Goal: Information Seeking & Learning: Understand process/instructions

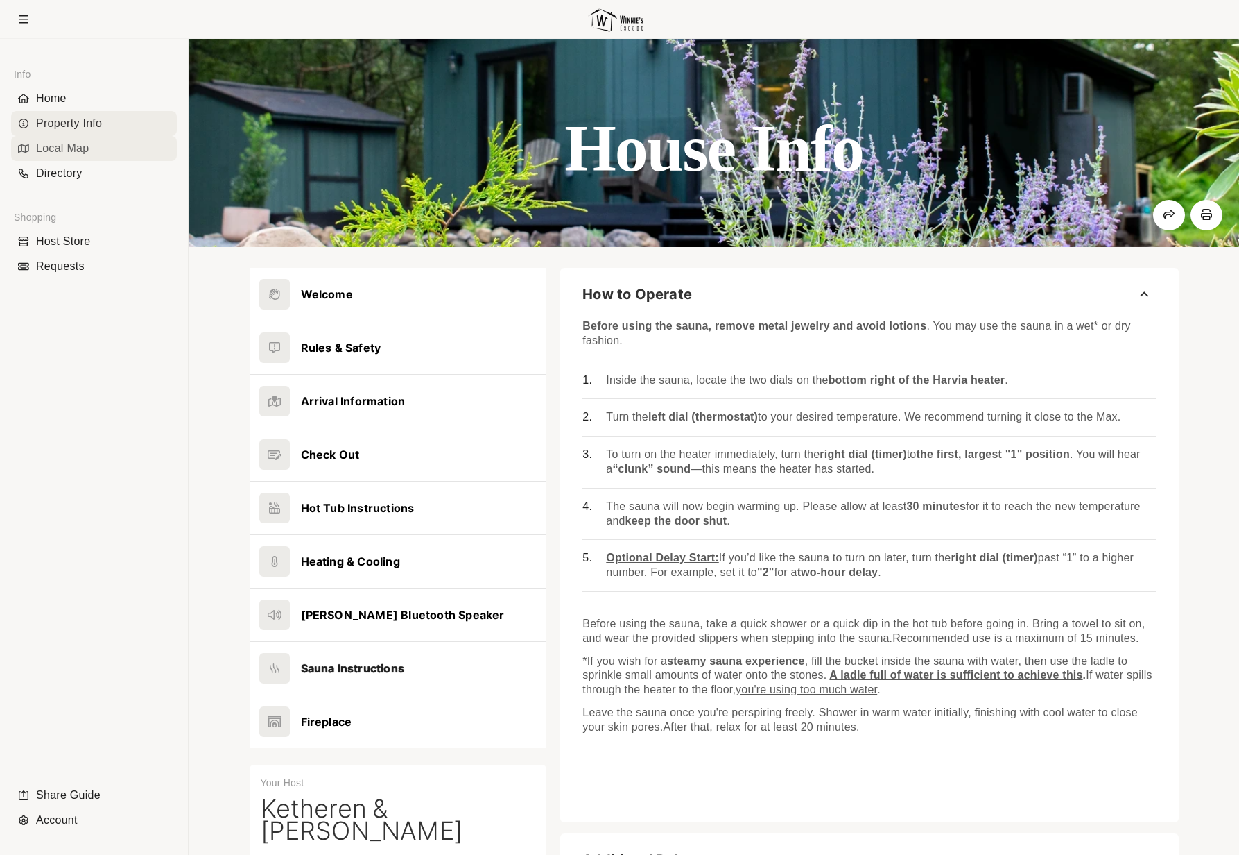
click at [78, 149] on div "Local Map" at bounding box center [94, 148] width 166 height 25
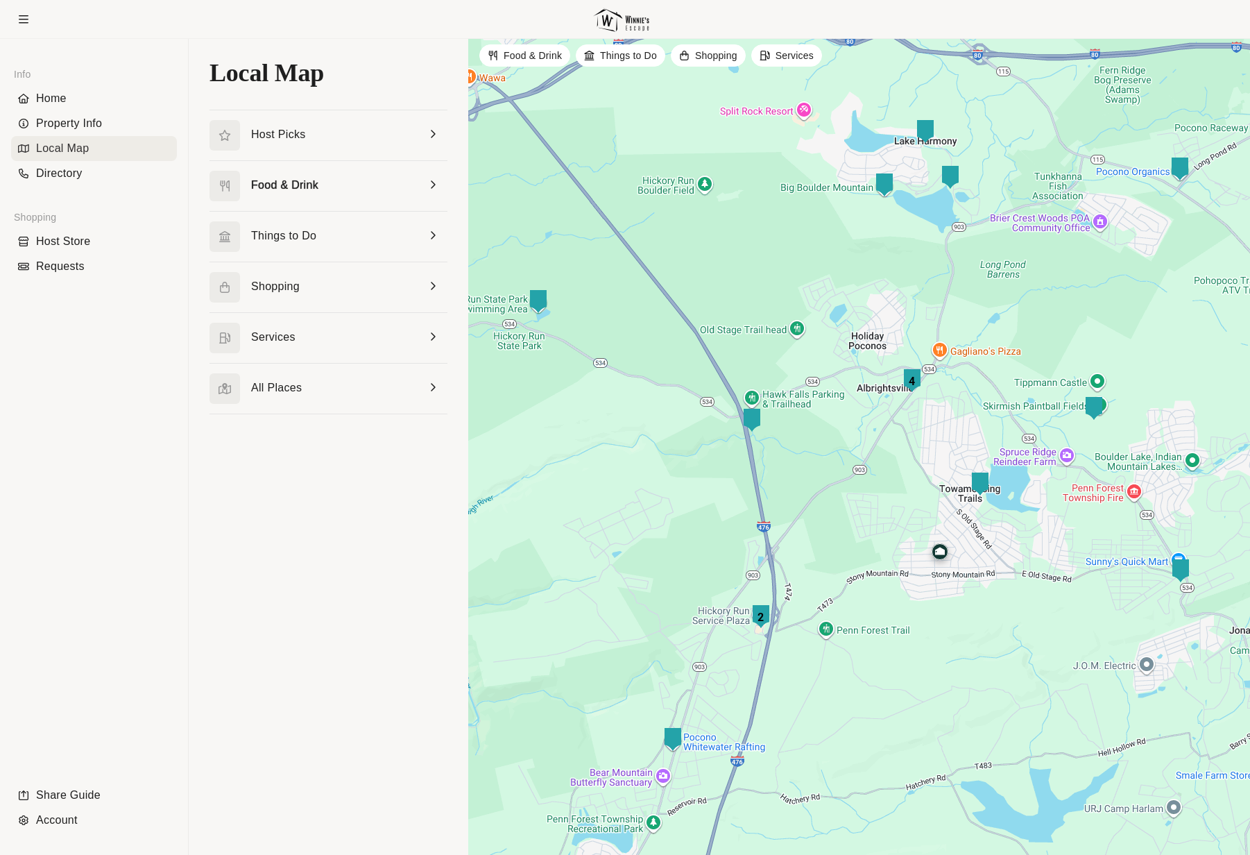
click at [329, 189] on link at bounding box center [328, 186] width 238 height 50
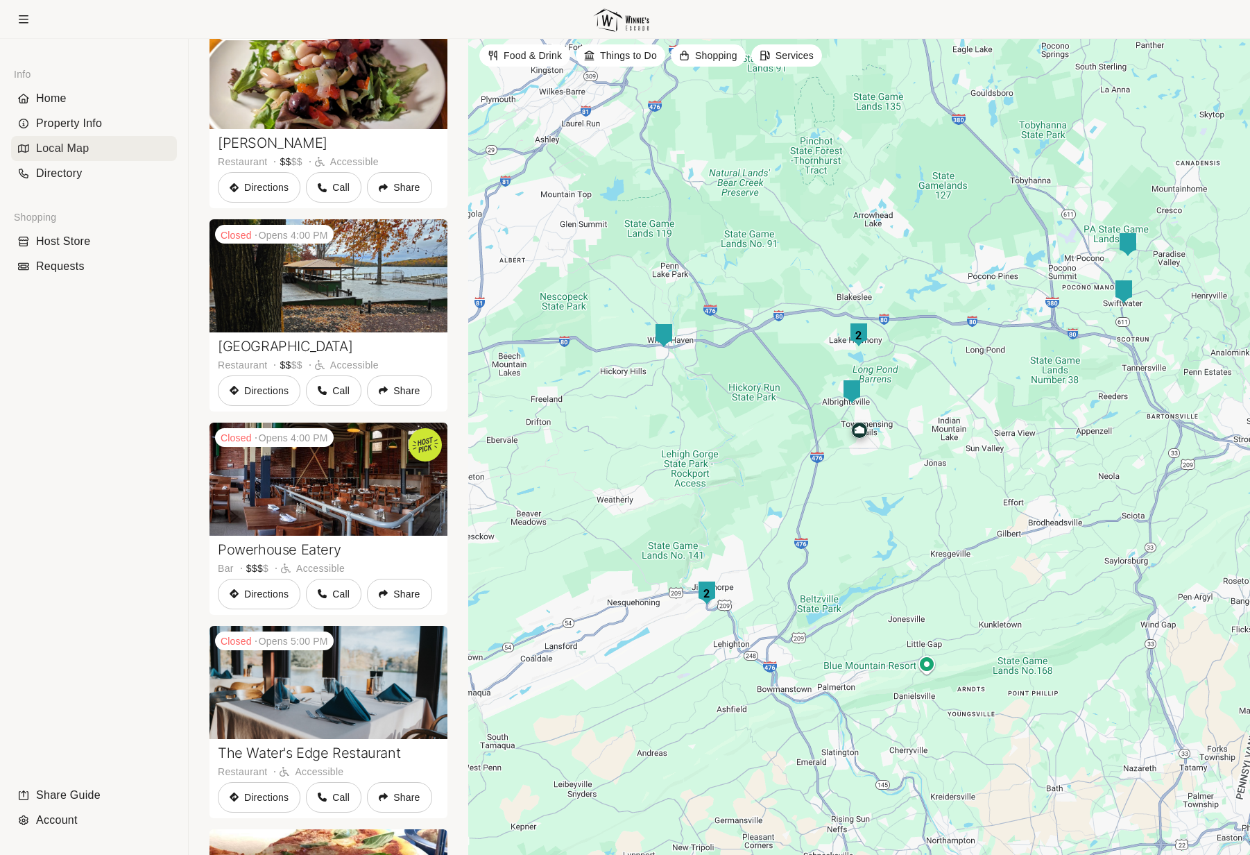
scroll to position [319, 0]
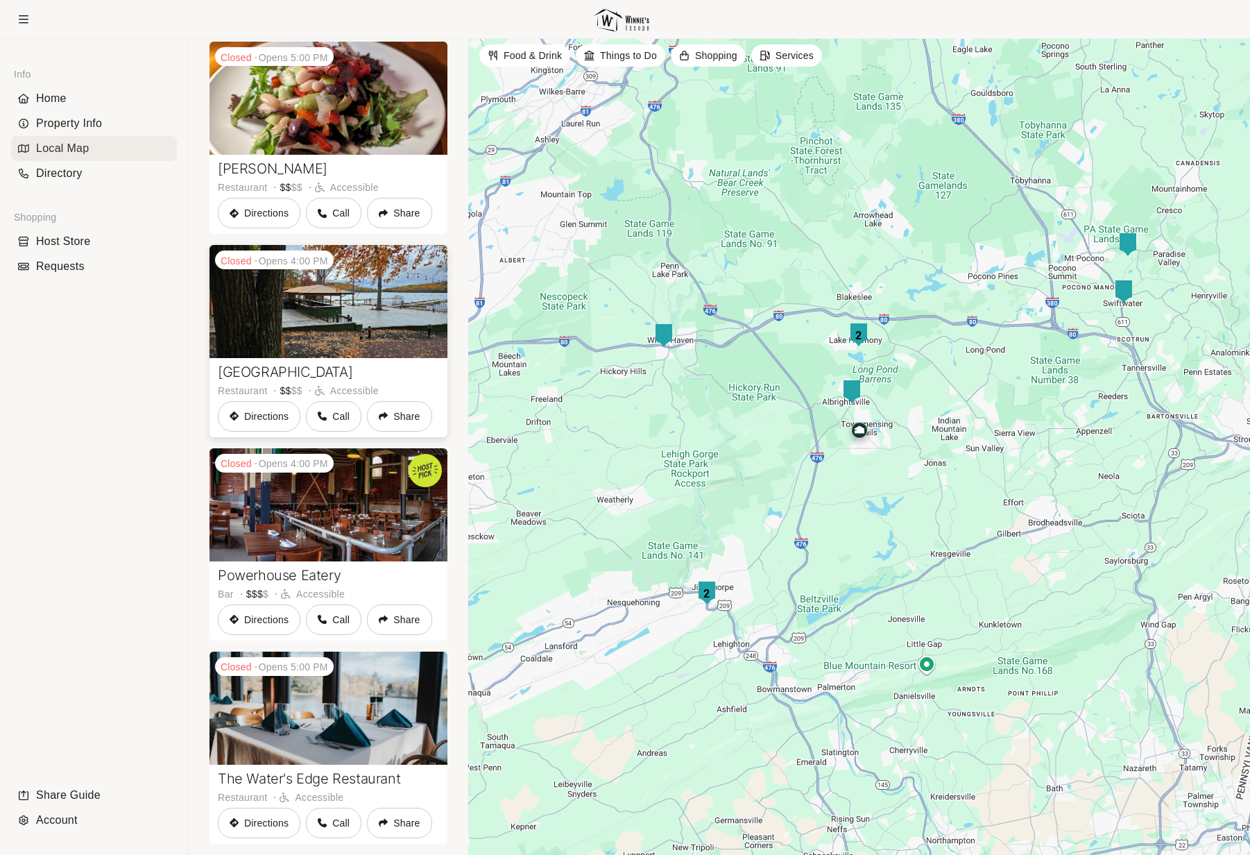
click at [366, 396] on link at bounding box center [328, 341] width 238 height 192
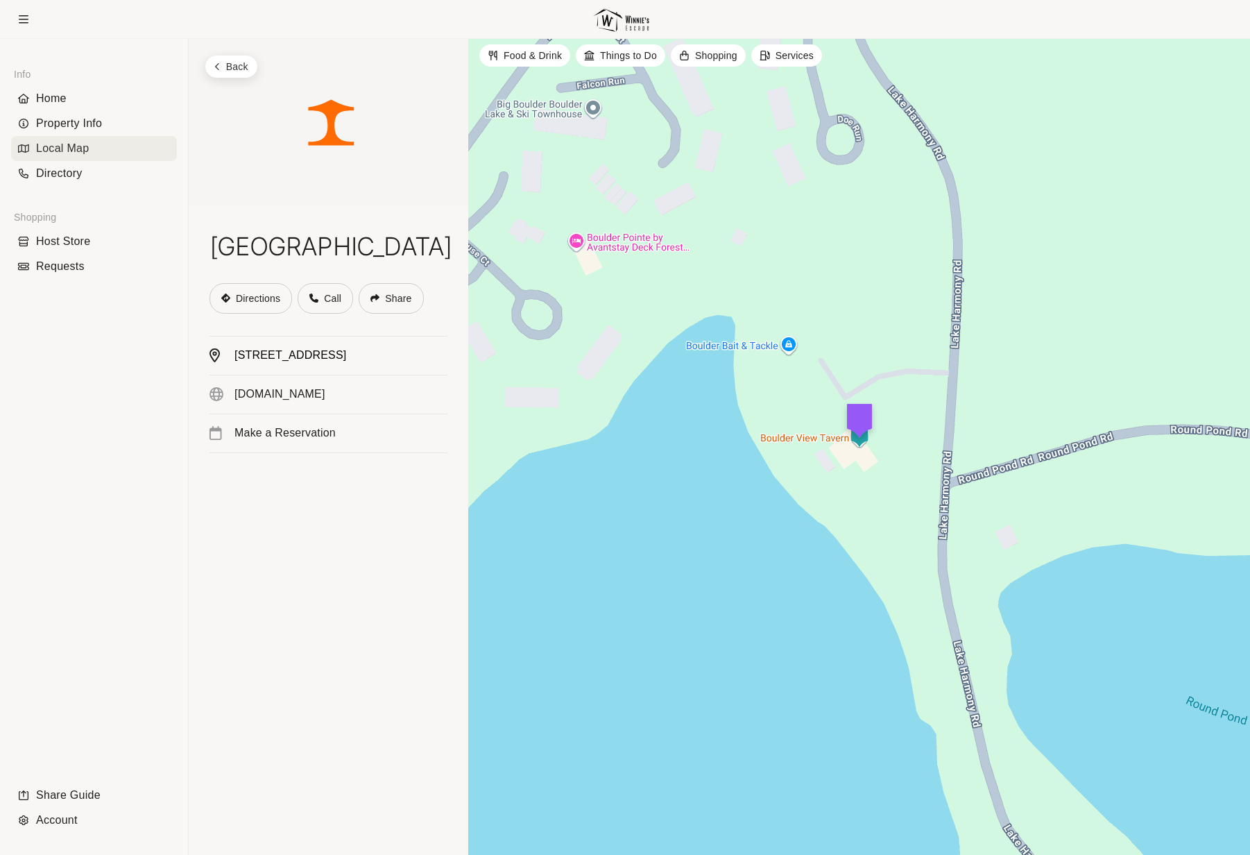
click at [240, 353] on link "123 Lake Harmony Rd, Lake Harmony, PA 18624" at bounding box center [328, 355] width 238 height 38
click at [137, 368] on div "Info Home Property Info Local Map Directory Shopping Host Store Requests Share …" at bounding box center [94, 446] width 166 height 771
drag, startPoint x: 146, startPoint y: 347, endPoint x: 305, endPoint y: 367, distance: 160.1
click at [305, 367] on div "Info Home Property Info Local Map Directory Shopping Host Store Requests Share …" at bounding box center [625, 447] width 1250 height 816
click at [287, 570] on div "Back Boulder View Tavern Directions Call Share 123 Lake Harmony Rd, Lake Harmon…" at bounding box center [329, 447] width 280 height 816
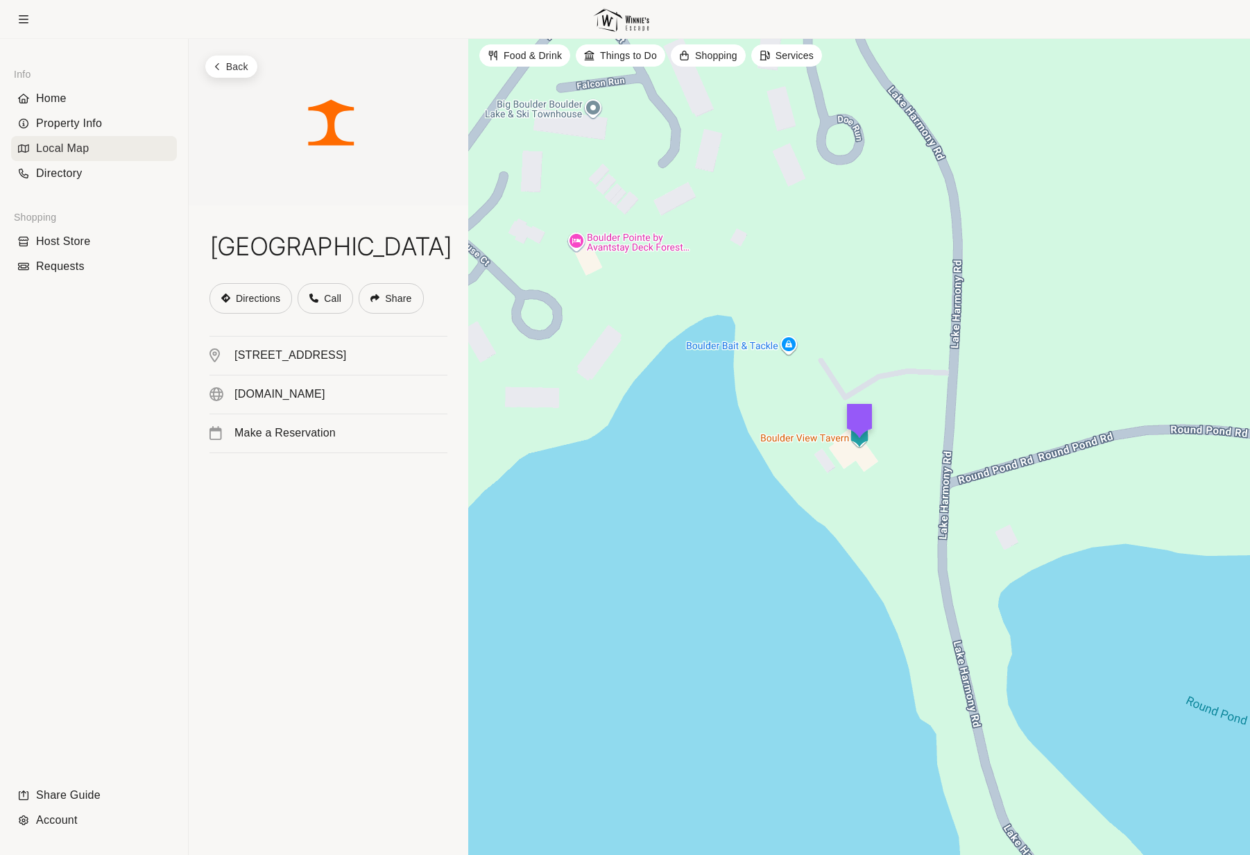
drag, startPoint x: 345, startPoint y: 371, endPoint x: 96, endPoint y: 359, distance: 250.0
click at [96, 359] on div "Info Home Property Info Local Map Directory Shopping Host Store Requests Share …" at bounding box center [625, 447] width 1250 height 816
click at [234, 66] on button "Back" at bounding box center [231, 66] width 52 height 22
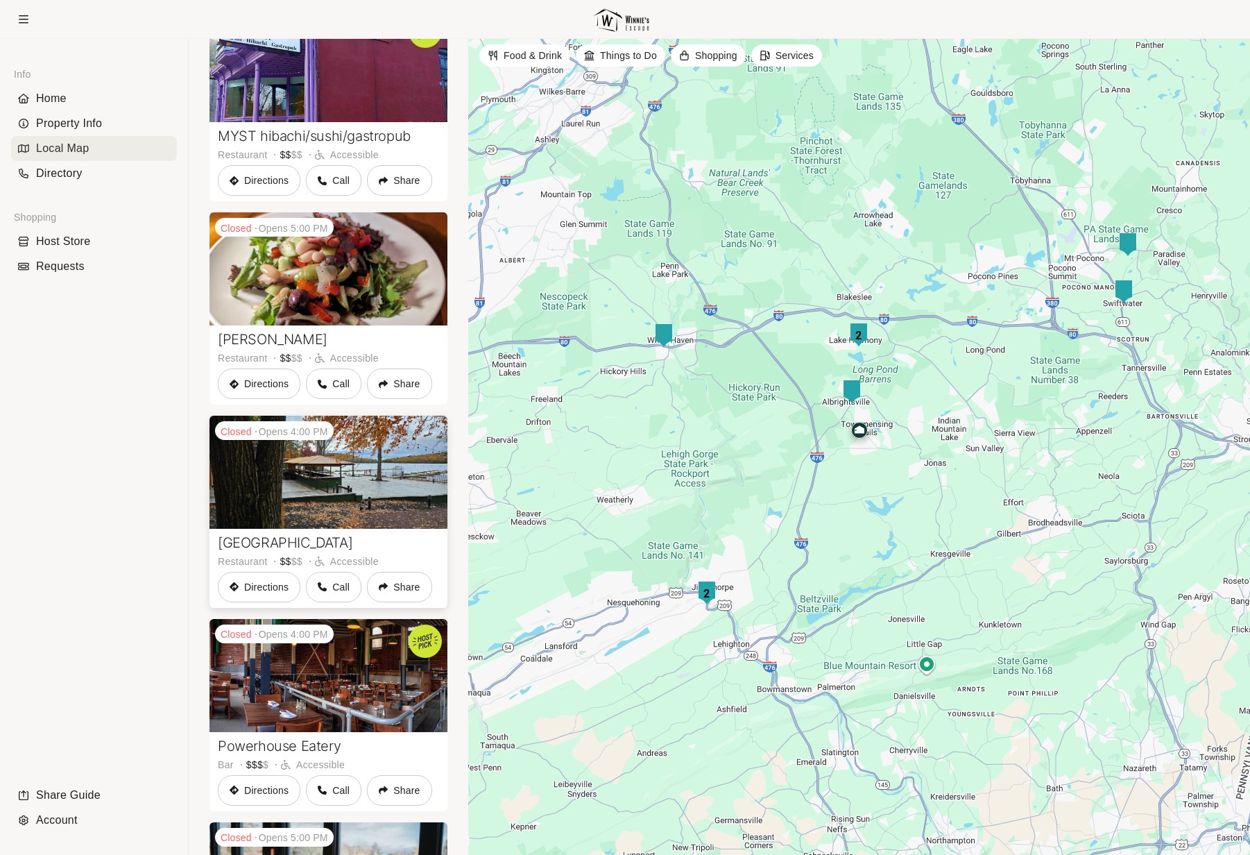
scroll to position [175, 0]
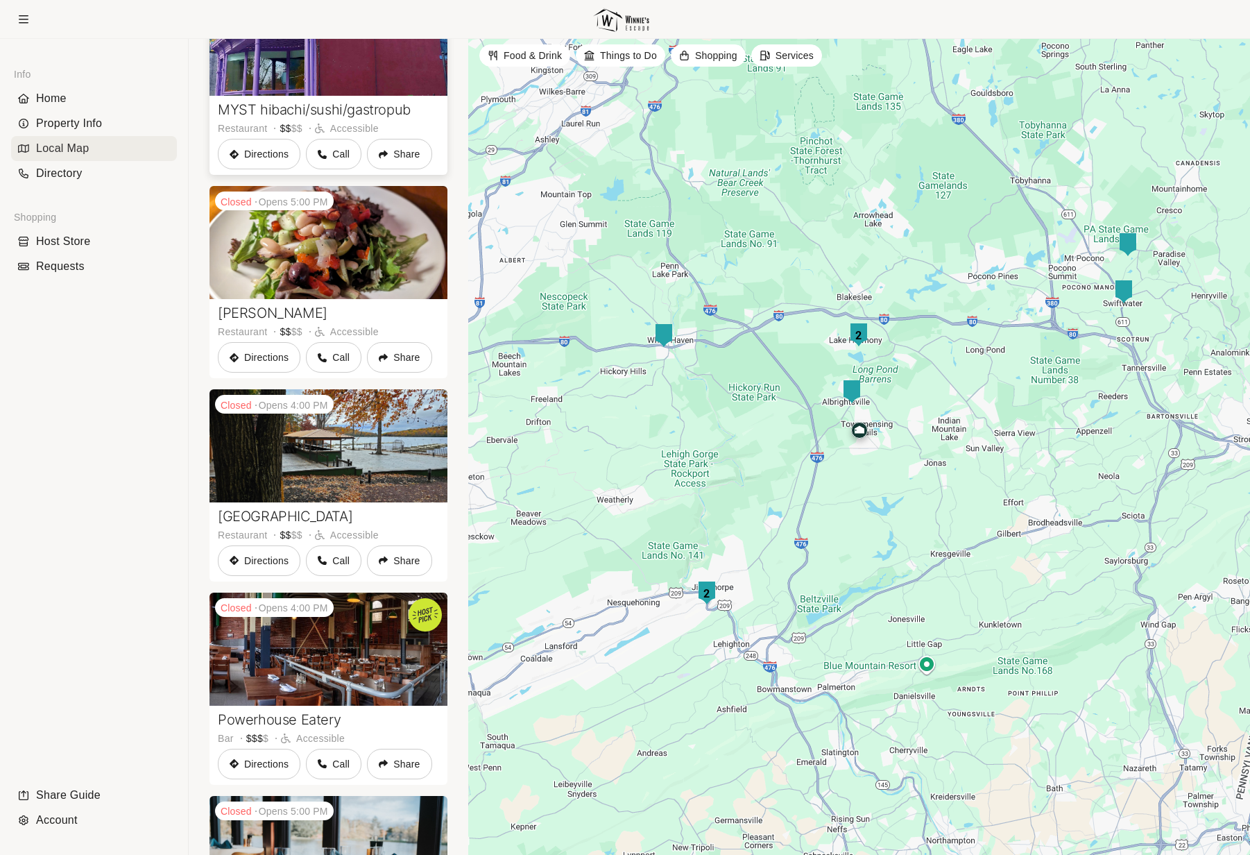
click at [328, 80] on link at bounding box center [328, 79] width 238 height 192
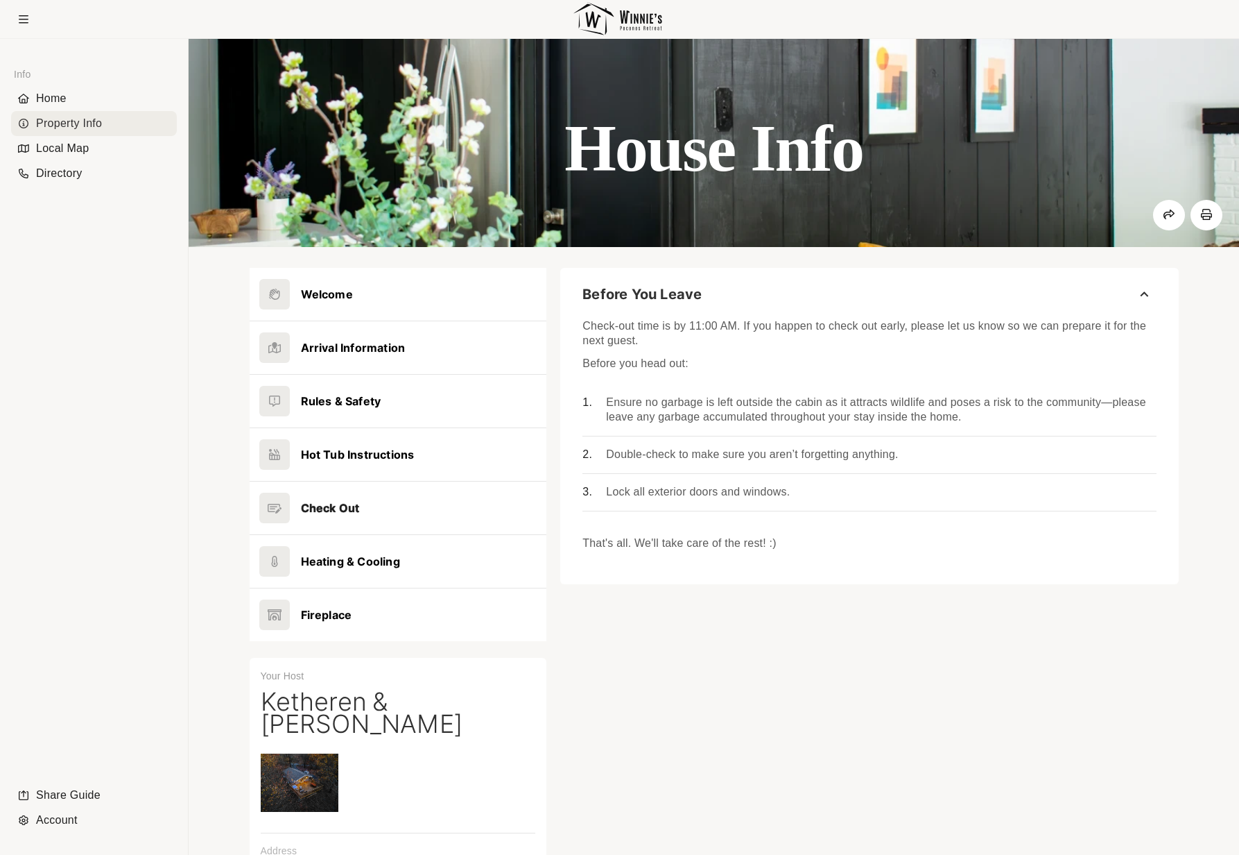
scroll to position [171, 0]
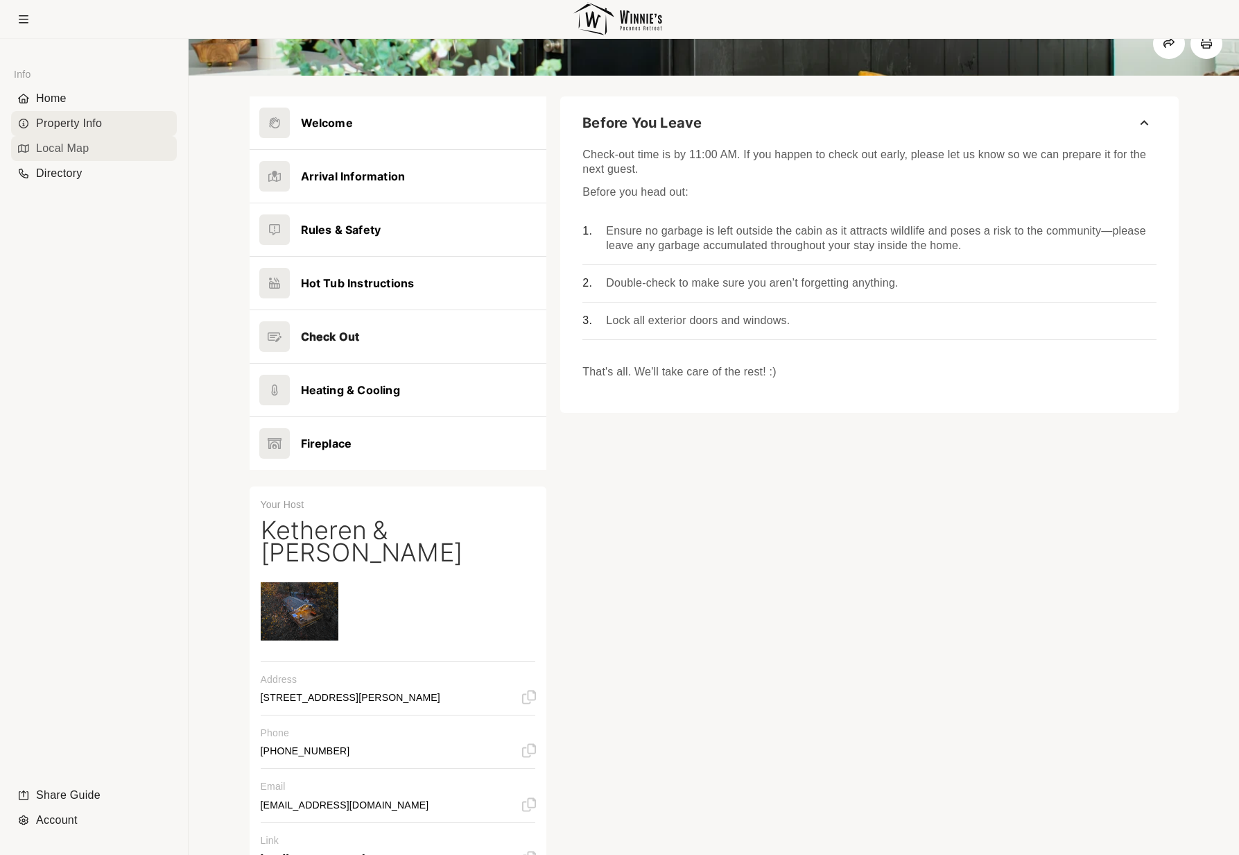
click at [79, 151] on div "Local Map" at bounding box center [94, 148] width 166 height 25
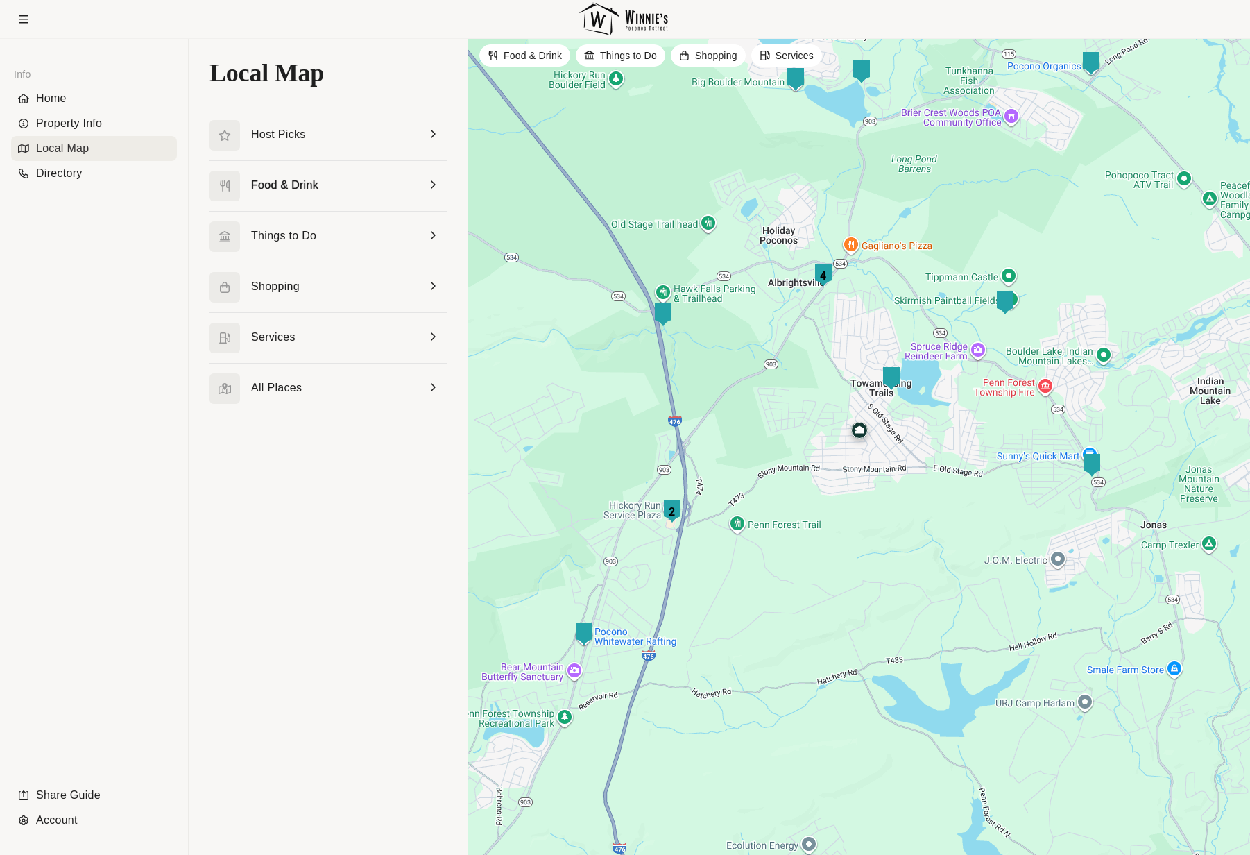
click at [345, 193] on link at bounding box center [328, 186] width 238 height 50
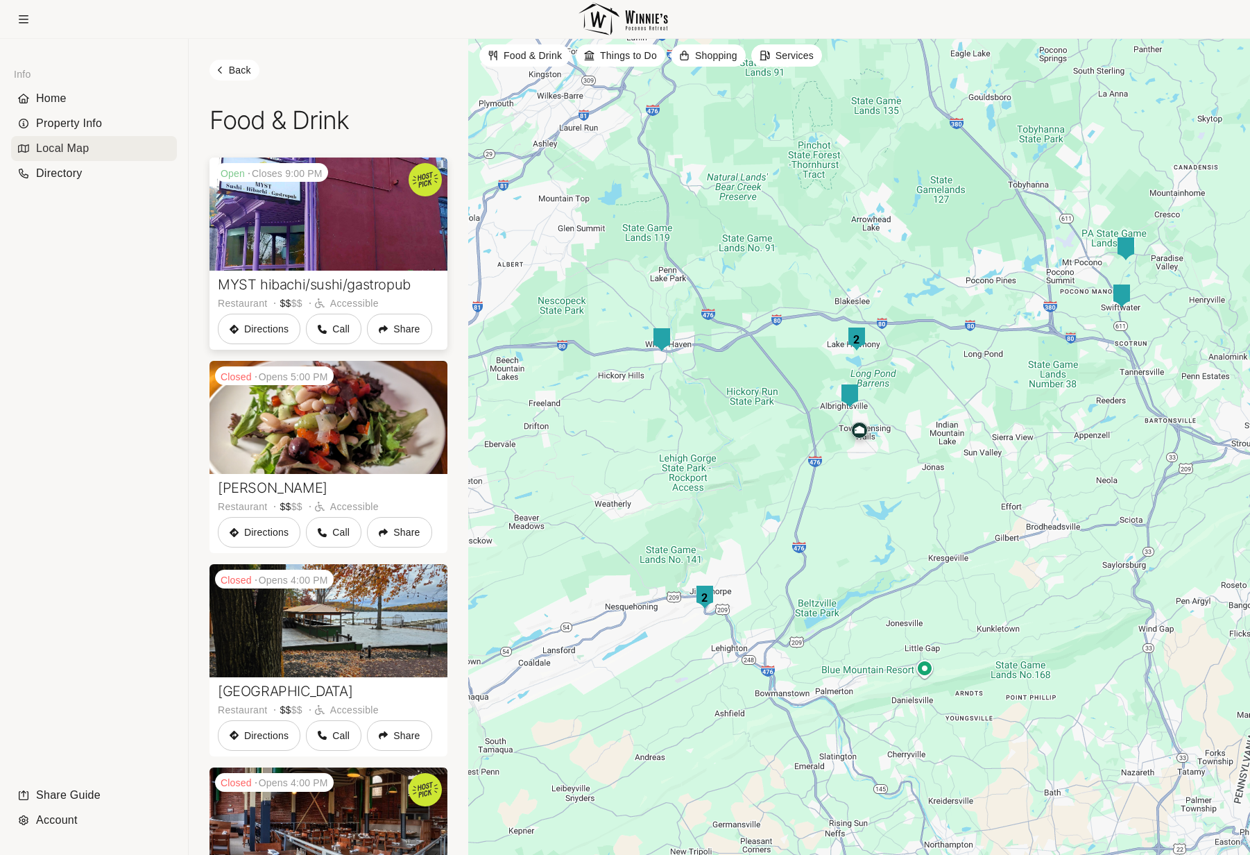
click at [356, 222] on link at bounding box center [328, 253] width 238 height 192
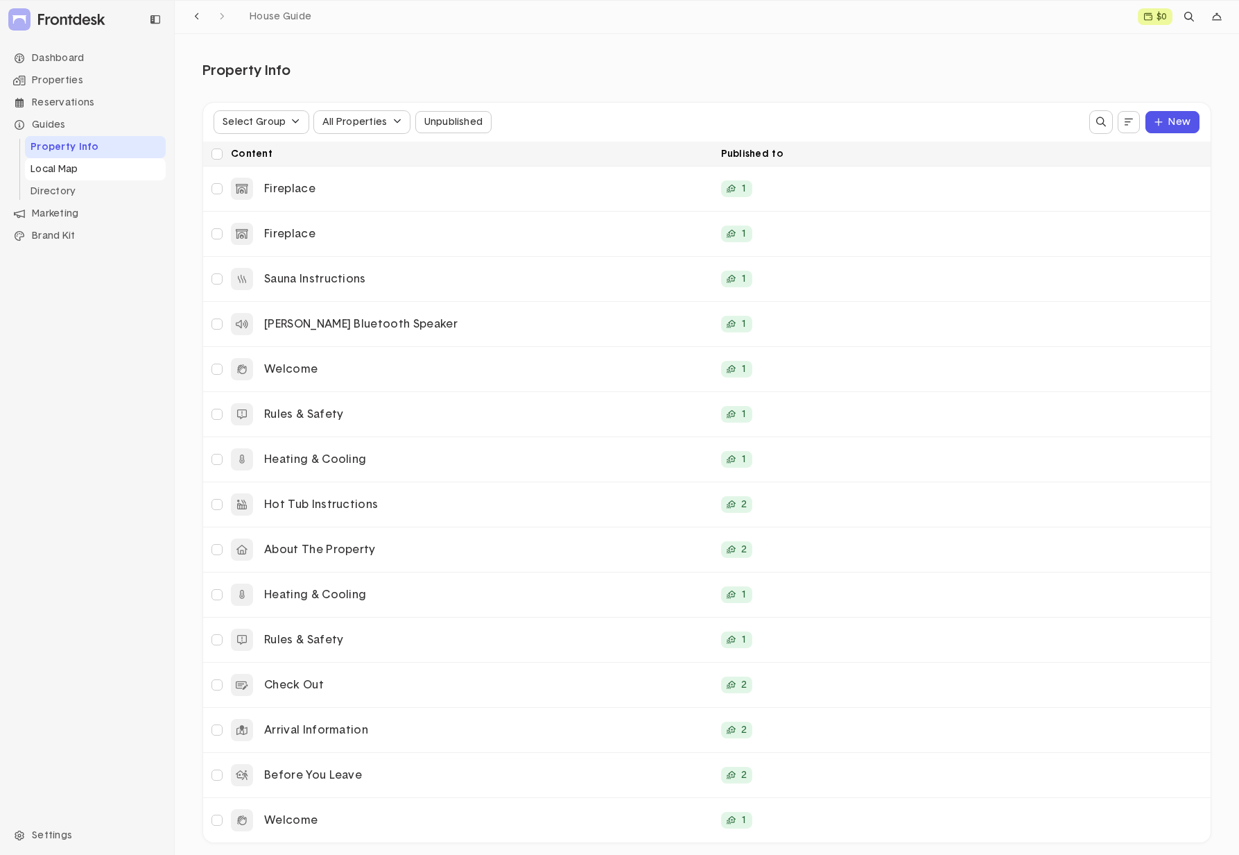
click at [85, 178] on li "Local Map" at bounding box center [95, 169] width 141 height 22
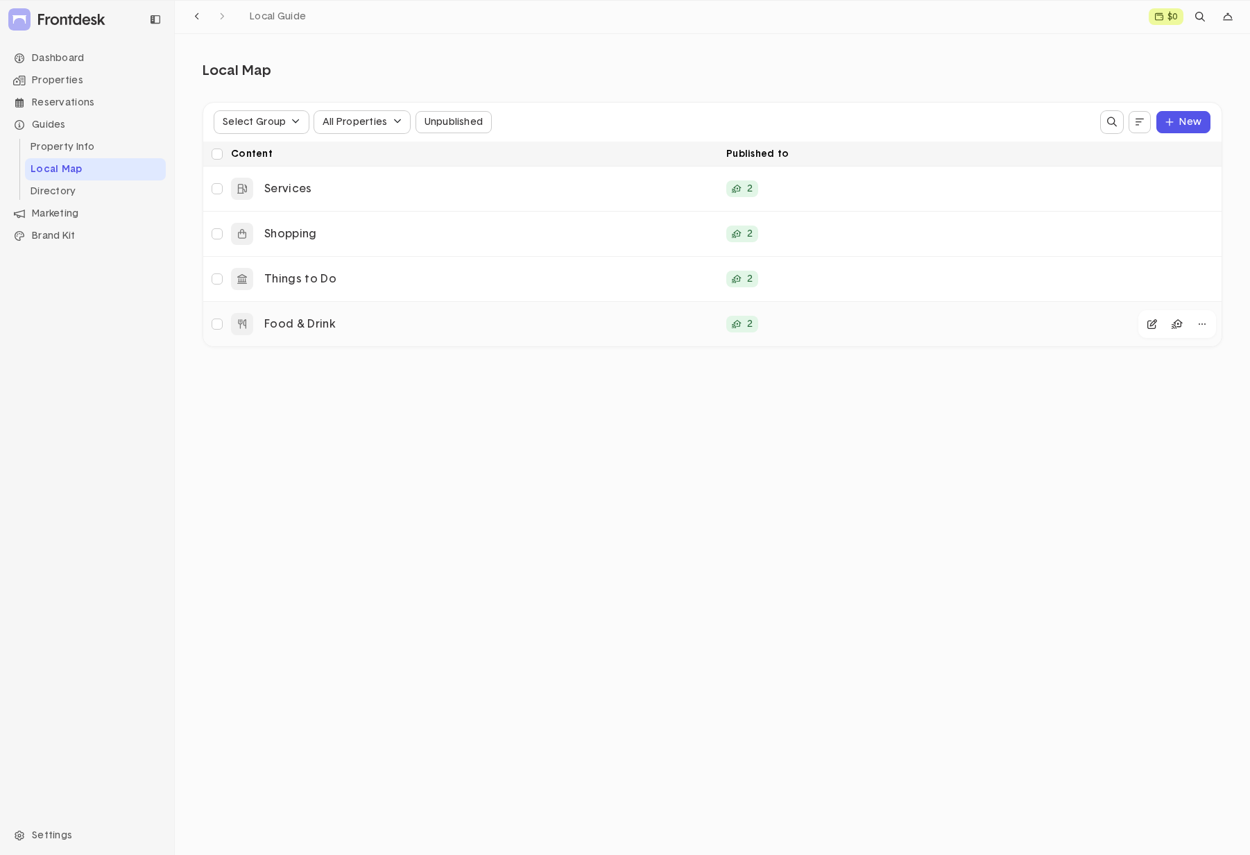
click at [403, 324] on p "Food & Drink" at bounding box center [489, 324] width 451 height 15
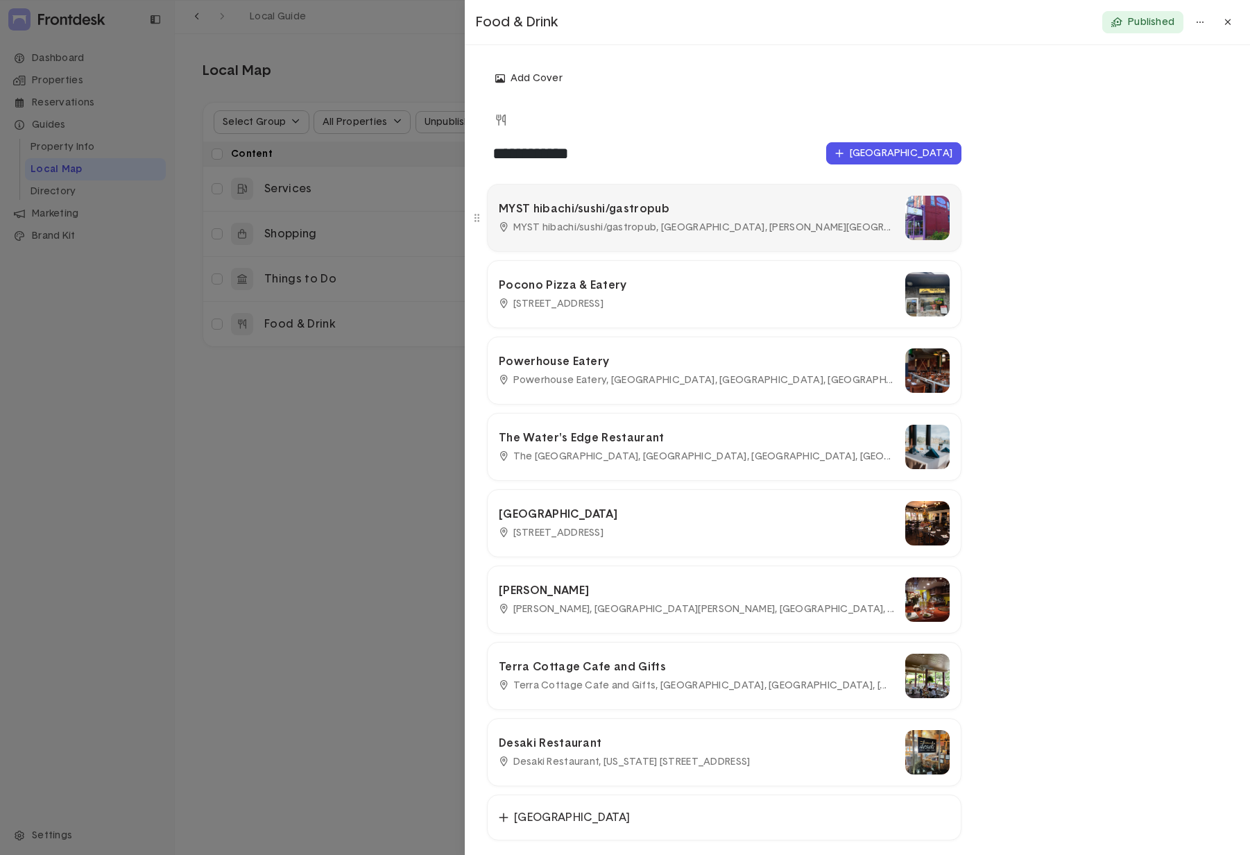
click at [715, 213] on p "MYST hibachi/sushi/gastropub" at bounding box center [696, 209] width 395 height 15
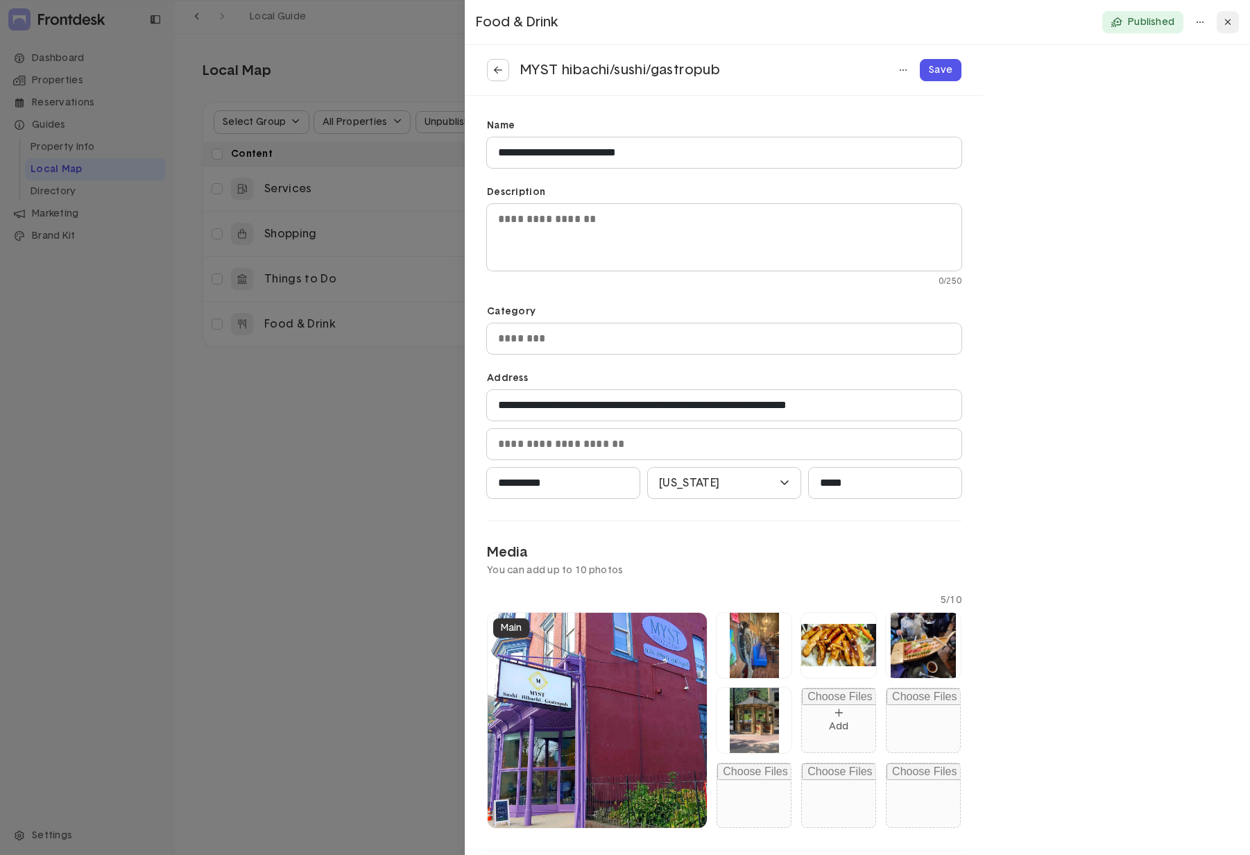
click at [1228, 26] on icon at bounding box center [1228, 22] width 8 height 10
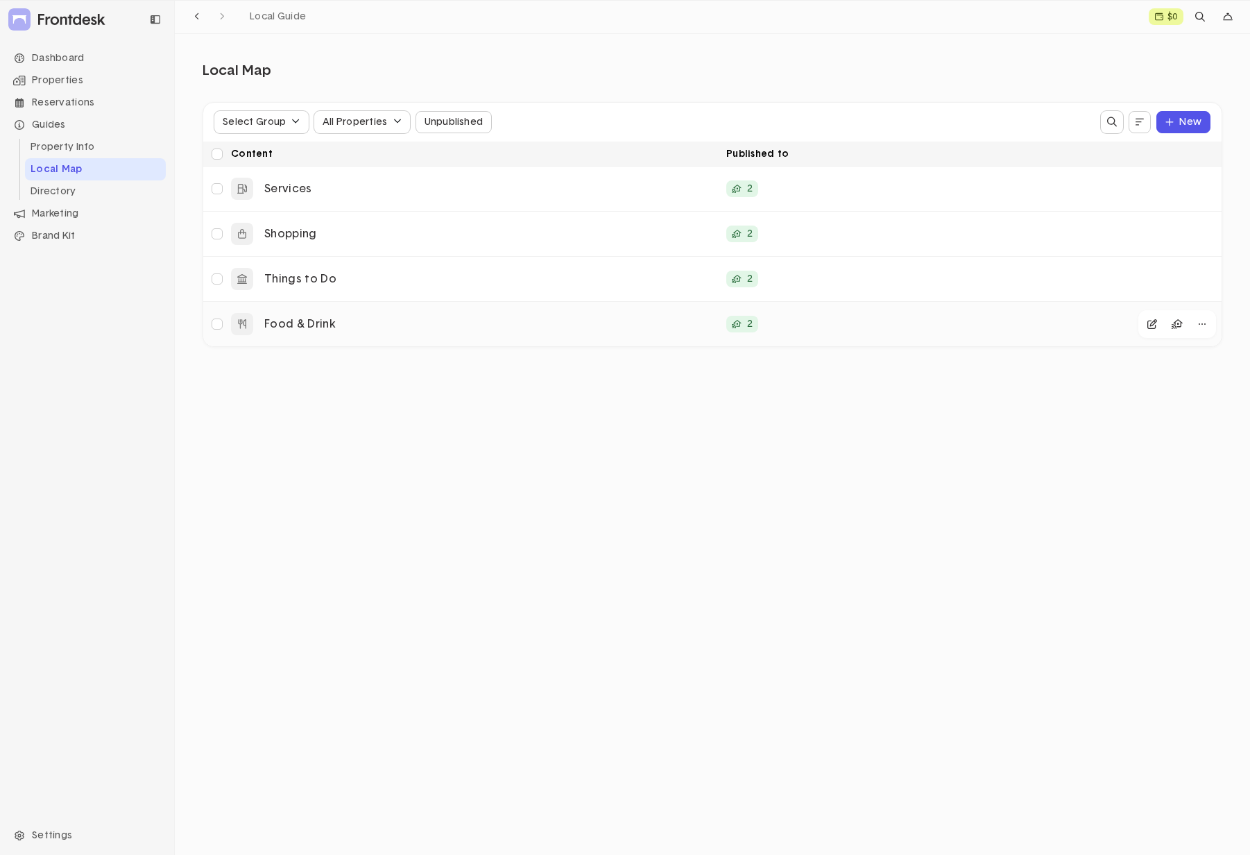
click at [840, 334] on div "2" at bounding box center [968, 323] width 495 height 33
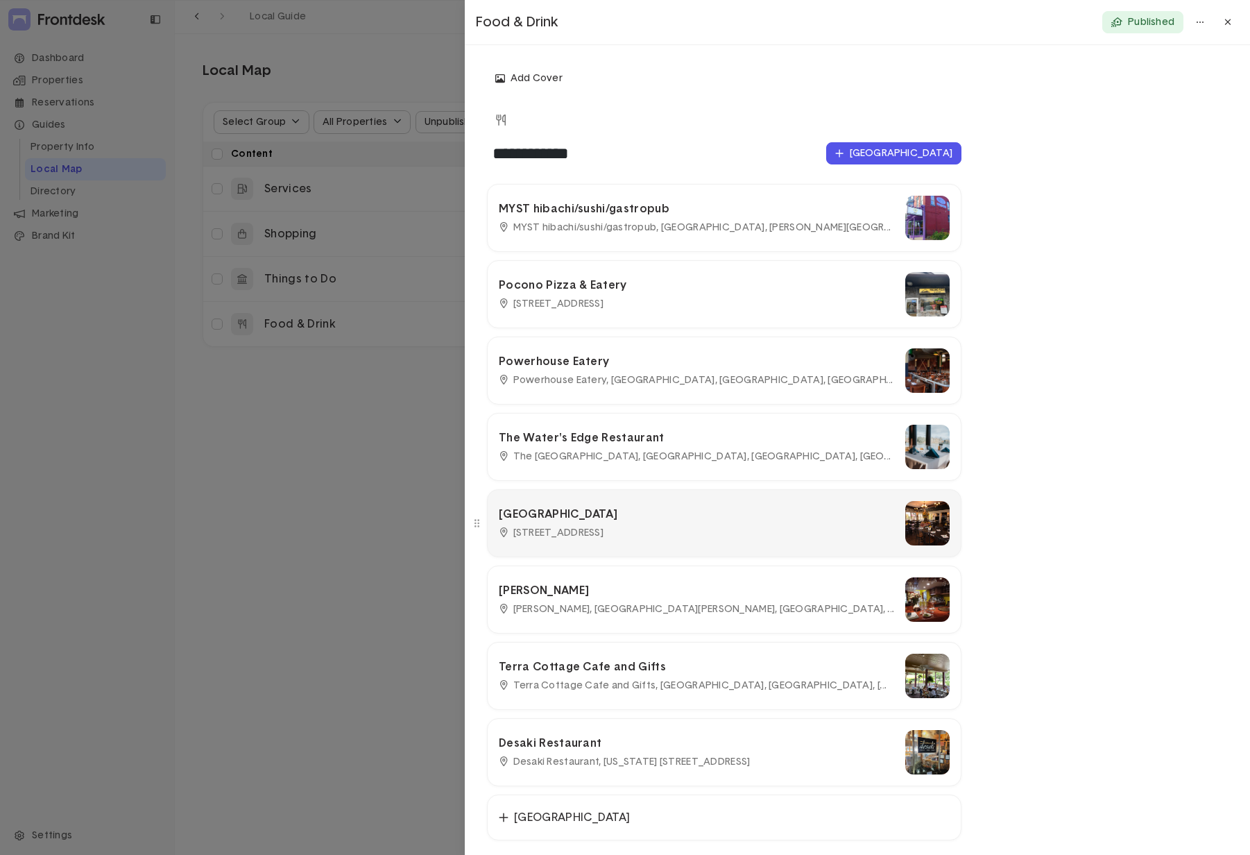
click at [704, 520] on p "Boulder View Tavern" at bounding box center [696, 514] width 395 height 15
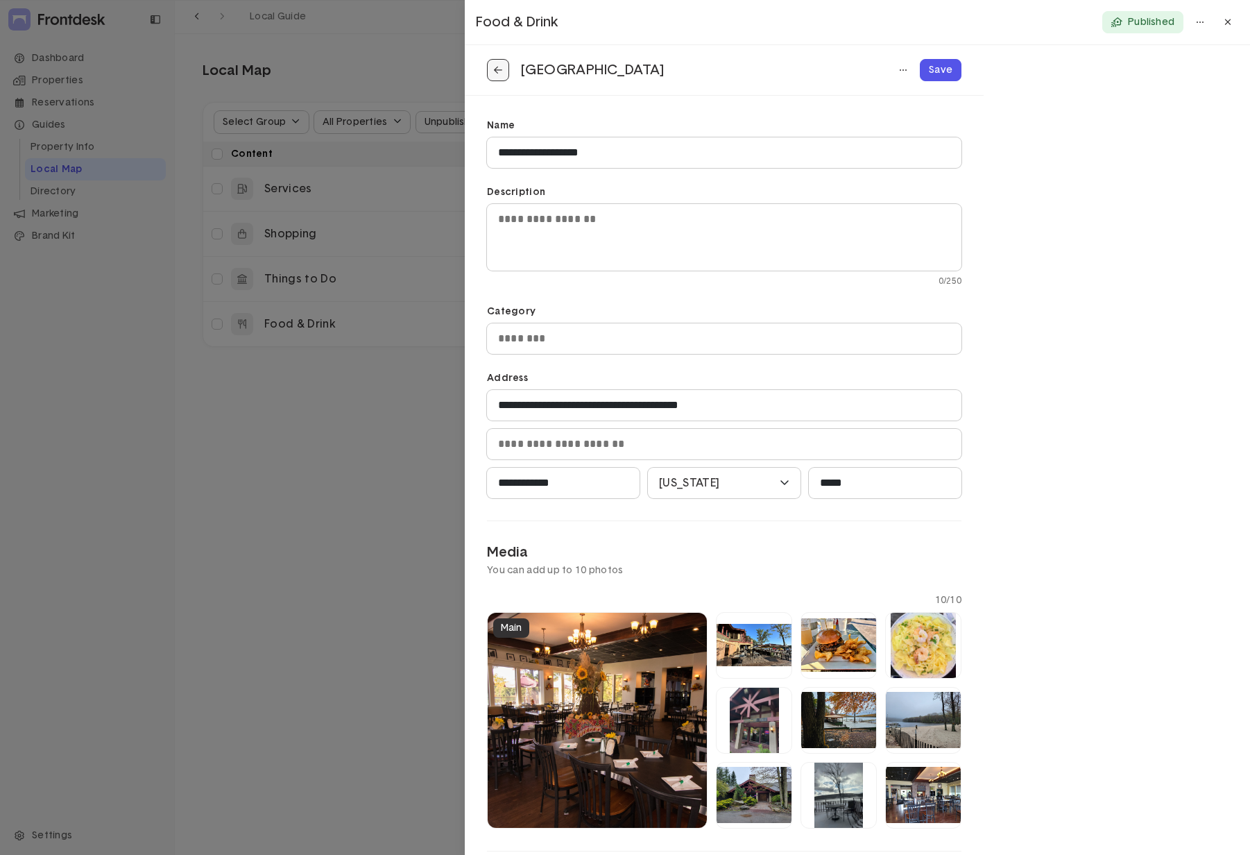
click at [505, 67] on button at bounding box center [498, 70] width 22 height 22
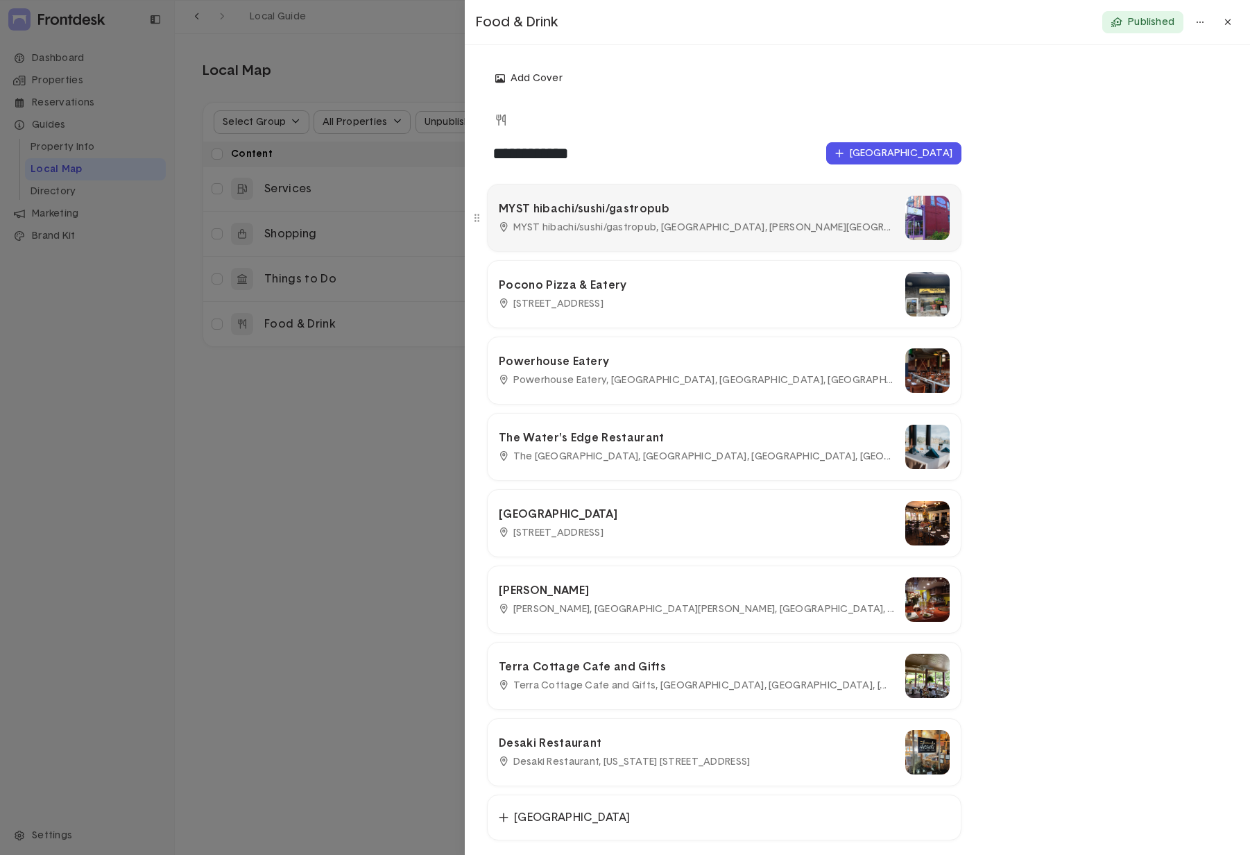
click at [710, 206] on p "MYST hibachi/sushi/gastropub" at bounding box center [696, 209] width 395 height 15
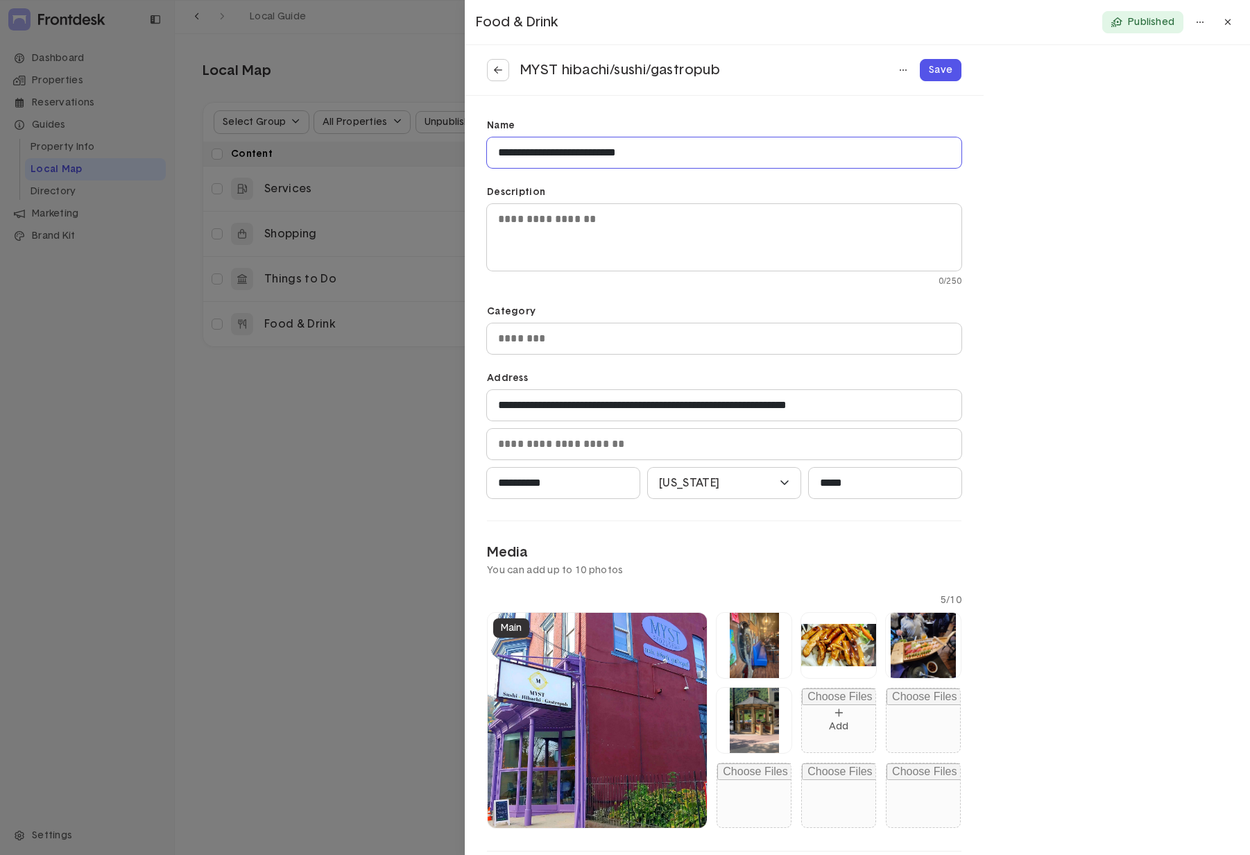
click at [685, 150] on input "**********" at bounding box center [724, 152] width 474 height 31
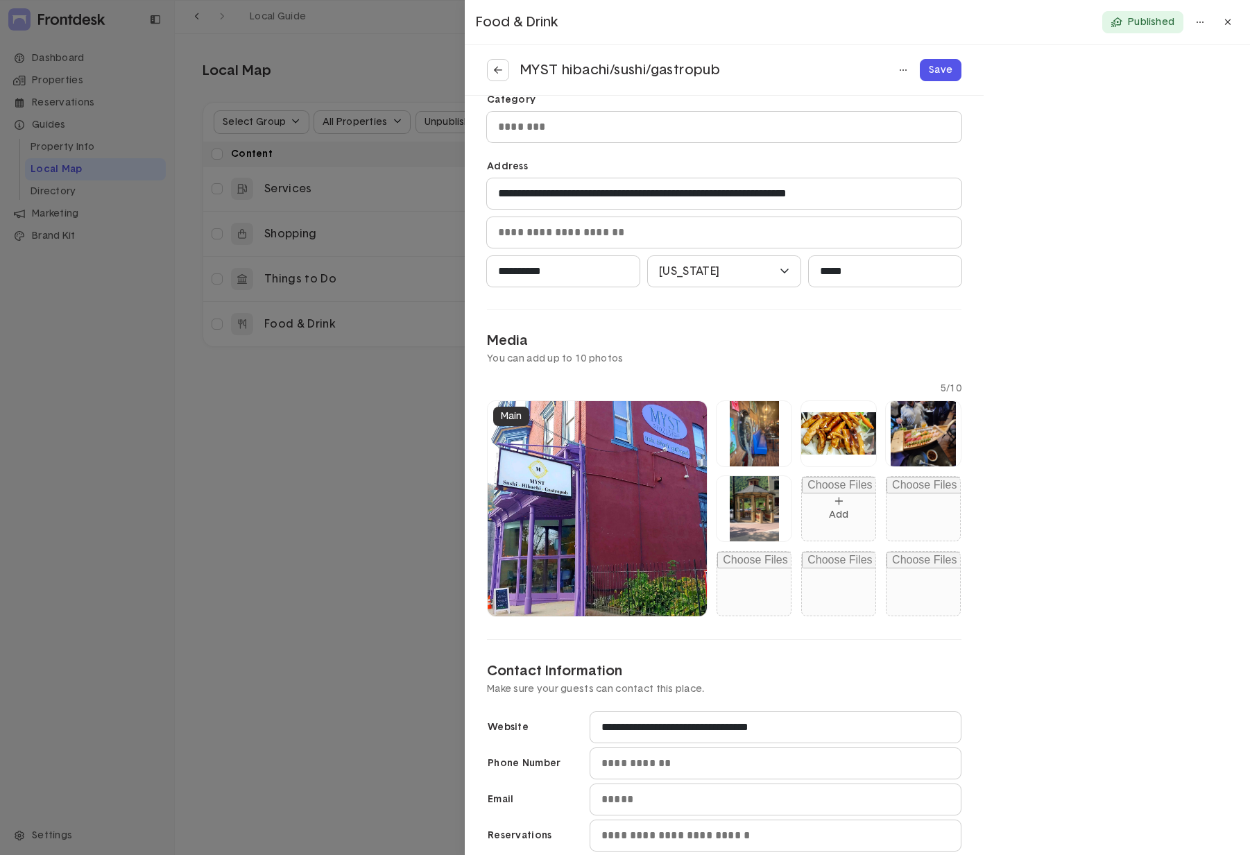
scroll to position [208, 0]
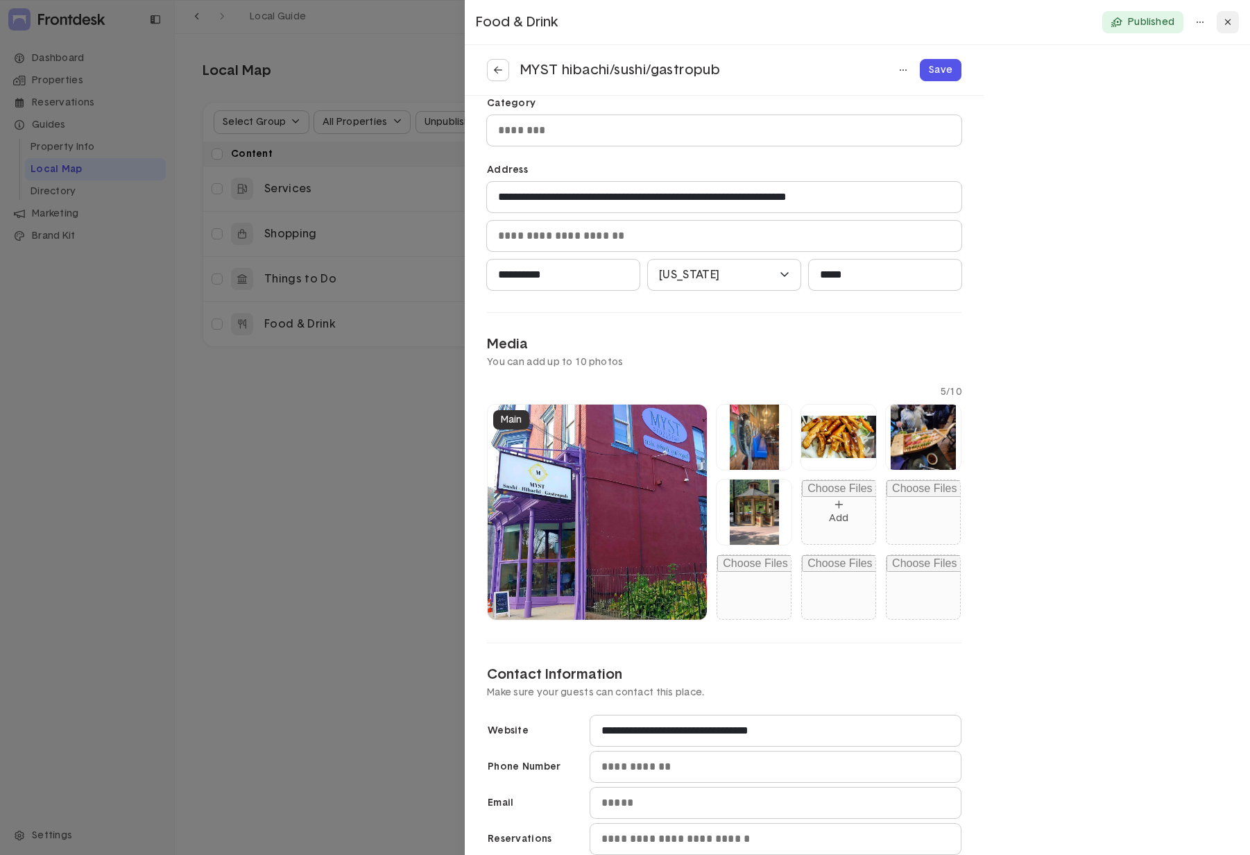
click at [1233, 24] on button at bounding box center [1228, 22] width 22 height 22
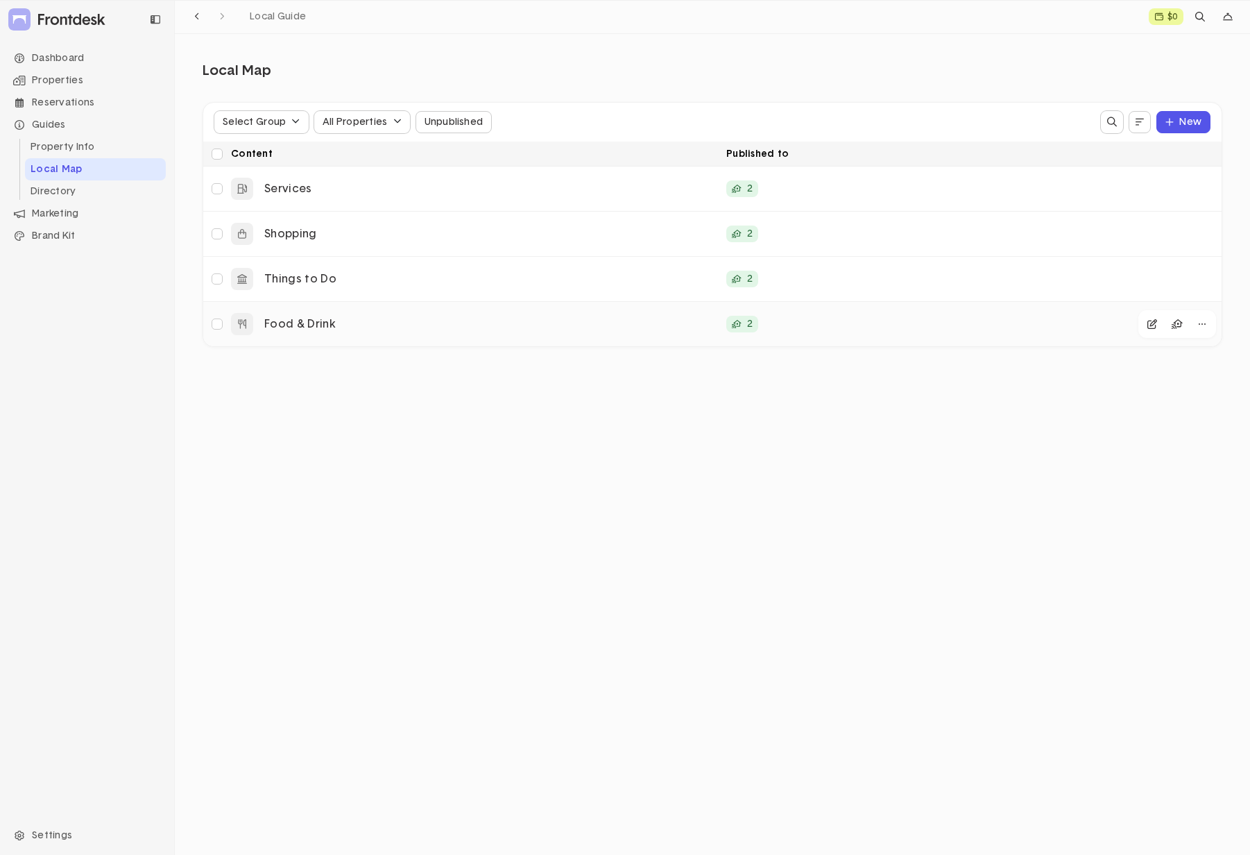
click at [461, 329] on p "Food & Drink" at bounding box center [489, 324] width 451 height 15
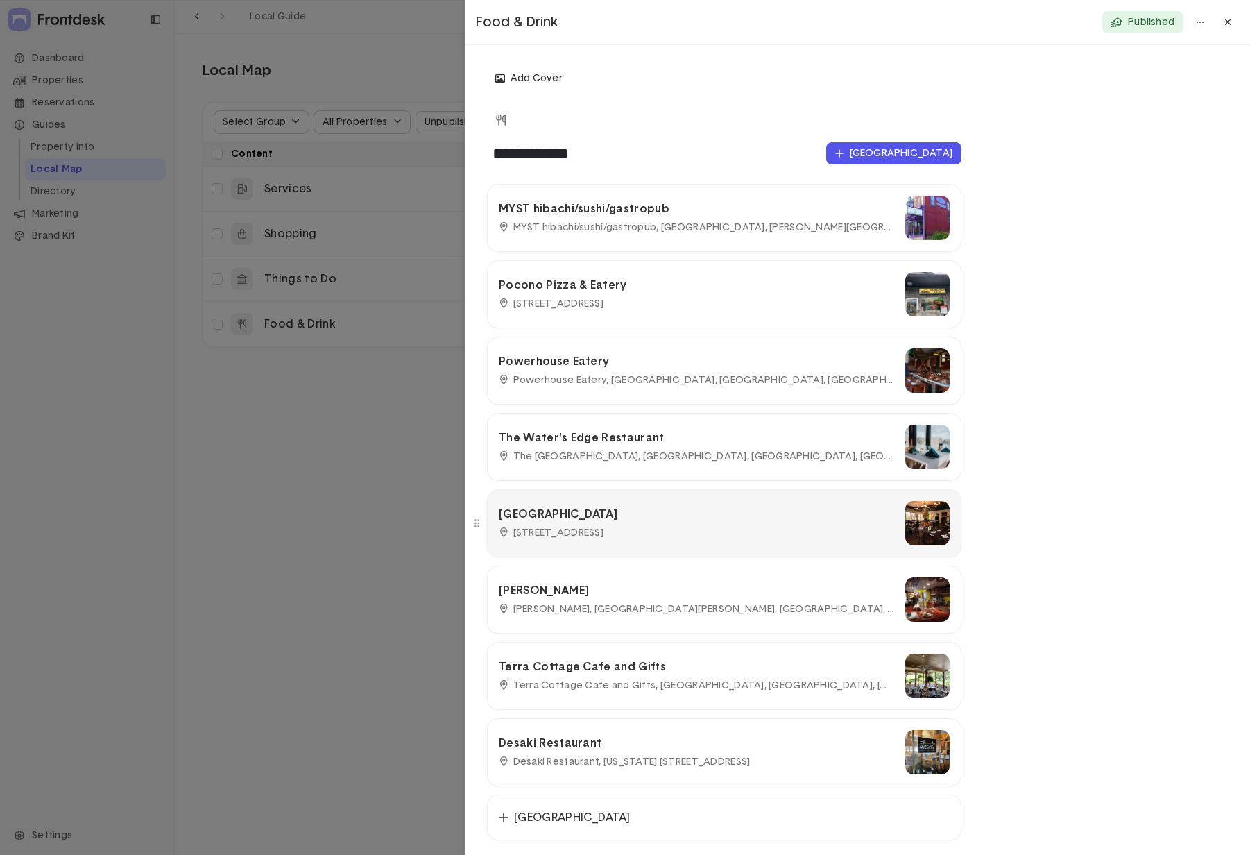
click at [710, 519] on p "Boulder View Tavern" at bounding box center [696, 514] width 395 height 15
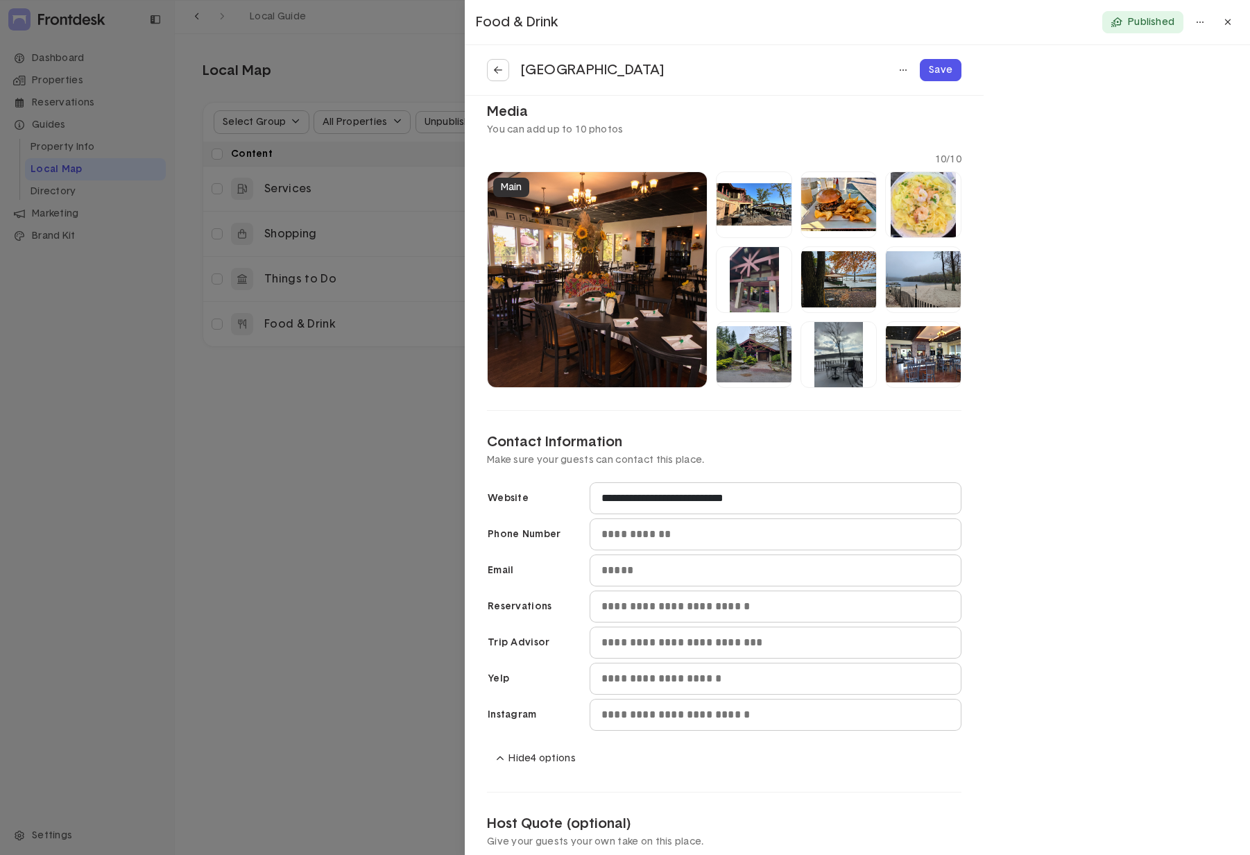
scroll to position [456, 0]
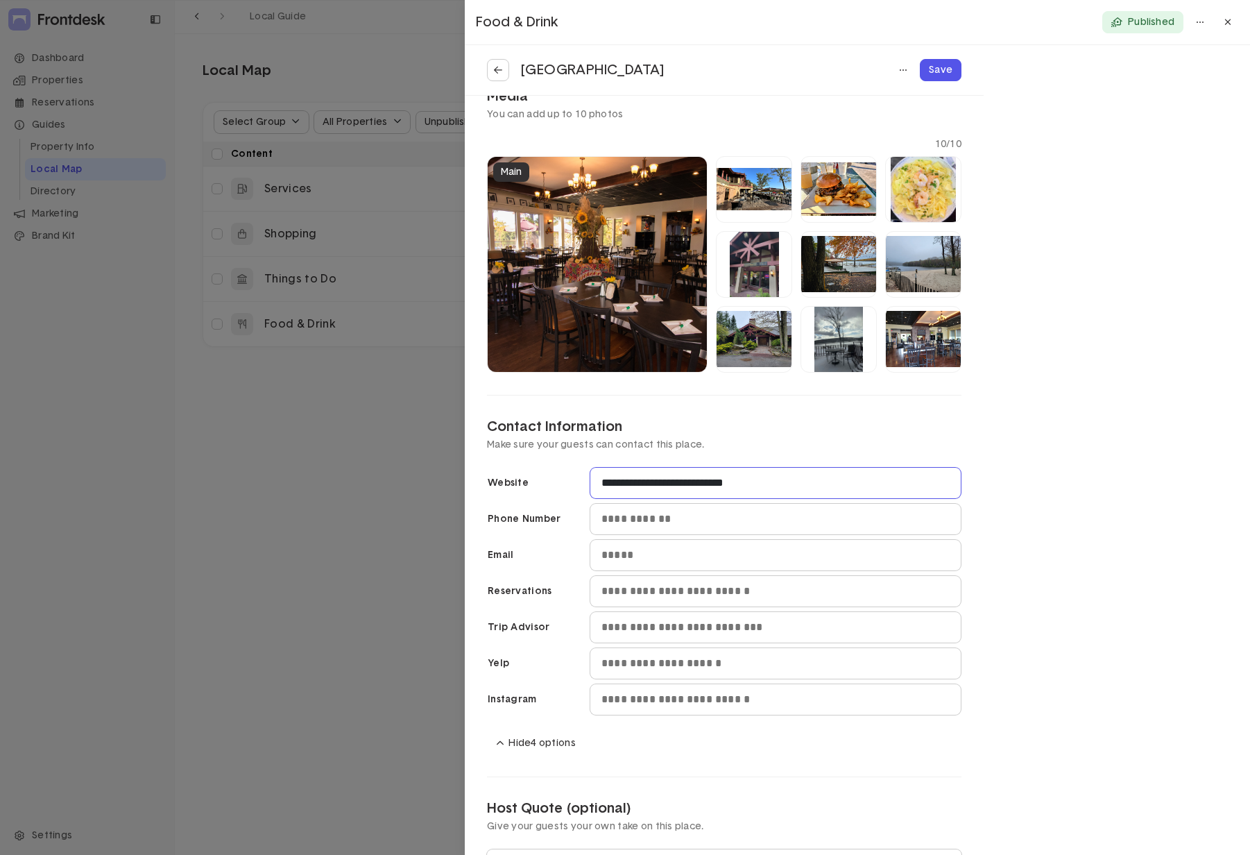
click at [794, 480] on input "**********" at bounding box center [775, 482] width 370 height 31
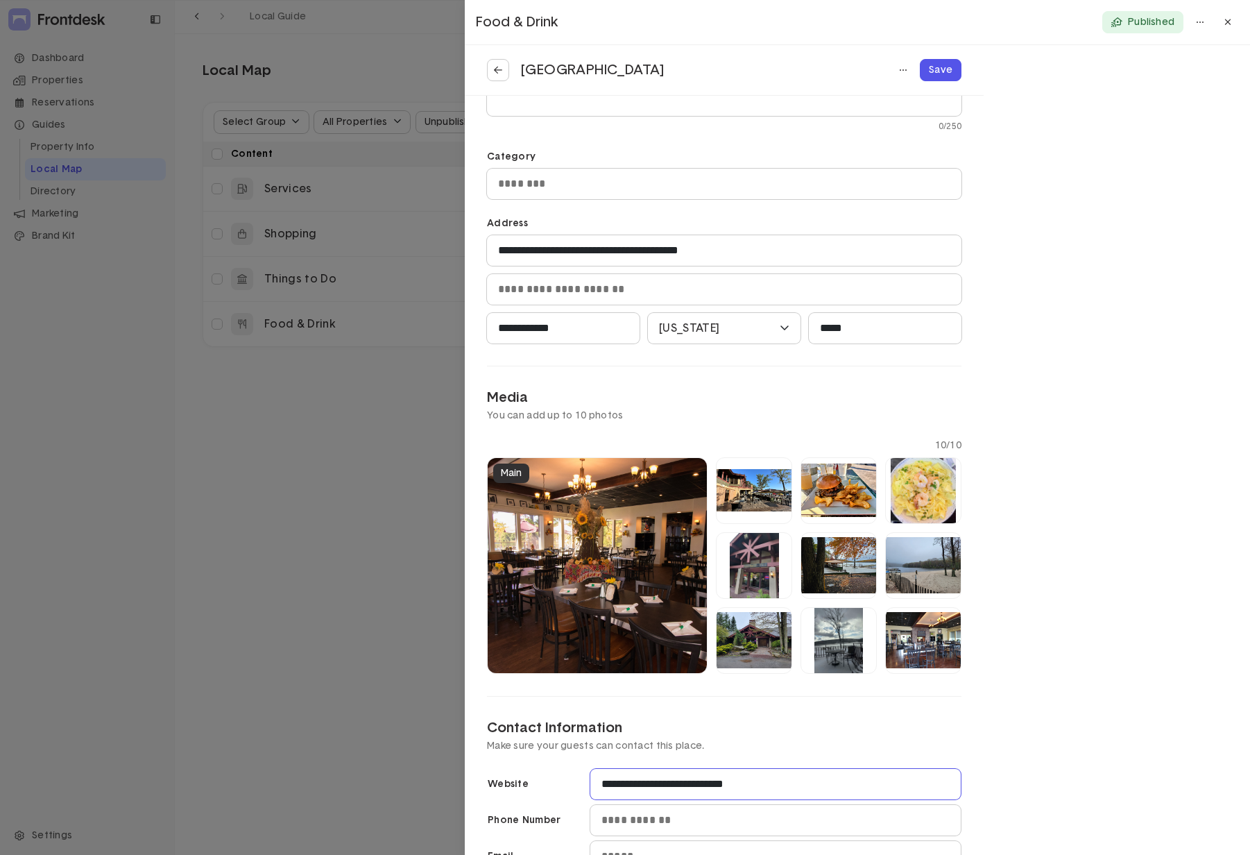
scroll to position [0, 0]
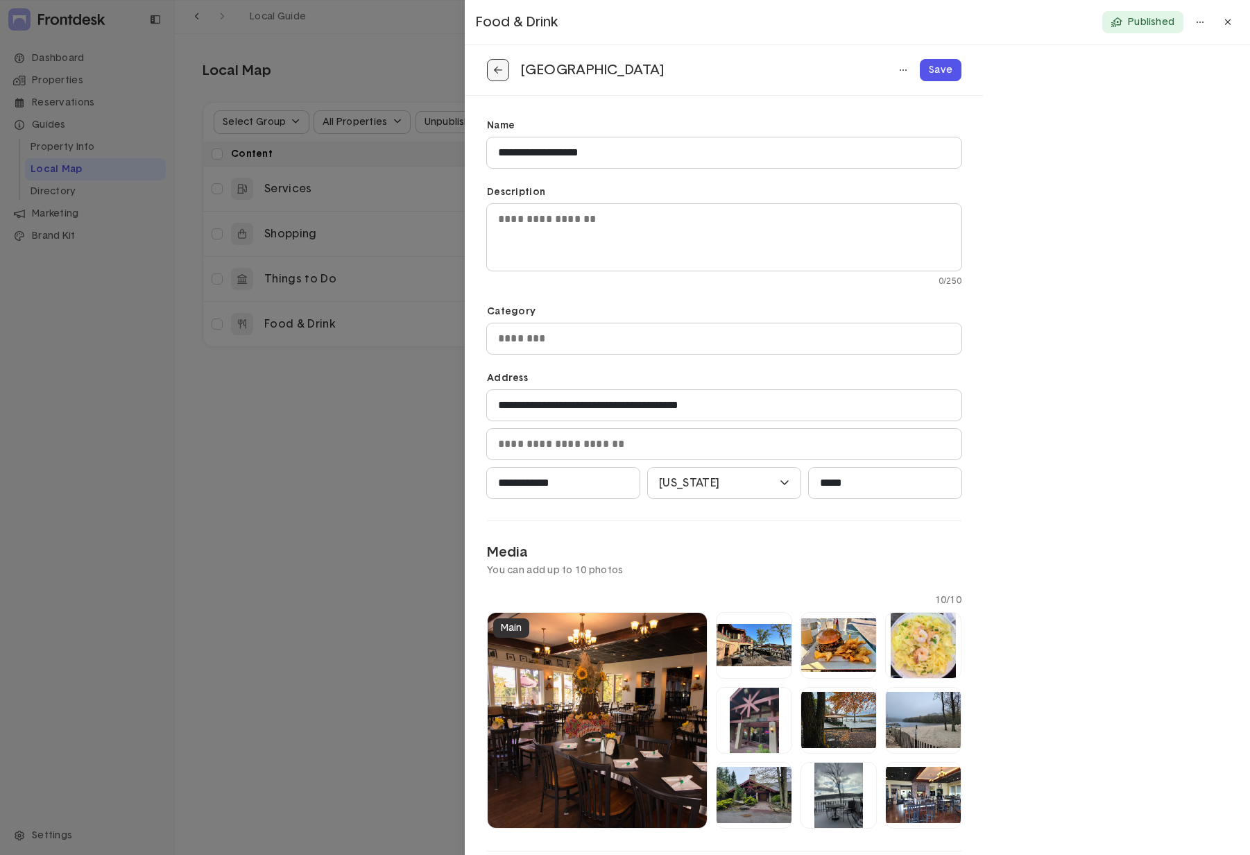
click at [502, 67] on button at bounding box center [498, 70] width 22 height 22
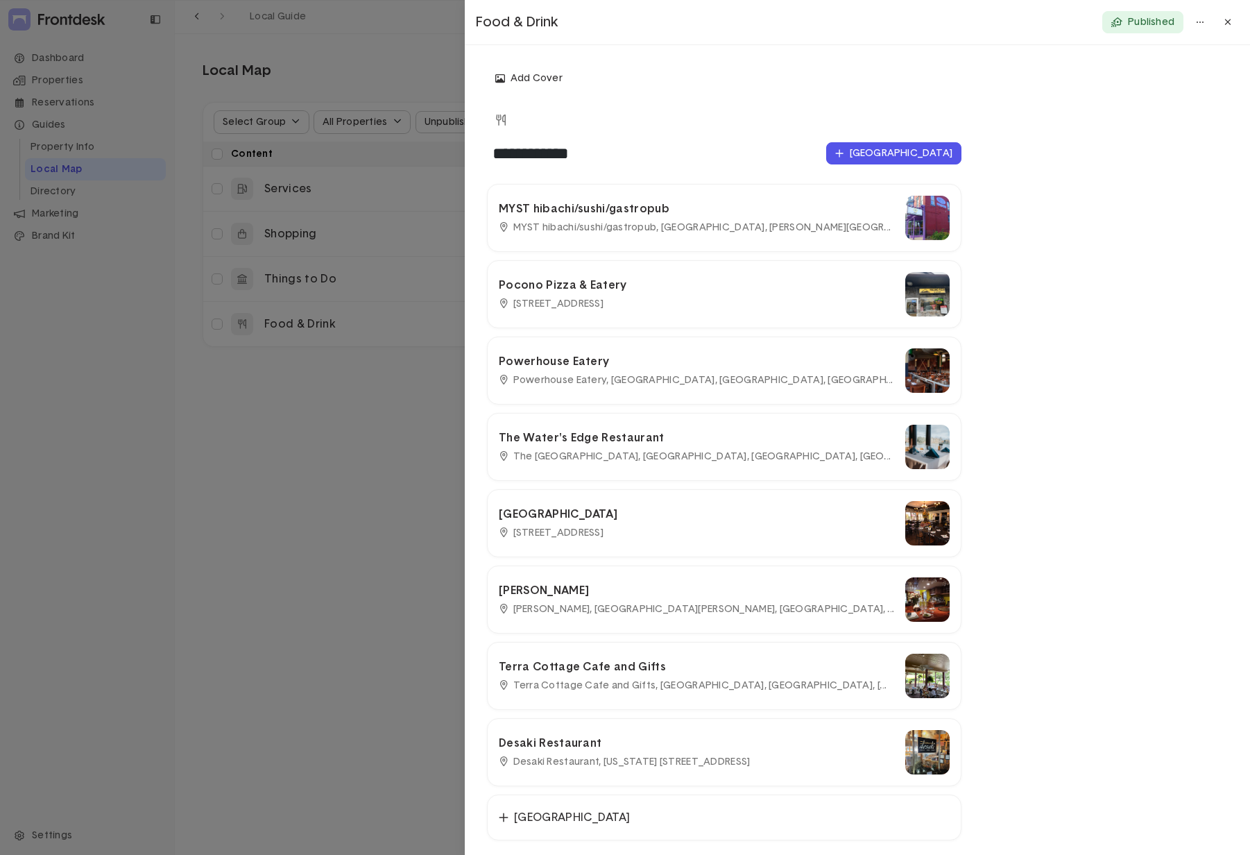
click at [374, 280] on div at bounding box center [625, 427] width 1250 height 855
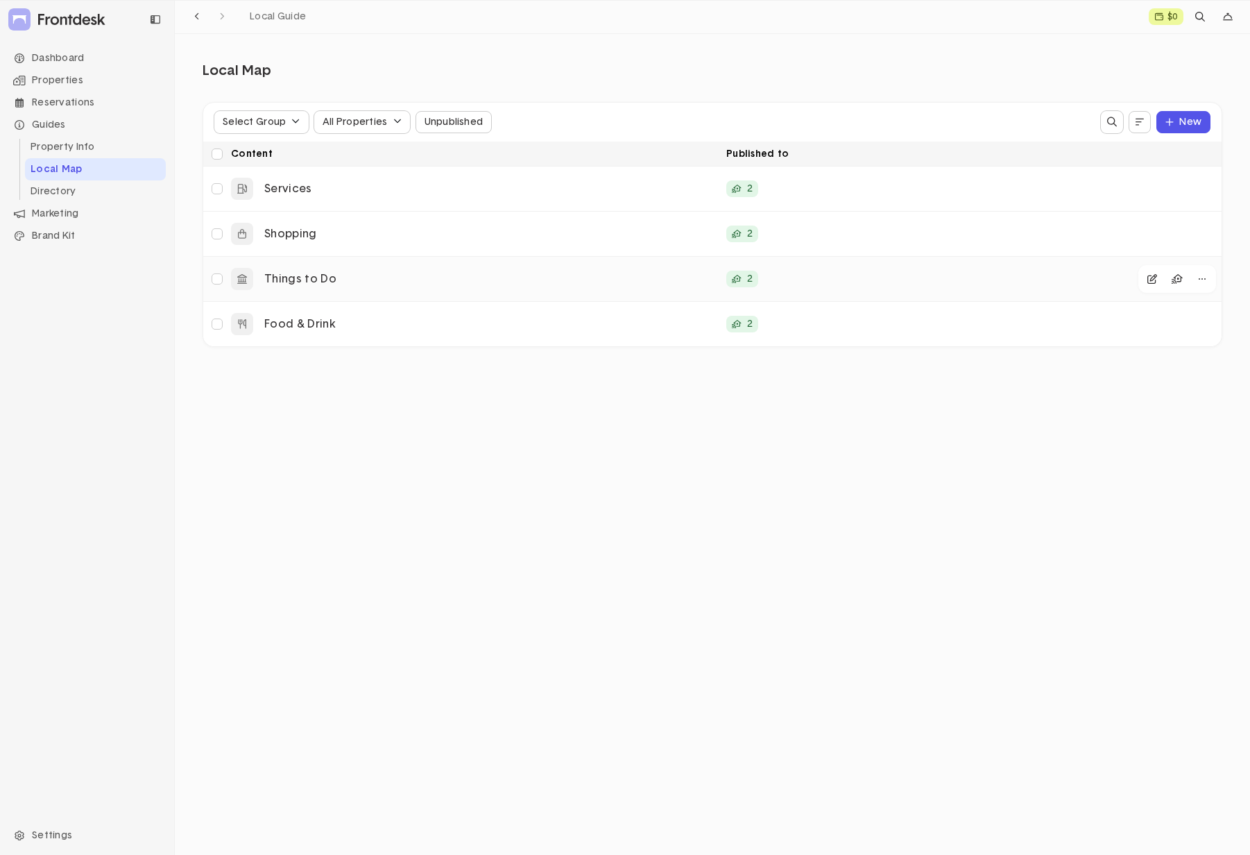
click at [392, 283] on p "Things to Do" at bounding box center [489, 279] width 451 height 15
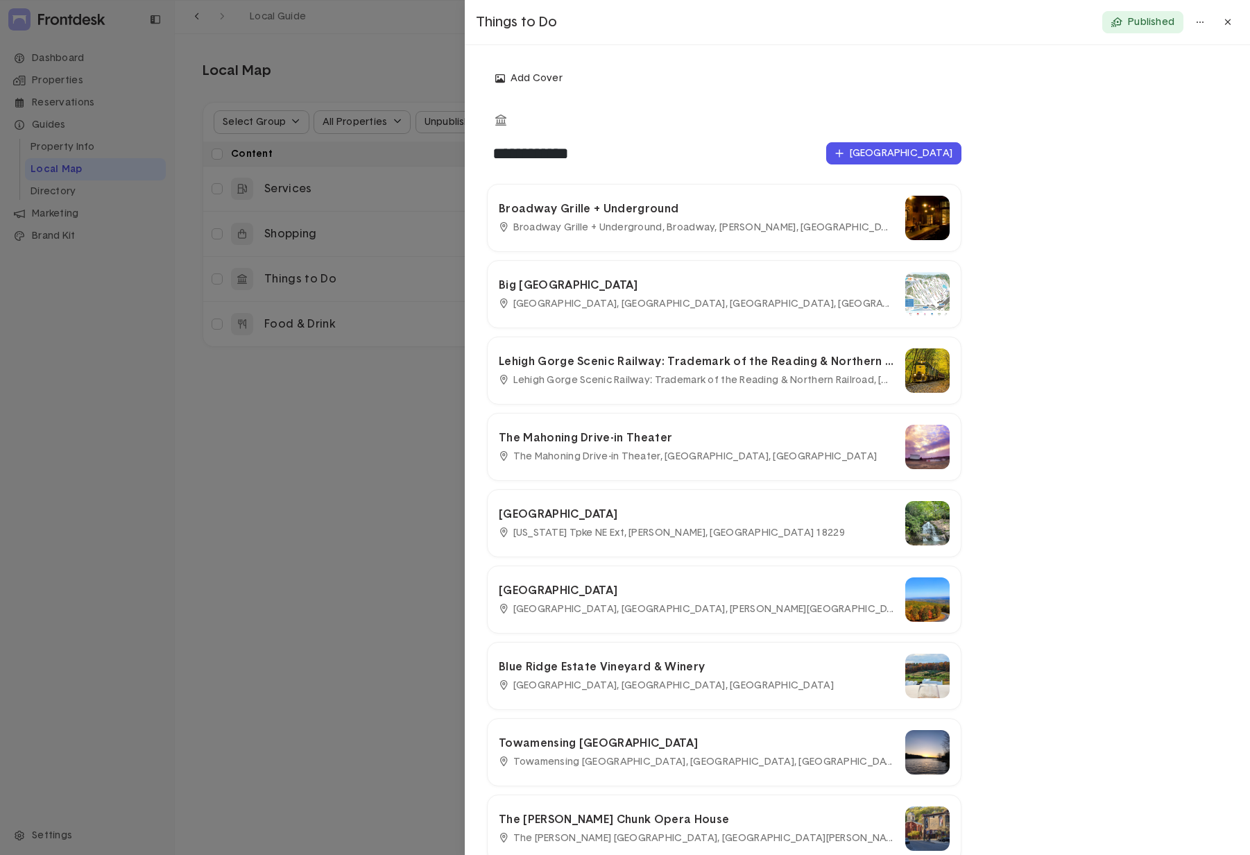
scroll to position [10, 0]
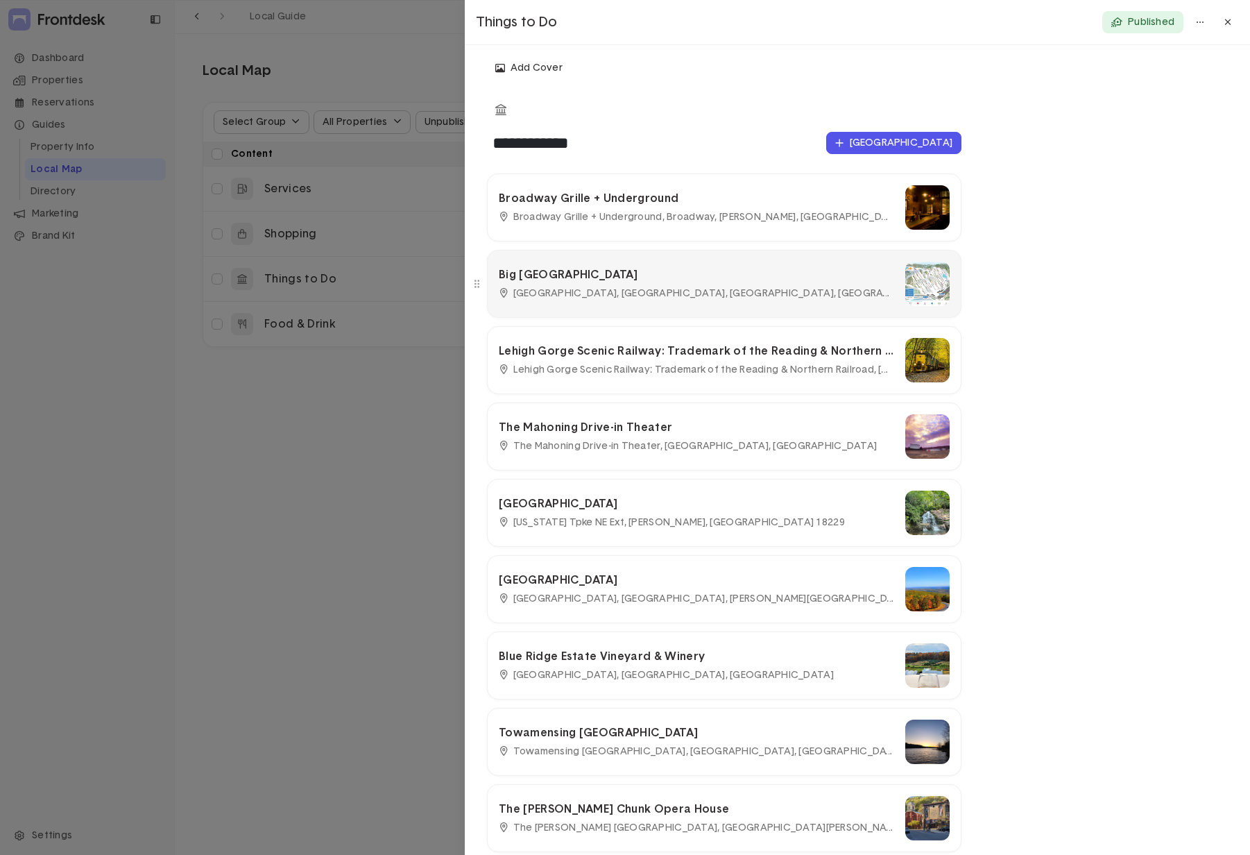
click at [905, 287] on img at bounding box center [927, 283] width 44 height 44
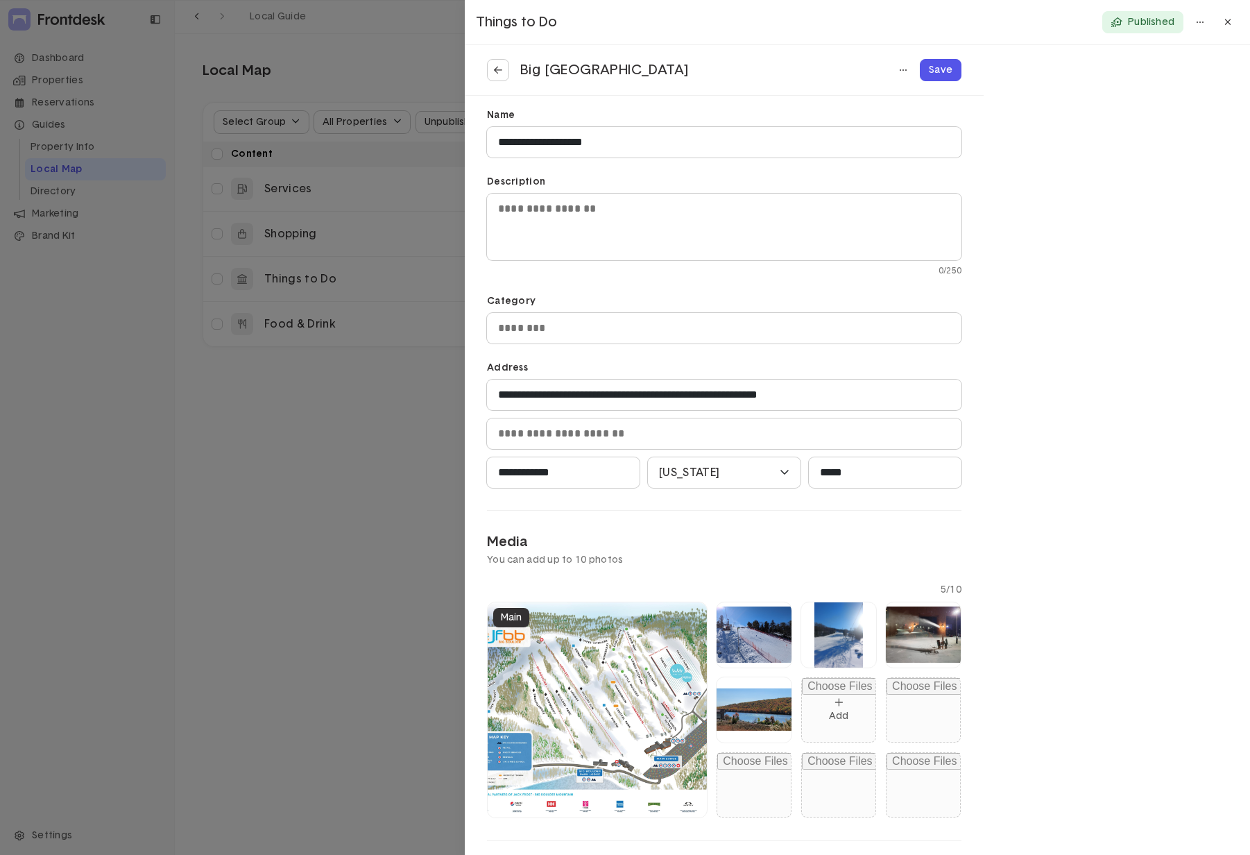
scroll to position [0, 0]
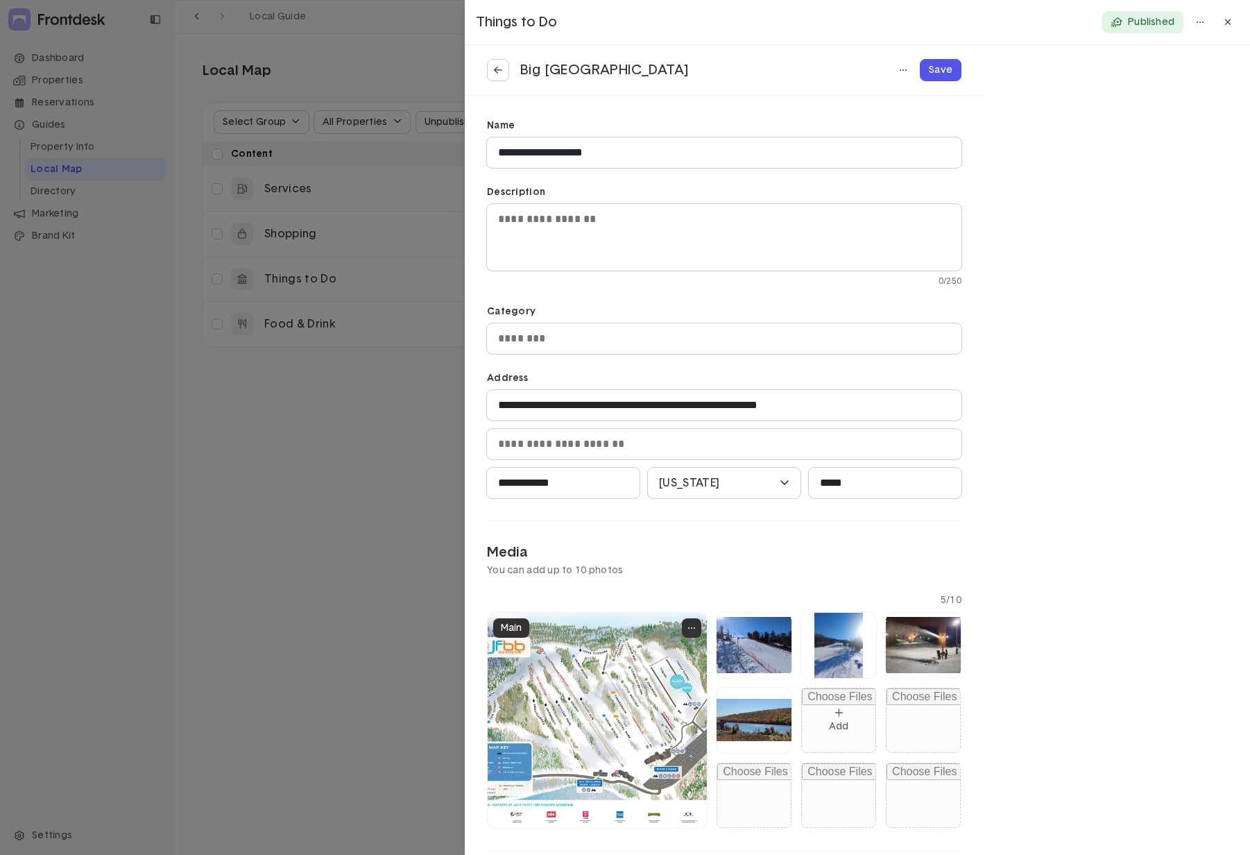
click at [686, 630] on div "button" at bounding box center [691, 627] width 19 height 19
click at [567, 698] on img at bounding box center [597, 719] width 219 height 215
click at [595, 696] on img at bounding box center [597, 719] width 219 height 215
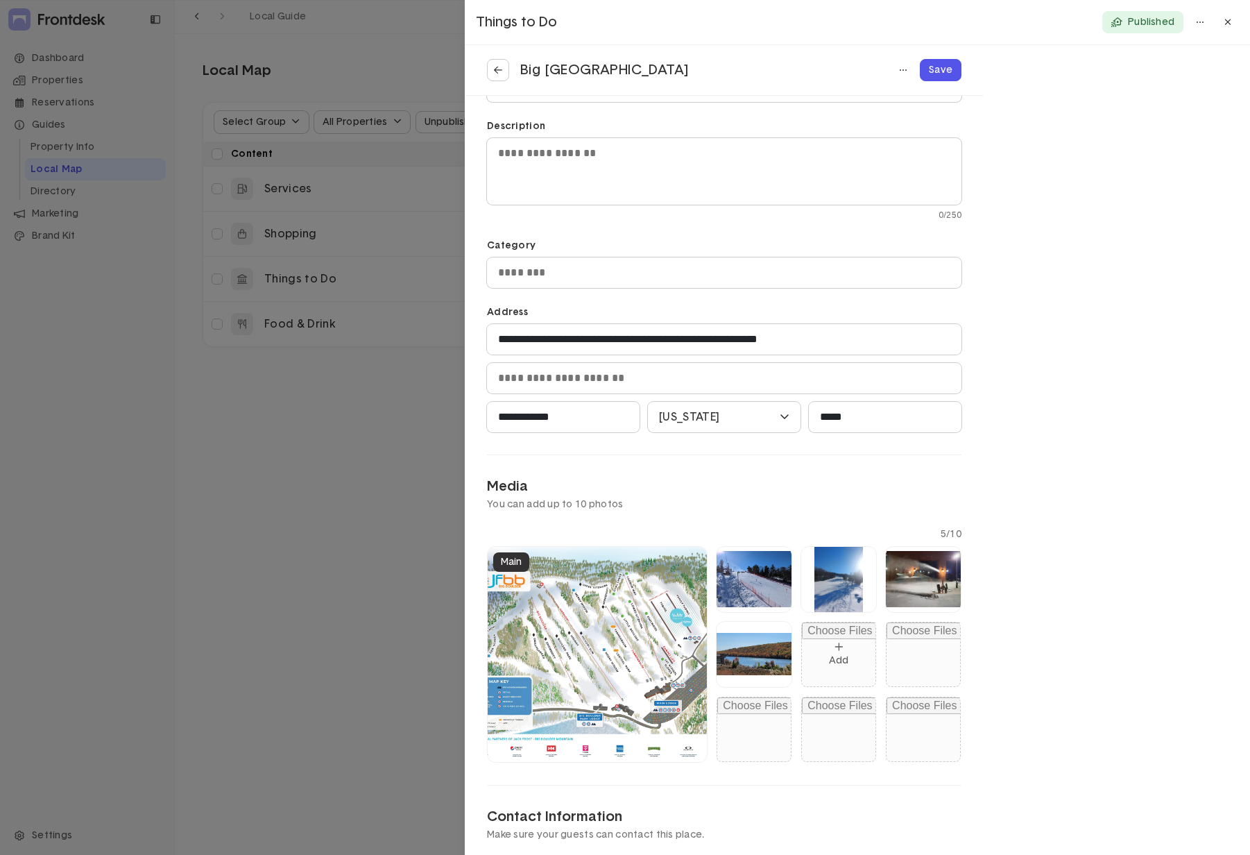
scroll to position [102, 0]
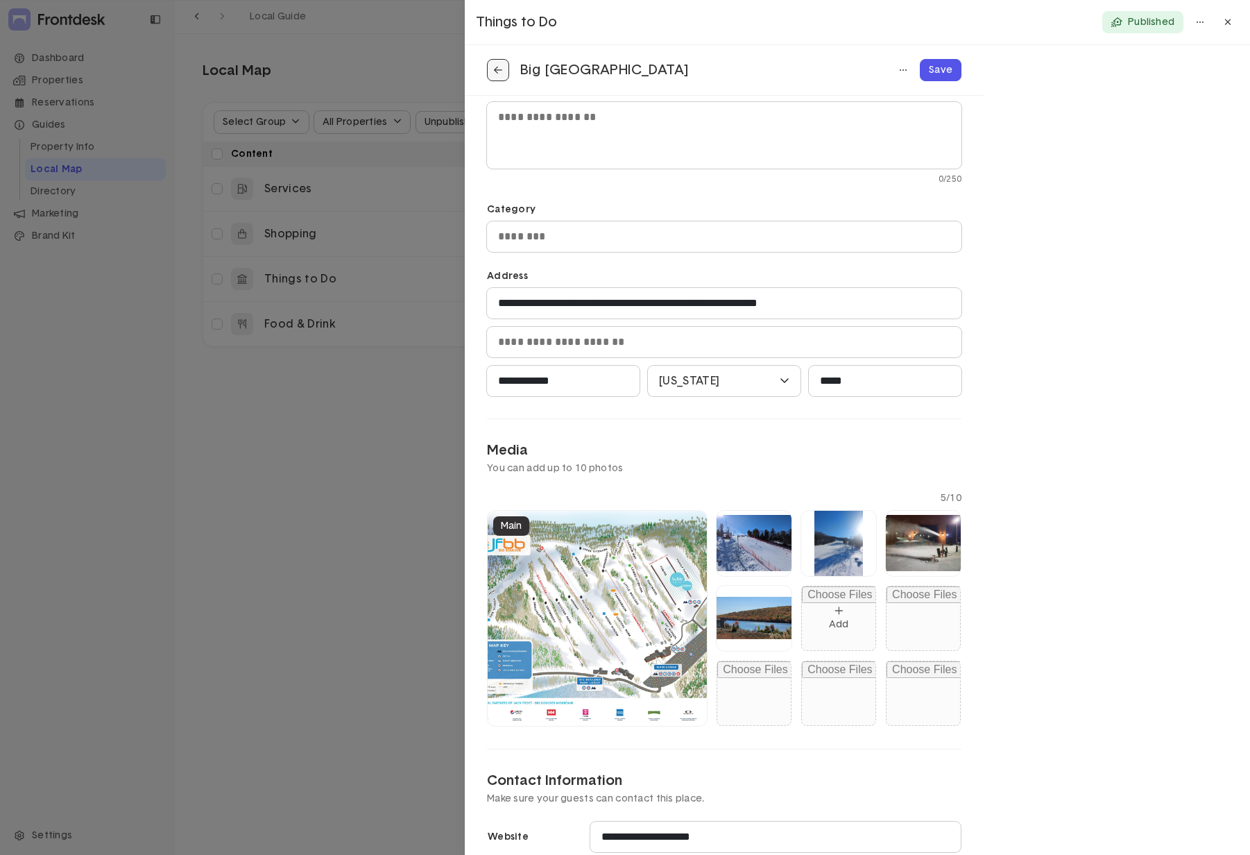
click at [503, 68] on button at bounding box center [498, 70] width 22 height 22
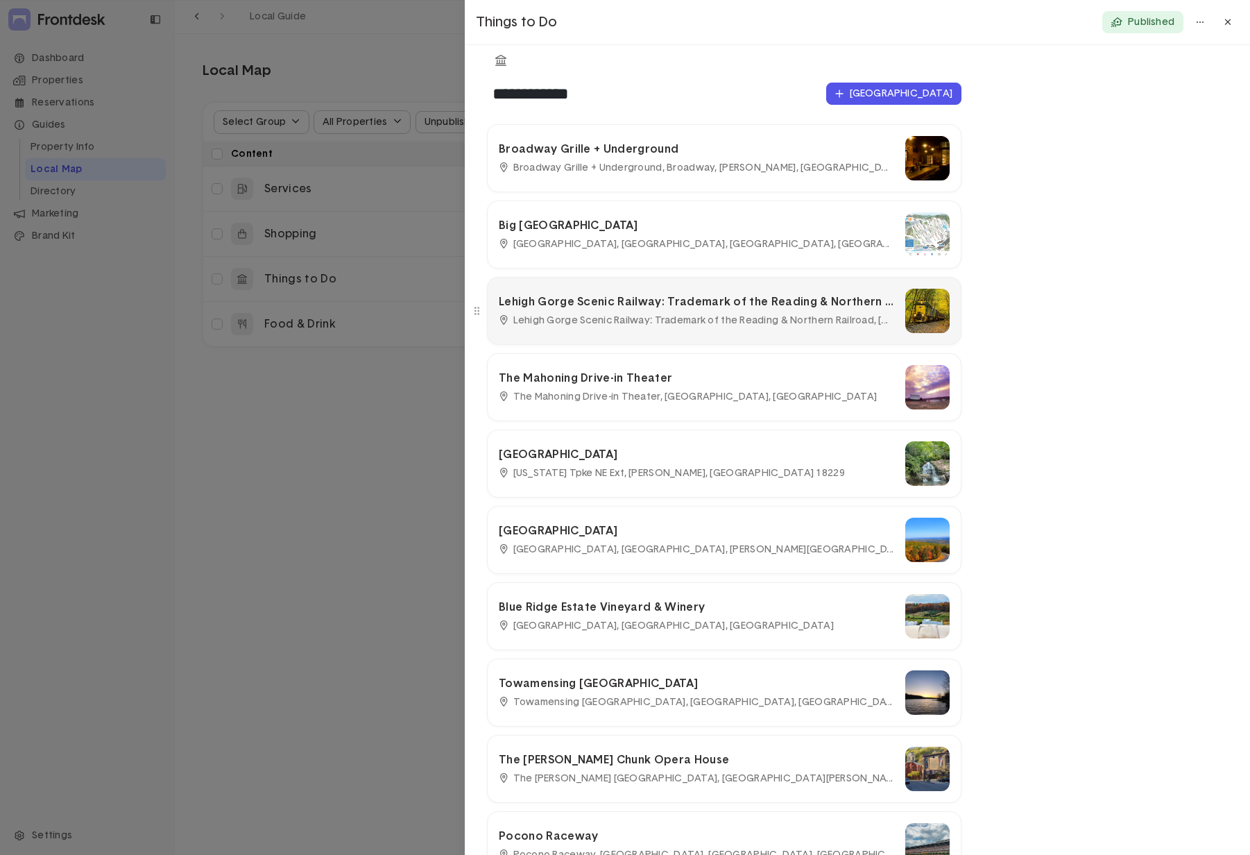
scroll to position [80, 0]
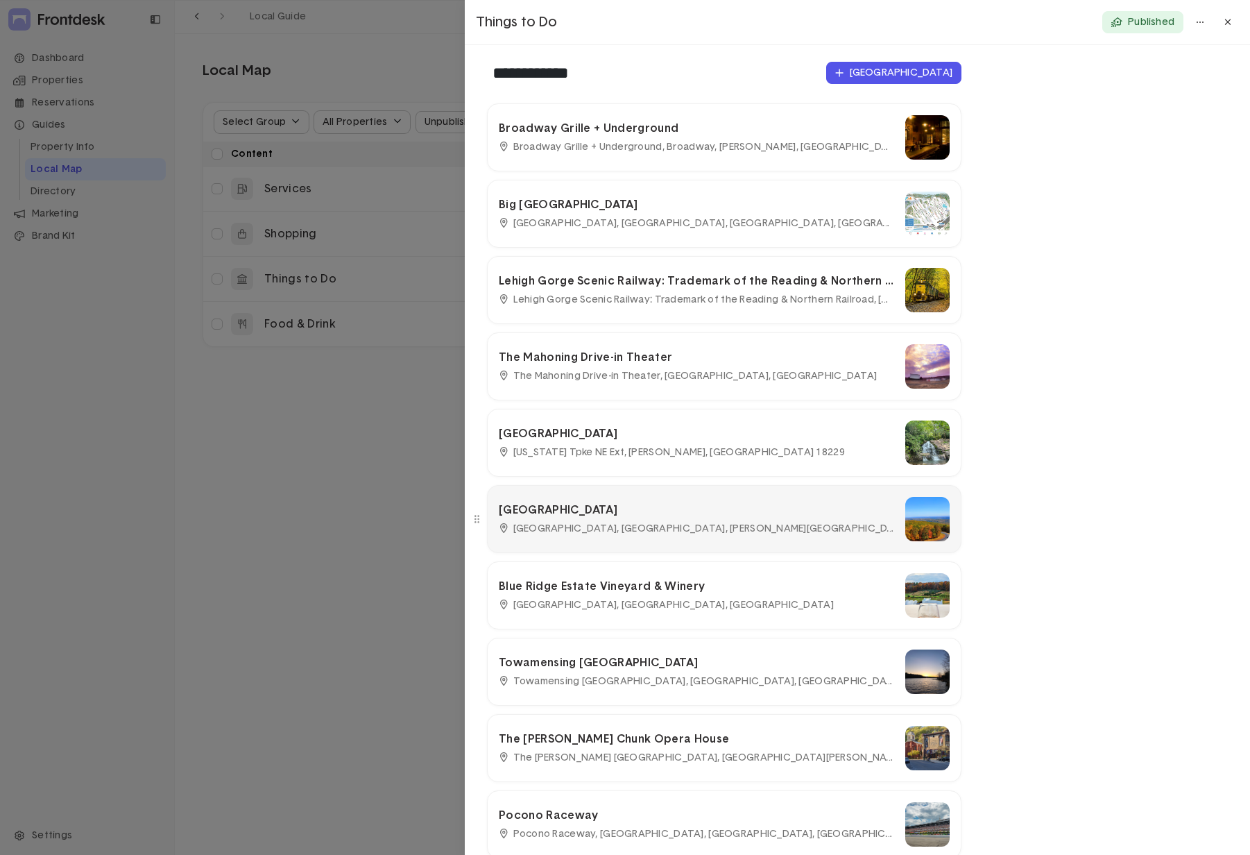
click at [695, 522] on span "Penn's Peak, Maury Road, Jim Thorpe, PA, USA" at bounding box center [703, 528] width 381 height 12
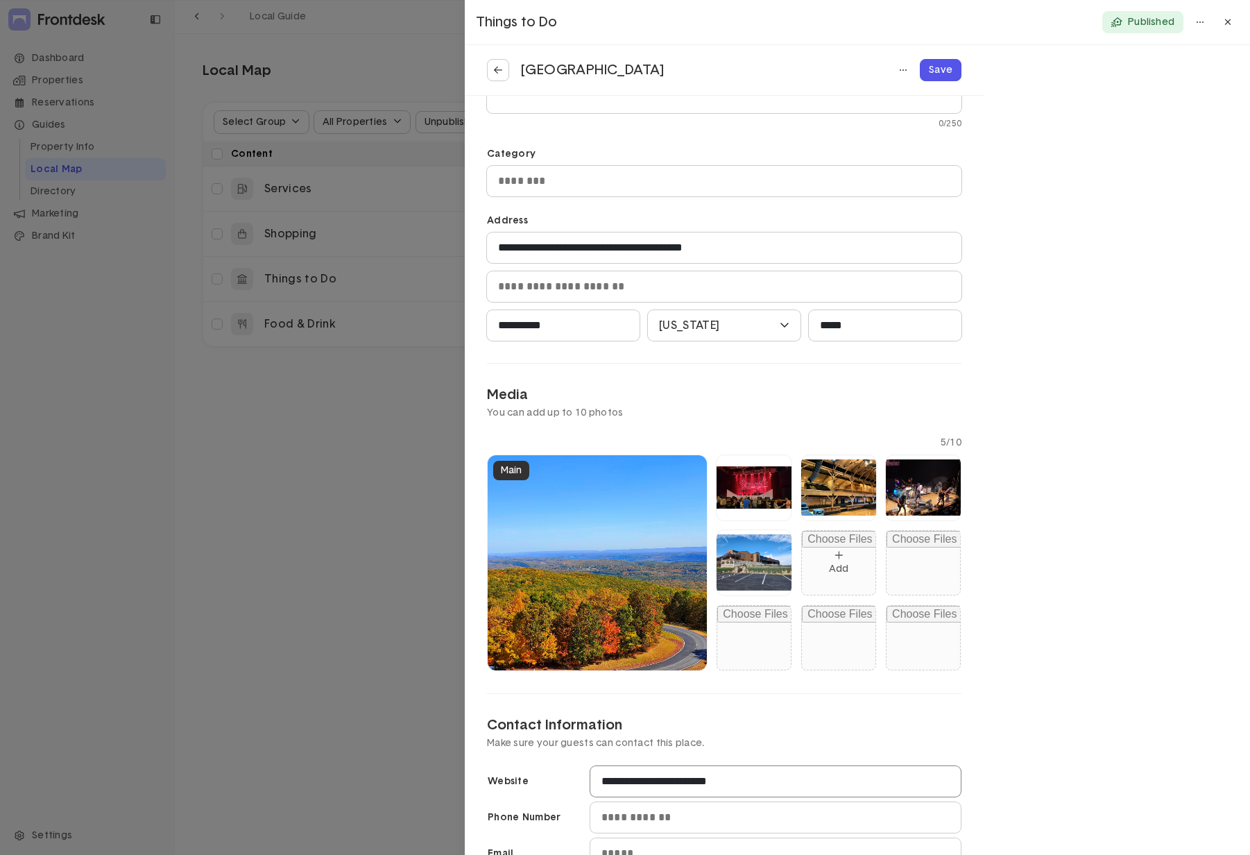
scroll to position [415, 0]
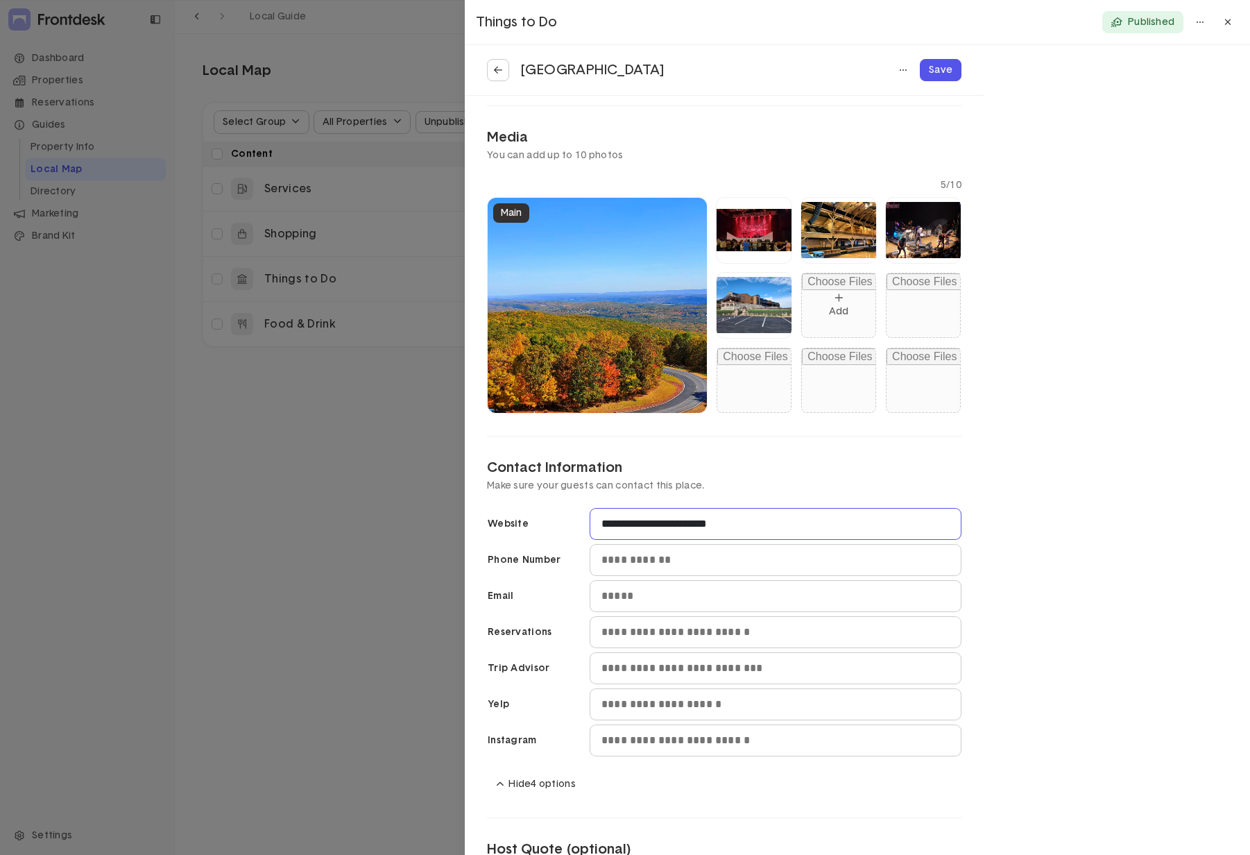
click at [764, 522] on input "**********" at bounding box center [775, 523] width 370 height 31
click at [505, 73] on button at bounding box center [498, 70] width 22 height 22
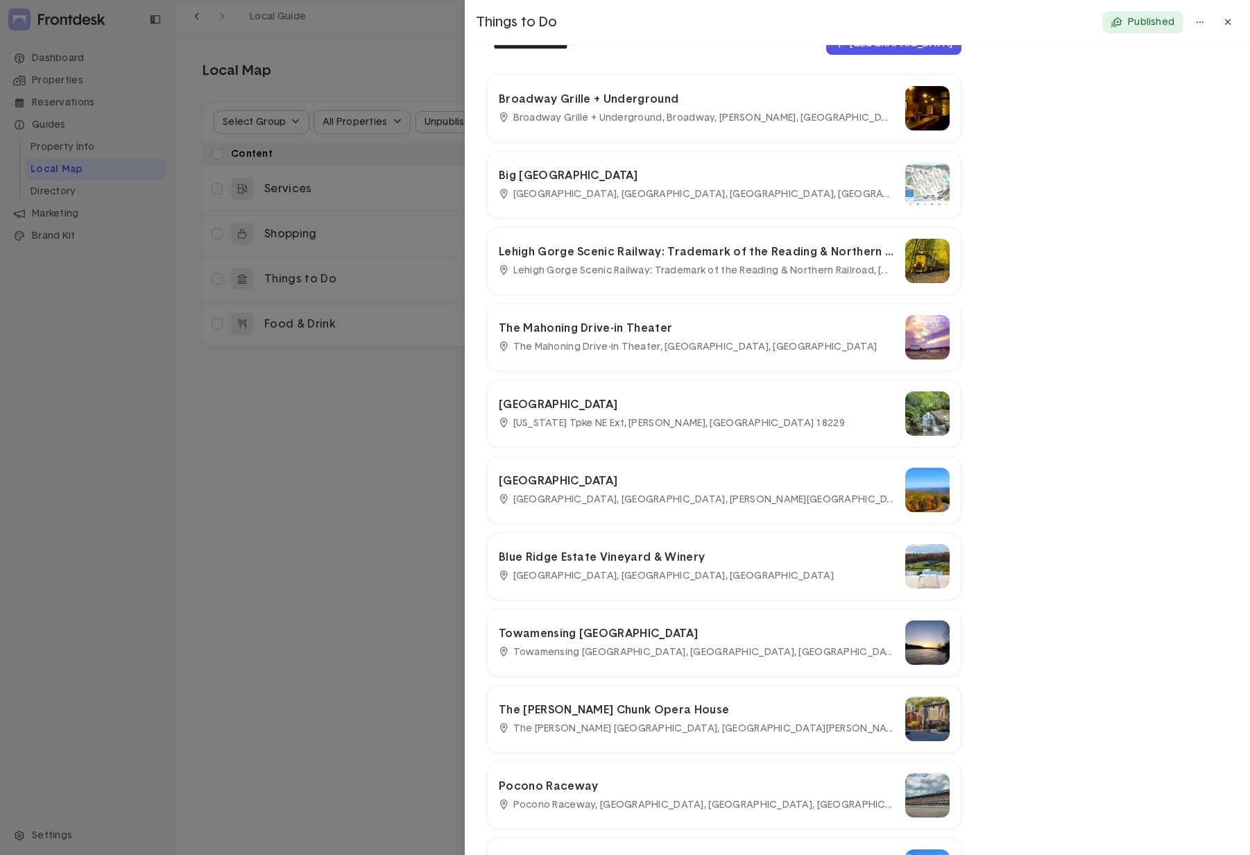
scroll to position [109, 0]
click at [663, 338] on div "The Mahoning Drive-in Theater The Mahoning Drive-in Theater, Seneca Road, Lehig…" at bounding box center [696, 338] width 395 height 33
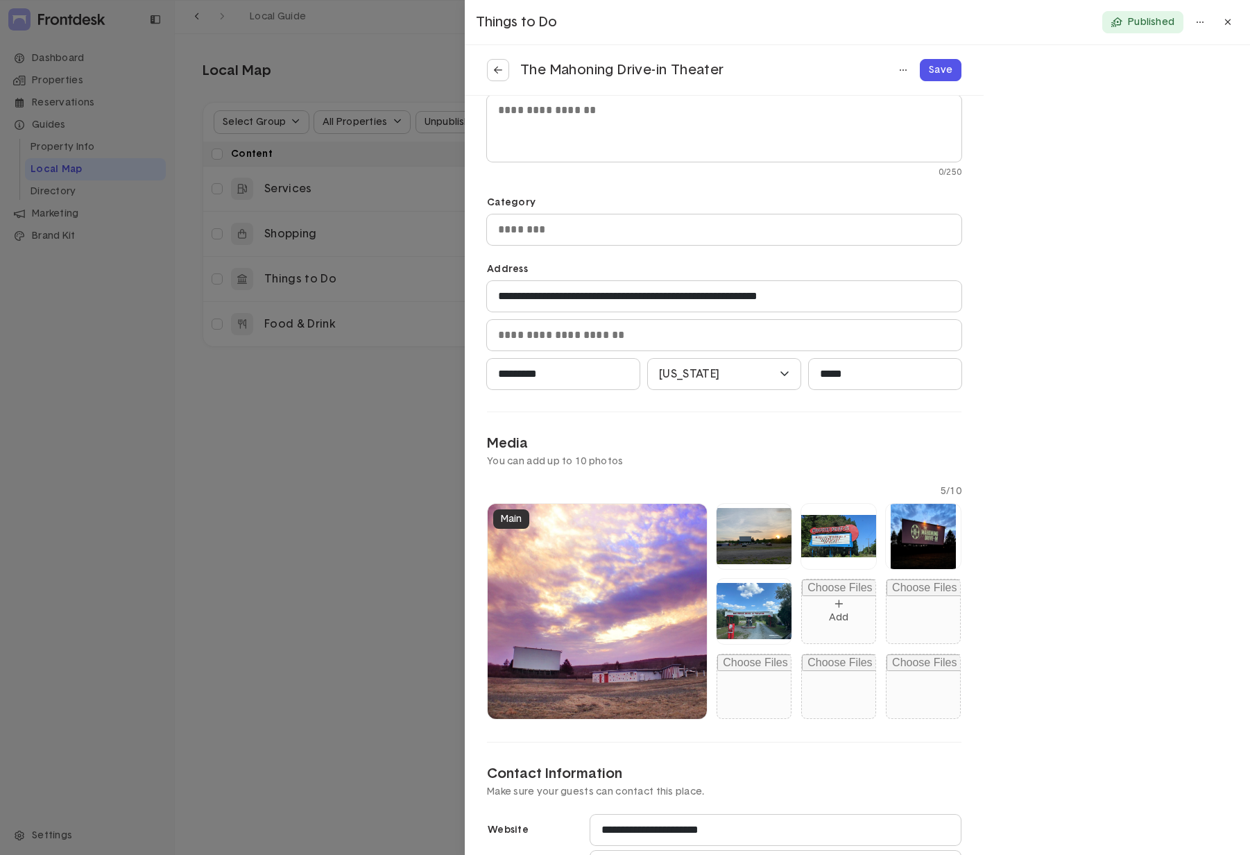
scroll to position [0, 0]
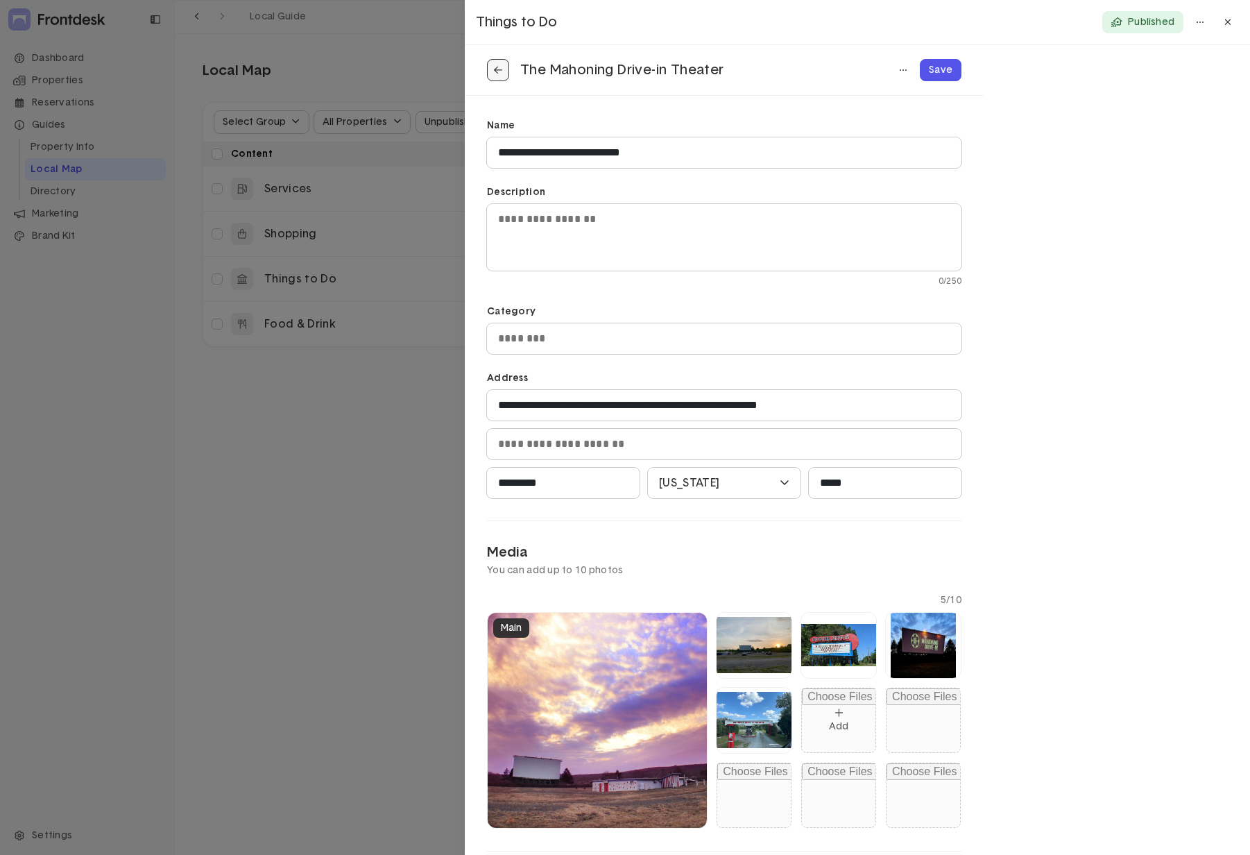
click at [498, 62] on button at bounding box center [498, 70] width 22 height 22
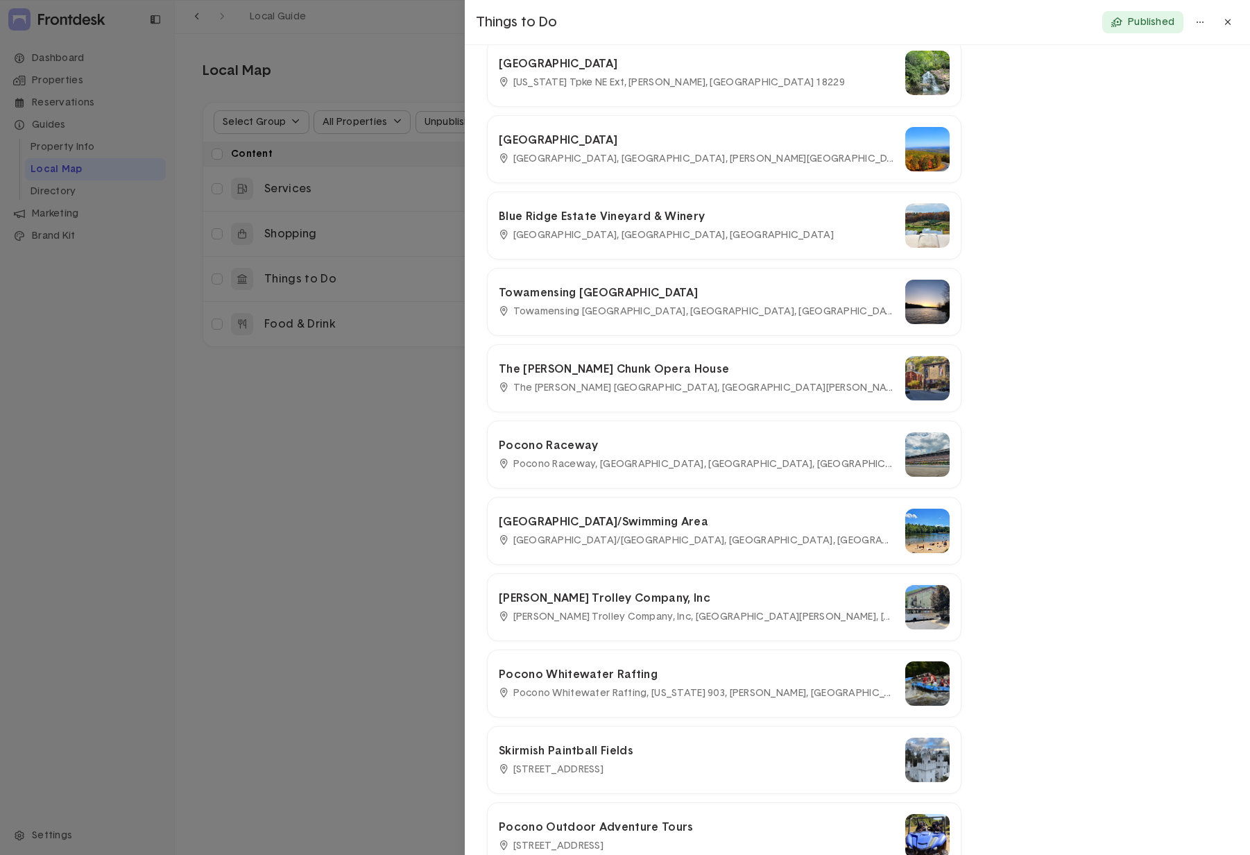
scroll to position [381, 0]
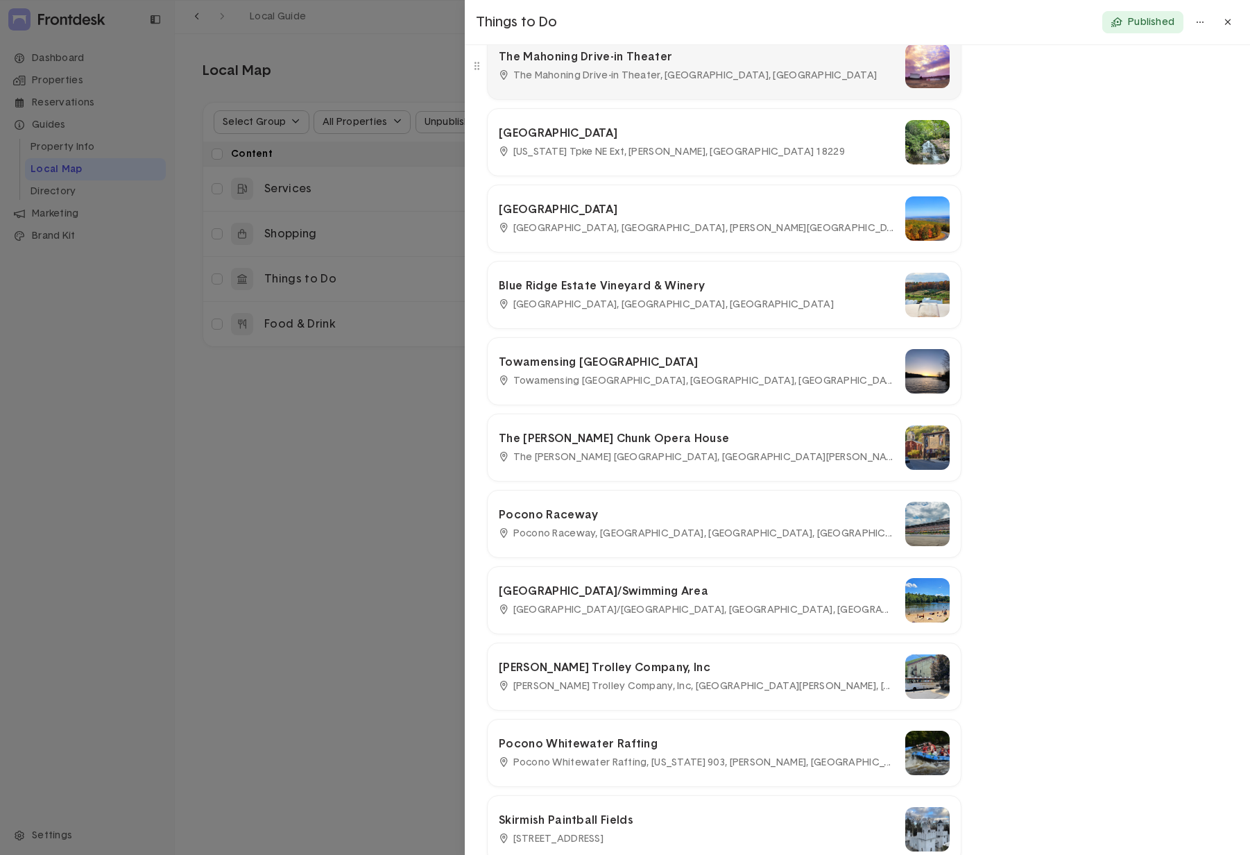
click at [719, 85] on div "The Mahoning Drive-in Theater The Mahoning Drive-in Theater, Seneca Road, Lehig…" at bounding box center [724, 66] width 451 height 44
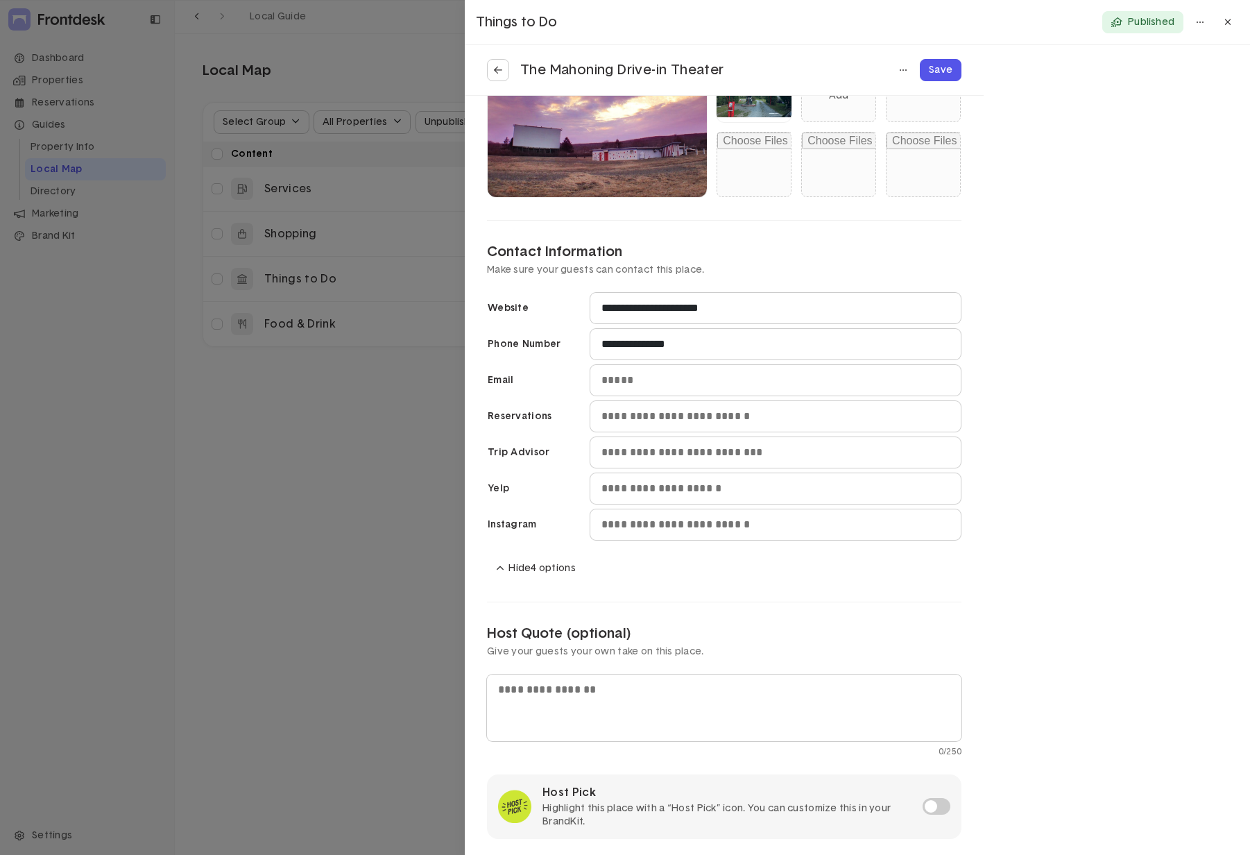
scroll to position [637, 0]
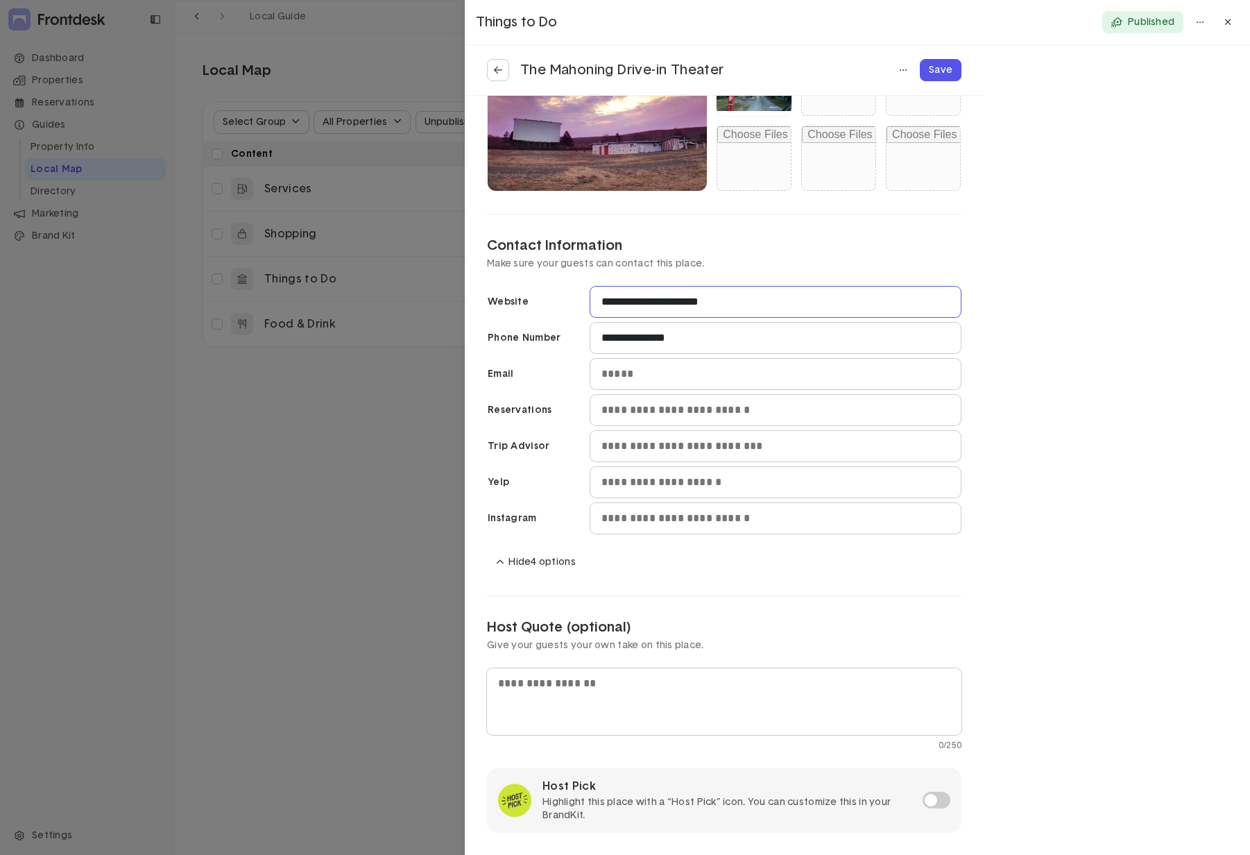
click at [759, 301] on input "**********" at bounding box center [775, 301] width 370 height 31
click at [498, 70] on icon at bounding box center [498, 70] width 8 height 7
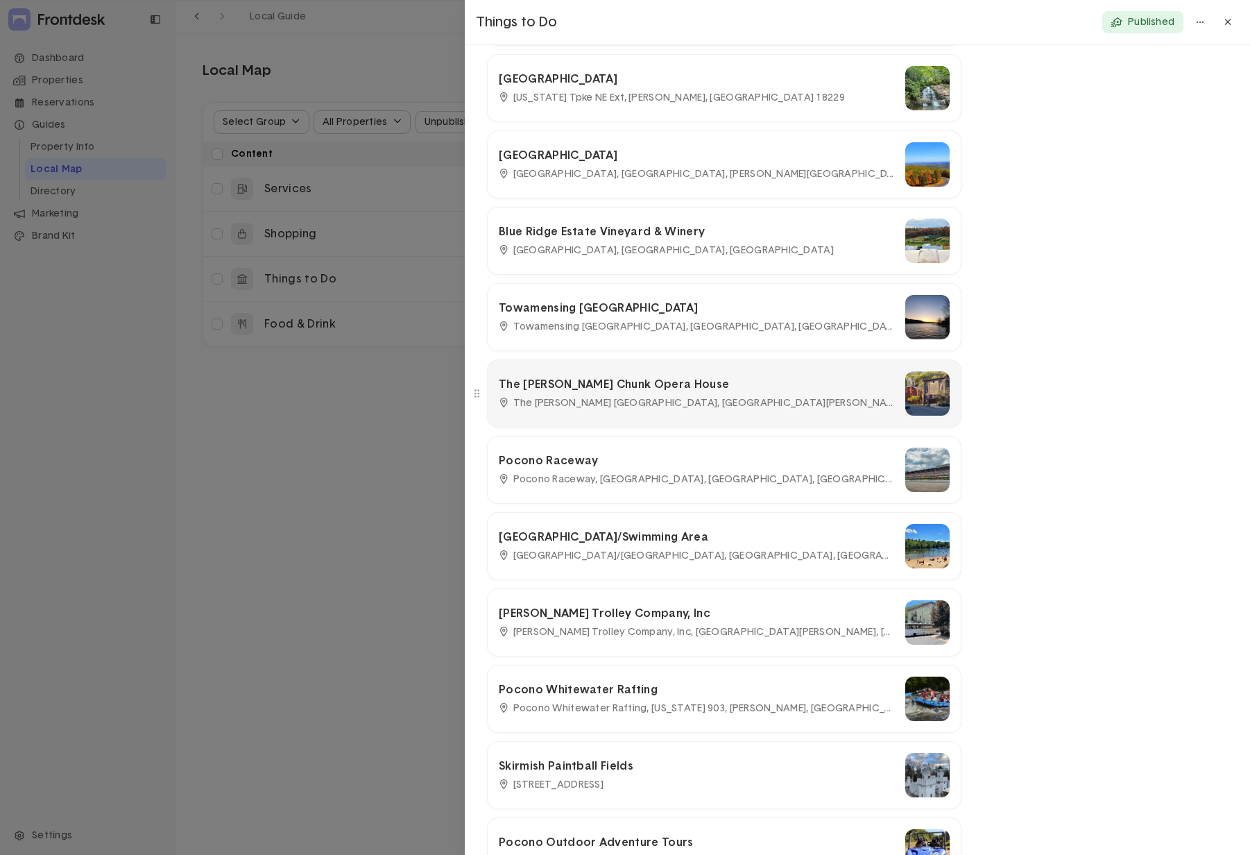
scroll to position [542, 0]
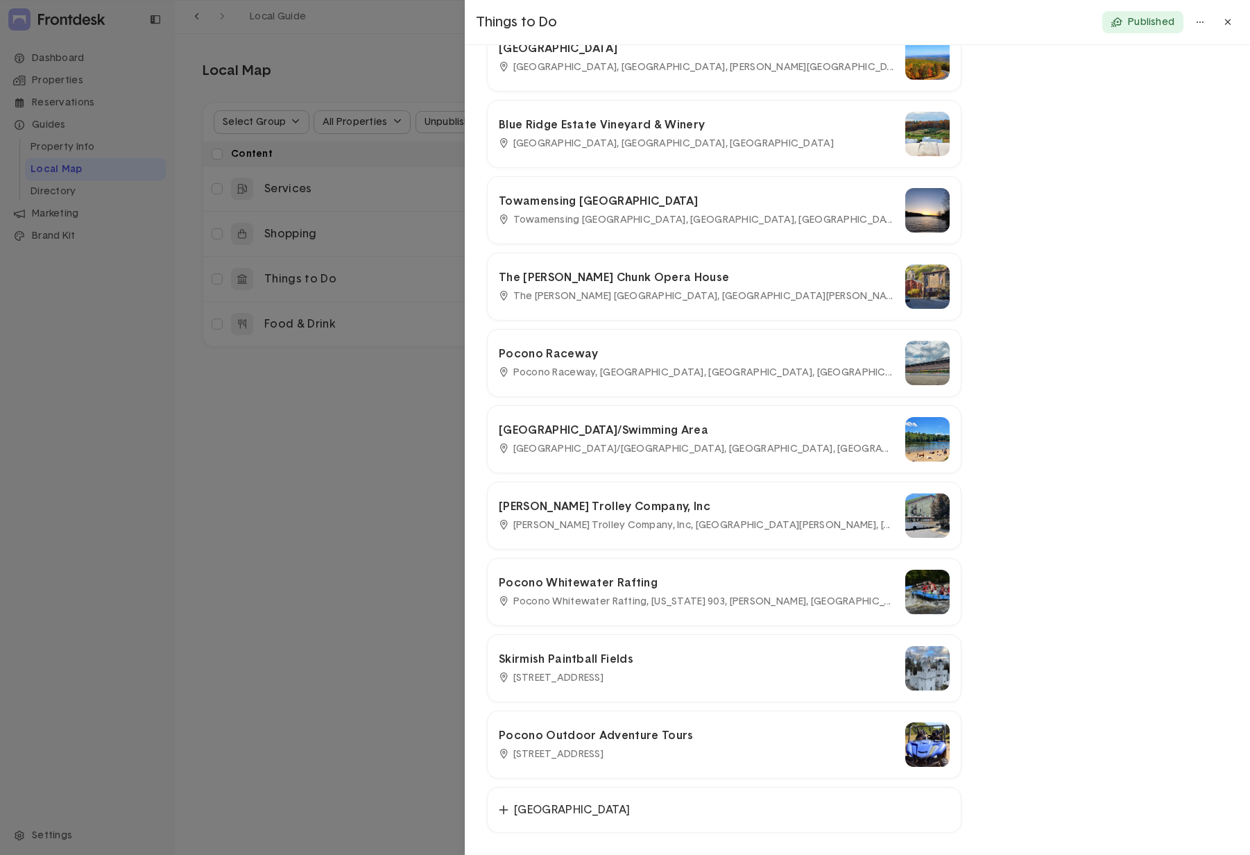
click at [420, 497] on div at bounding box center [625, 427] width 1250 height 855
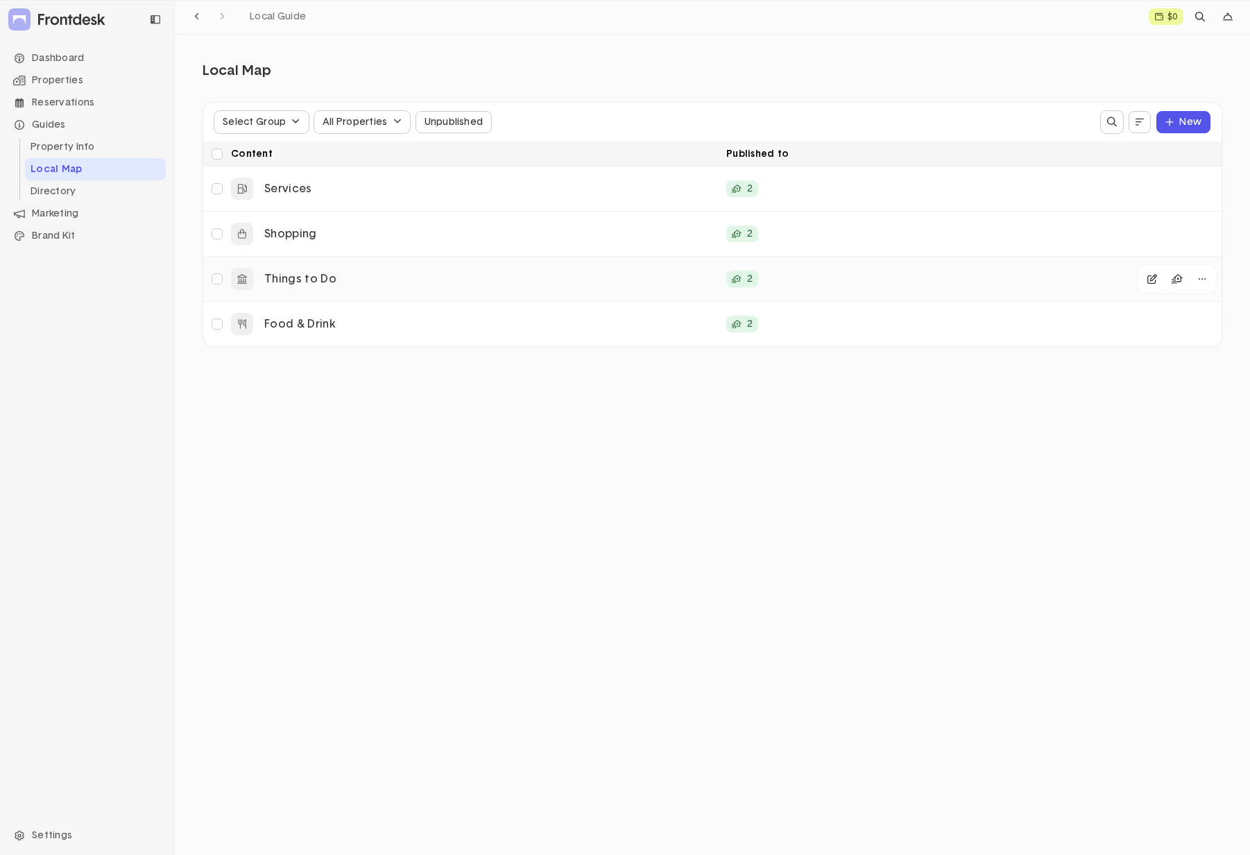
click at [393, 277] on p "Things to Do" at bounding box center [489, 279] width 451 height 15
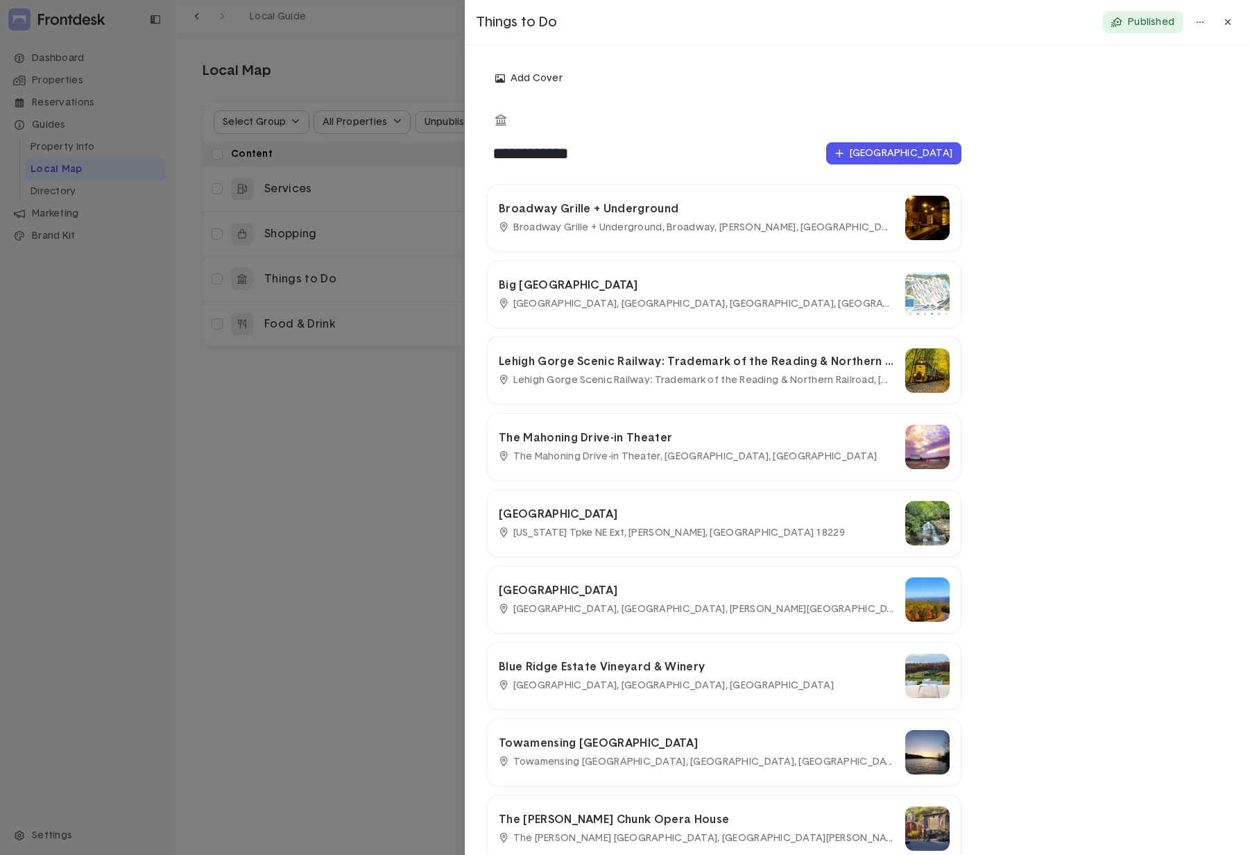
click at [264, 491] on div at bounding box center [625, 427] width 1250 height 855
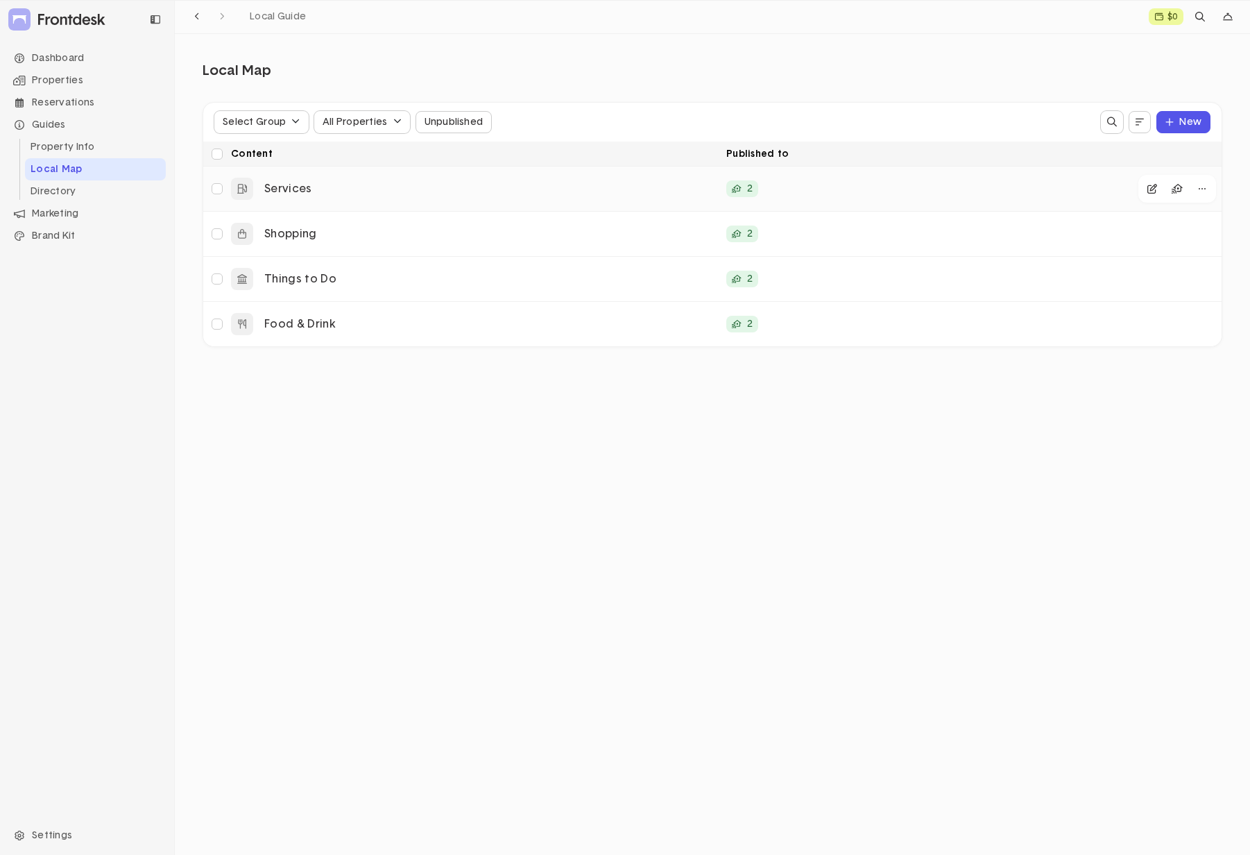
click at [351, 182] on p "Services" at bounding box center [489, 189] width 451 height 15
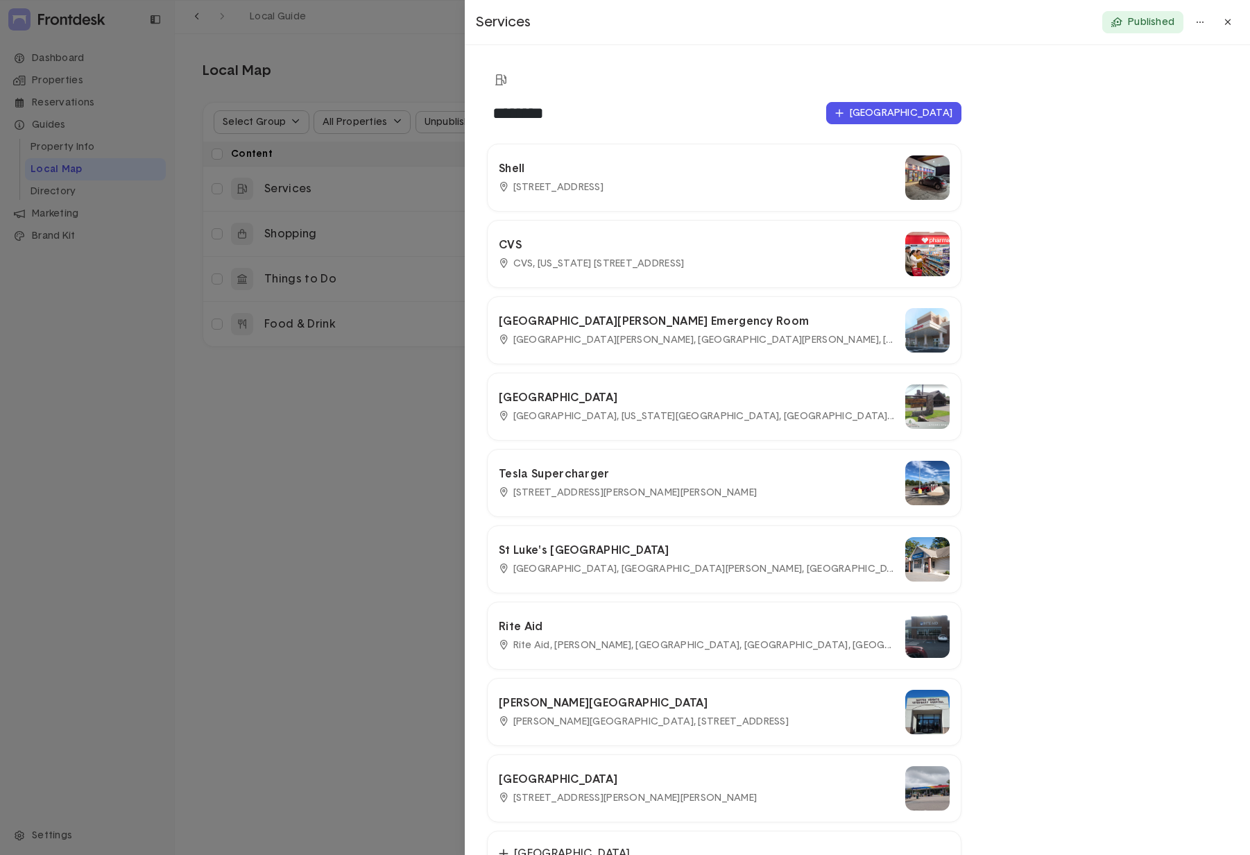
scroll to position [0, 0]
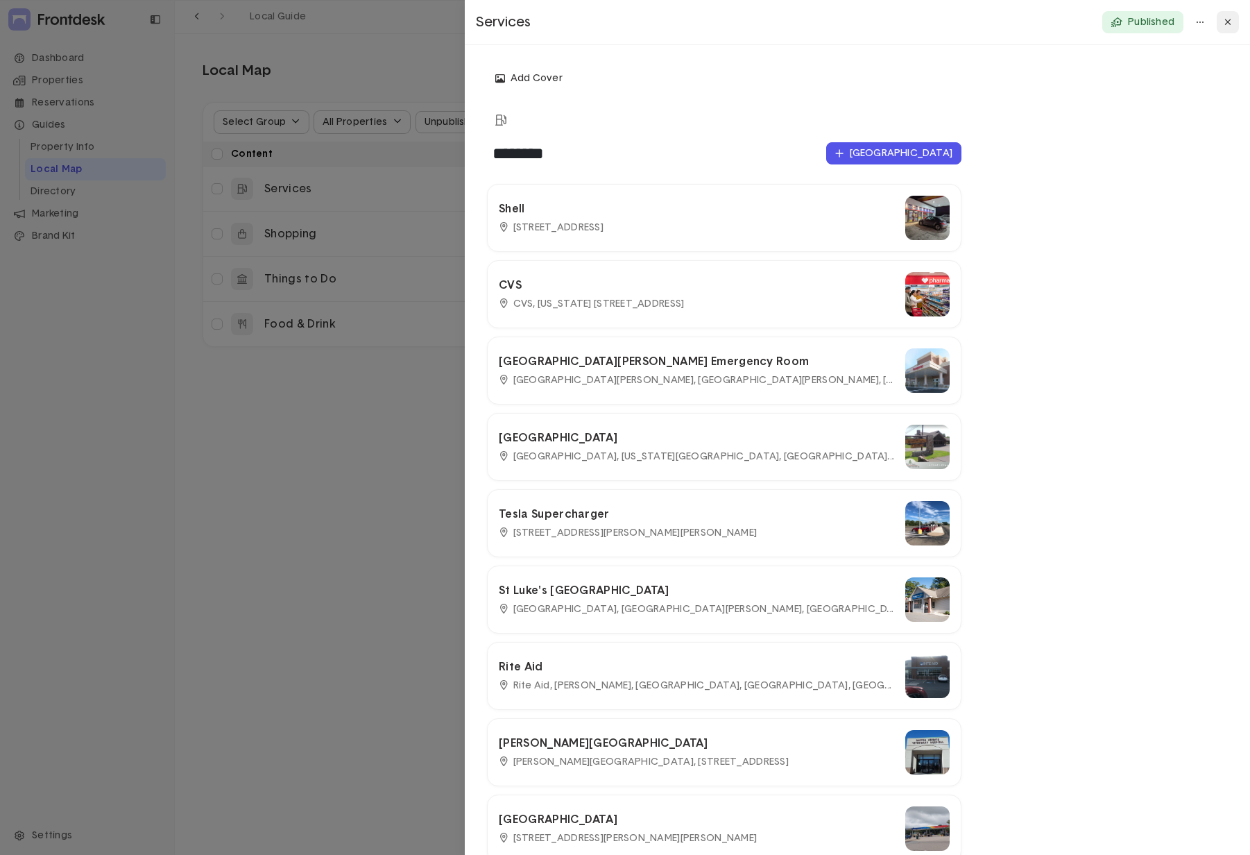
click at [1226, 25] on icon at bounding box center [1228, 22] width 8 height 10
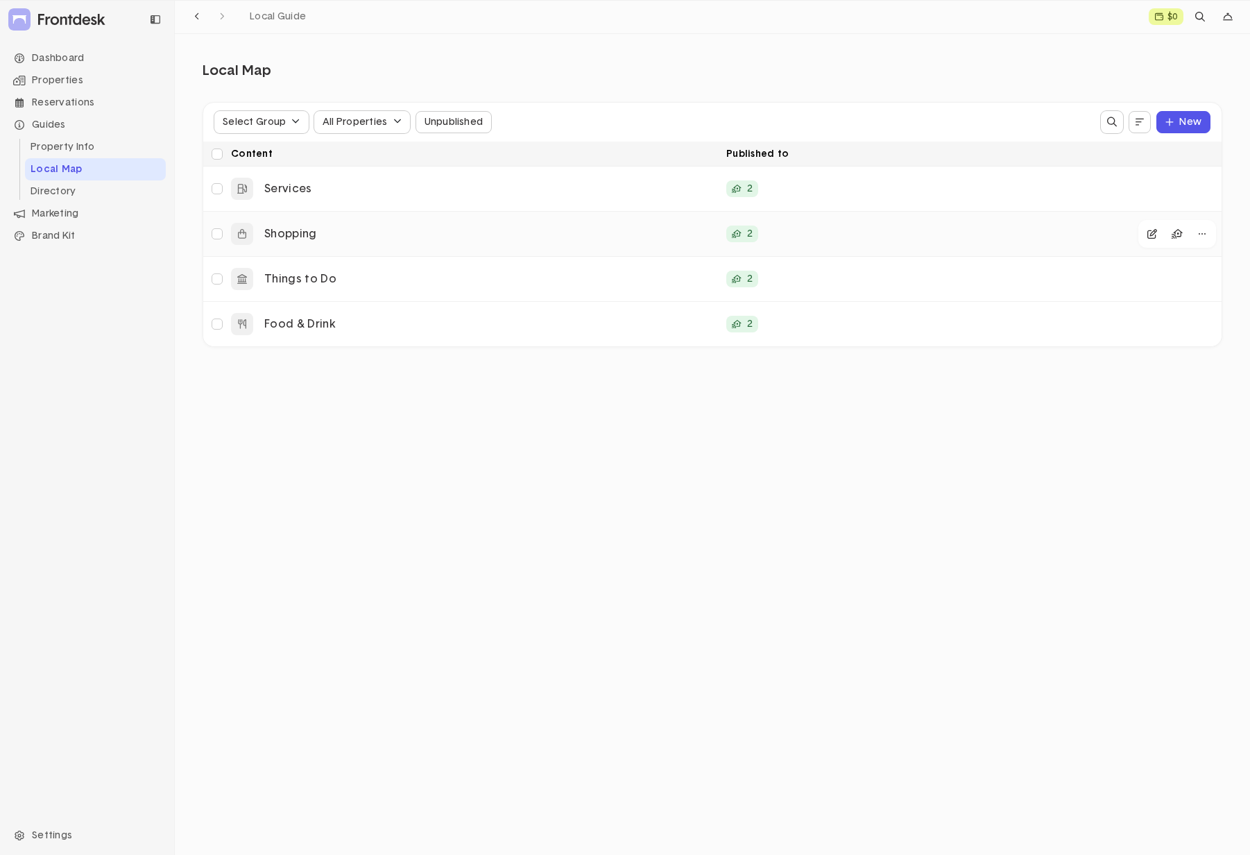
click at [354, 239] on p "Shopping" at bounding box center [489, 234] width 451 height 15
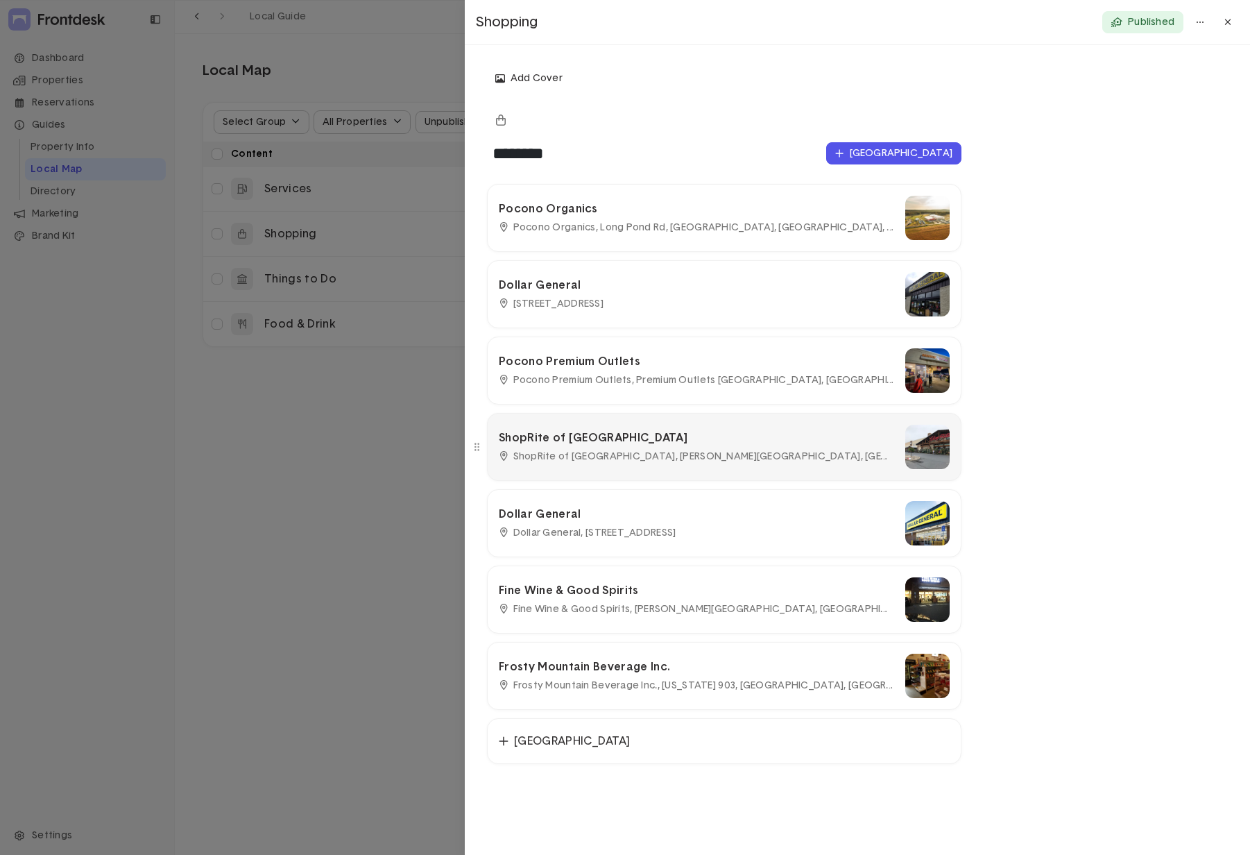
click at [634, 443] on p "ShopRite of Brodheadsville" at bounding box center [696, 438] width 395 height 15
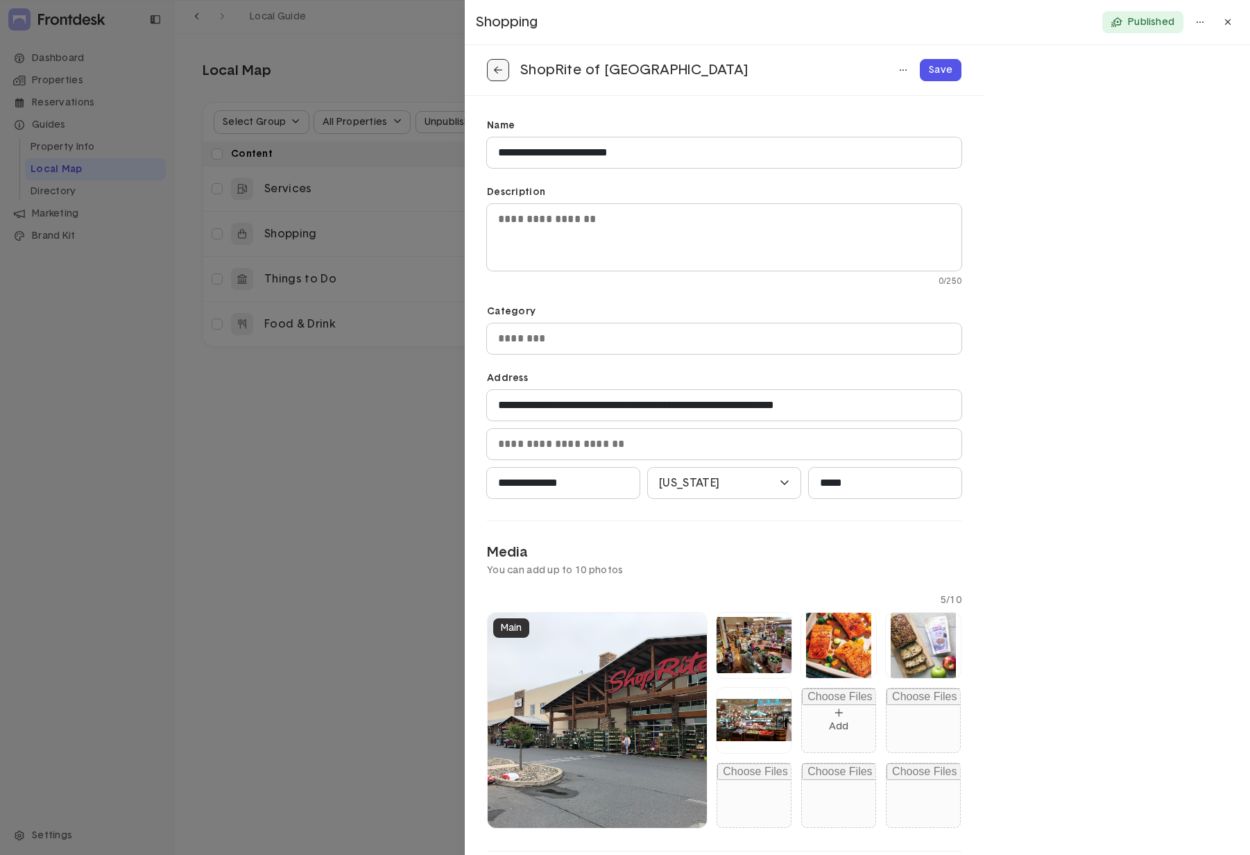
click at [499, 68] on icon at bounding box center [498, 70] width 8 height 10
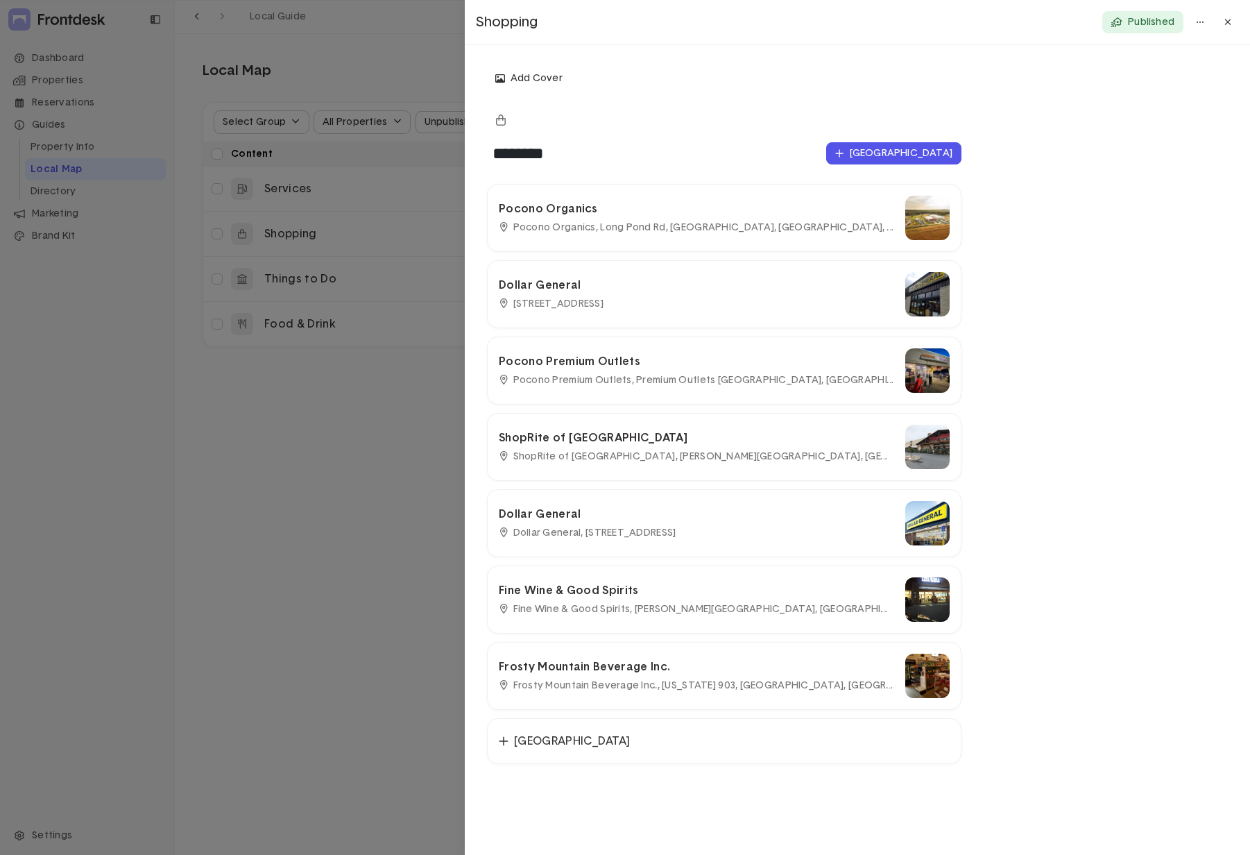
click at [343, 564] on div at bounding box center [625, 427] width 1250 height 855
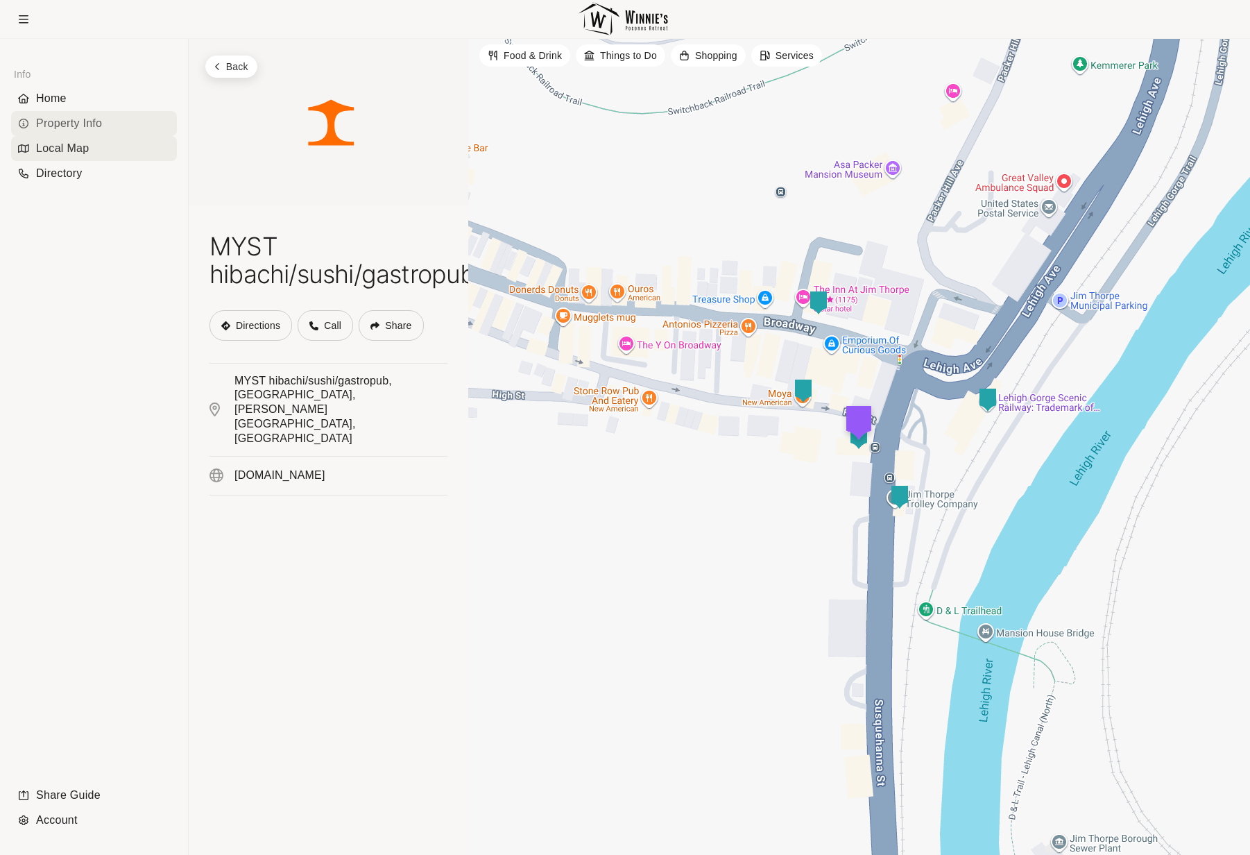
click at [78, 124] on div "Property Info" at bounding box center [94, 123] width 166 height 25
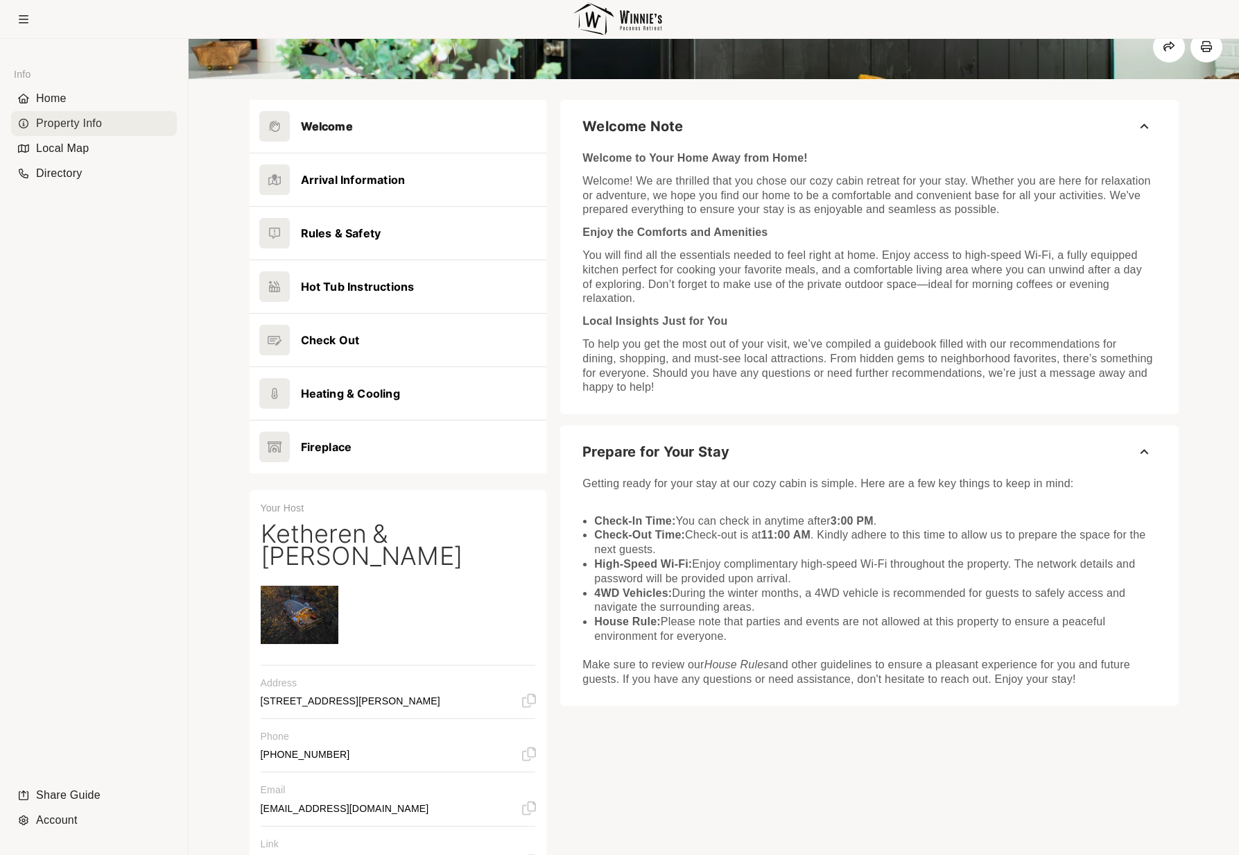
scroll to position [171, 0]
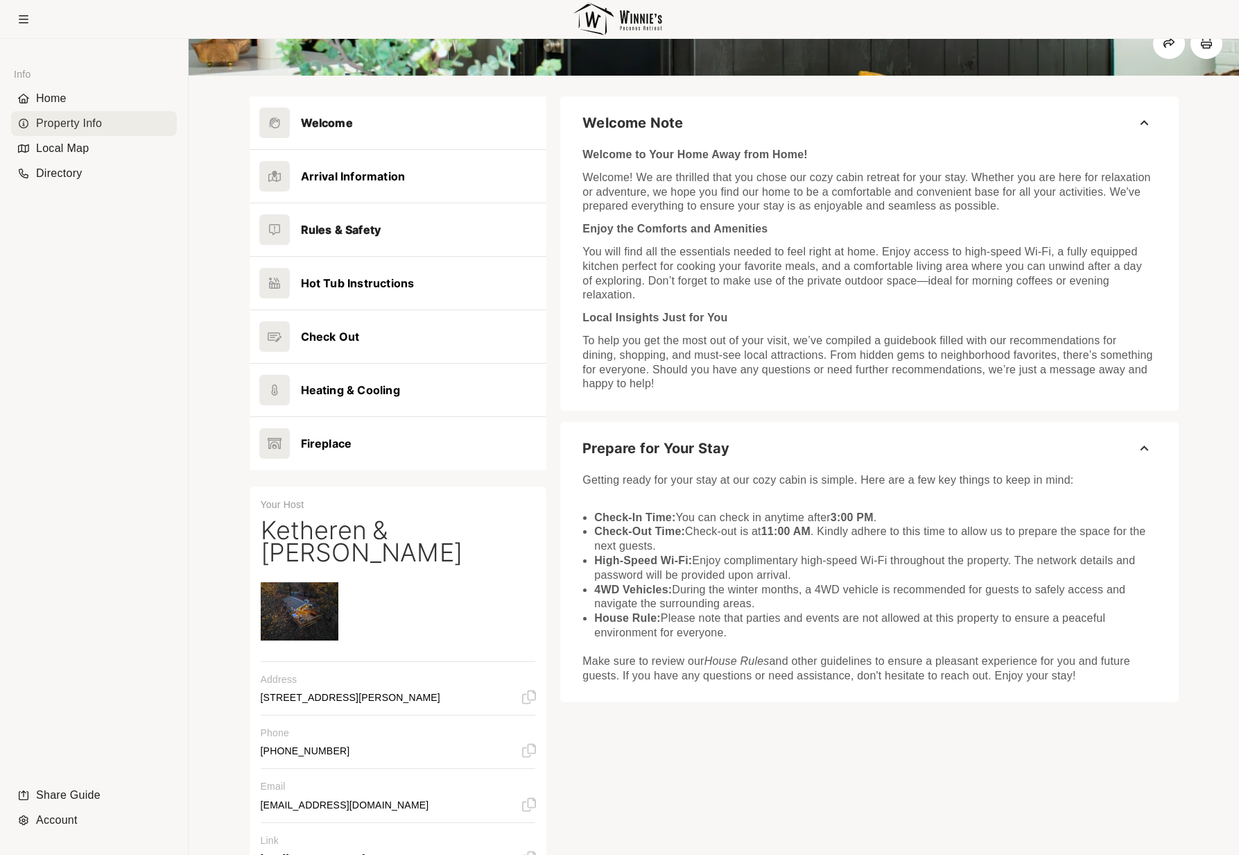
click at [381, 228] on button at bounding box center [399, 229] width 298 height 53
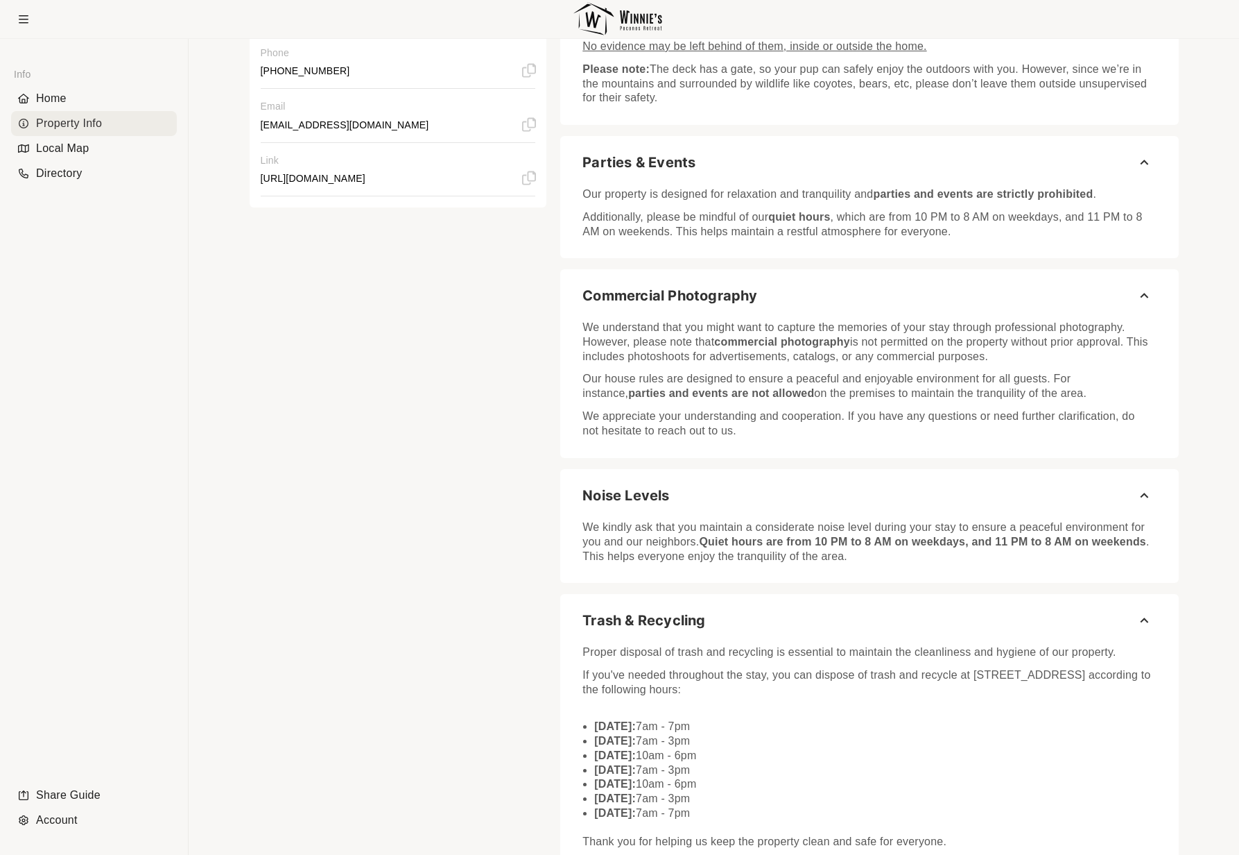
scroll to position [1007, 0]
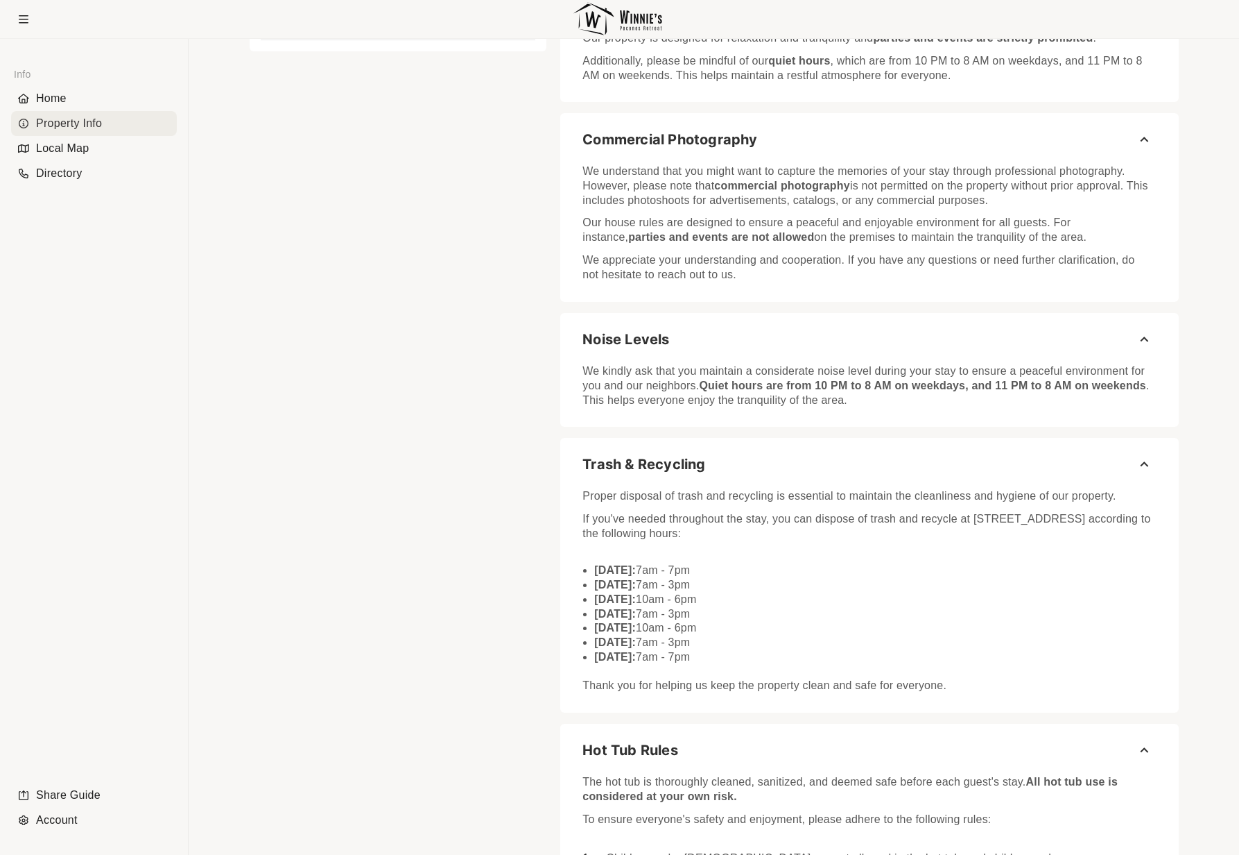
click at [743, 655] on li "Saturday: 7am - 7pm" at bounding box center [875, 657] width 562 height 15
click at [959, 670] on div "Proper disposal of trash and recycling is essential to maintain the cleanliness…" at bounding box center [870, 587] width 574 height 211
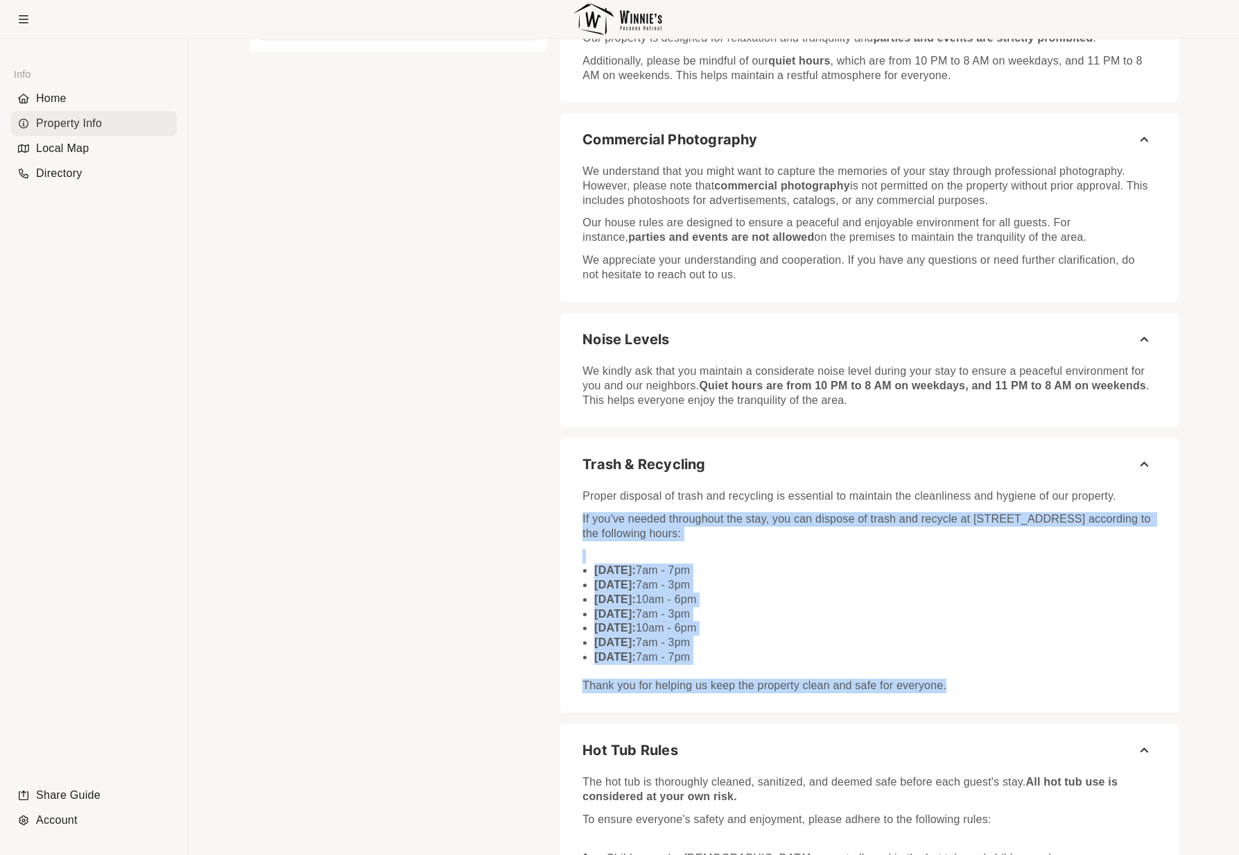
drag, startPoint x: 957, startPoint y: 679, endPoint x: 578, endPoint y: 520, distance: 410.9
click at [578, 520] on div "Proper disposal of trash and recycling is essential to maintain the cleanliness…" at bounding box center [869, 593] width 618 height 222
copy div "If you've needed throughout the stay, you can dispose of trash and recycle at 4…"
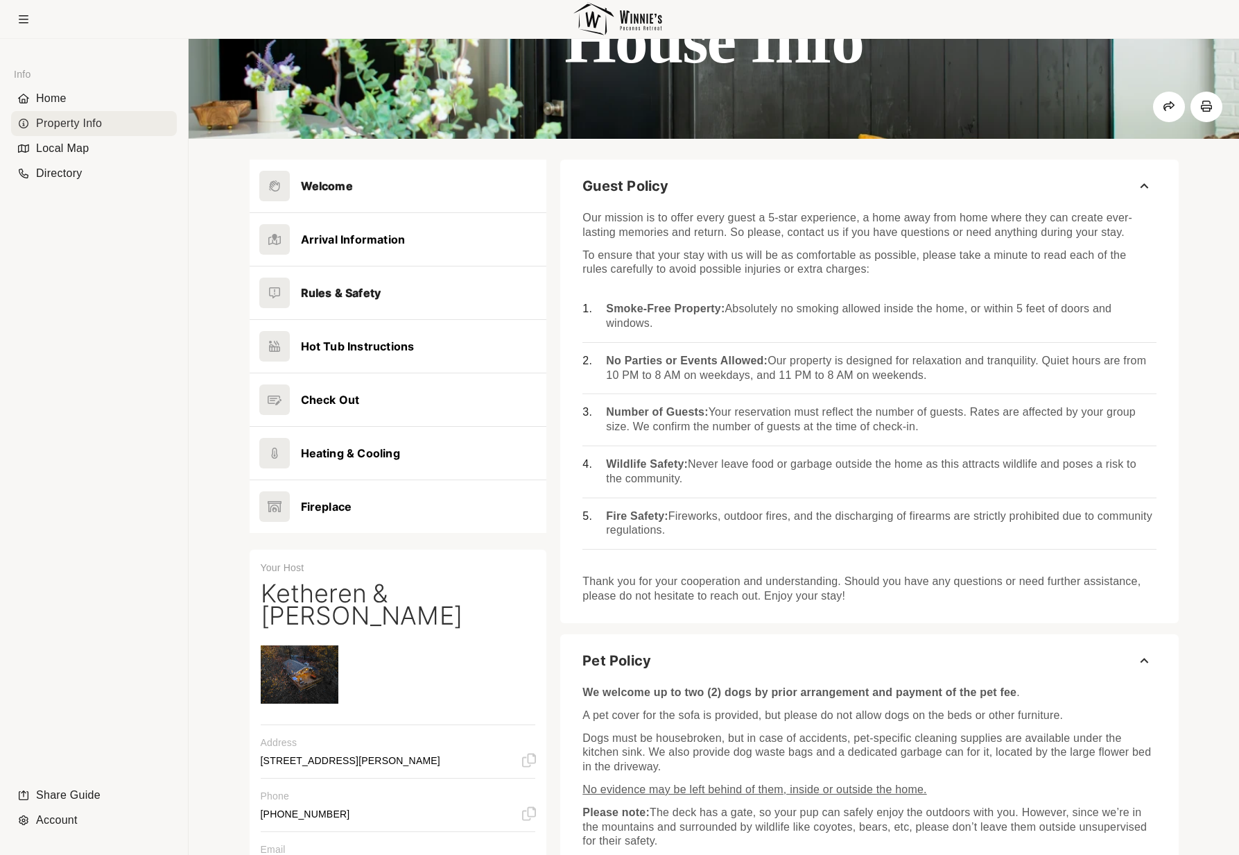
scroll to position [0, 0]
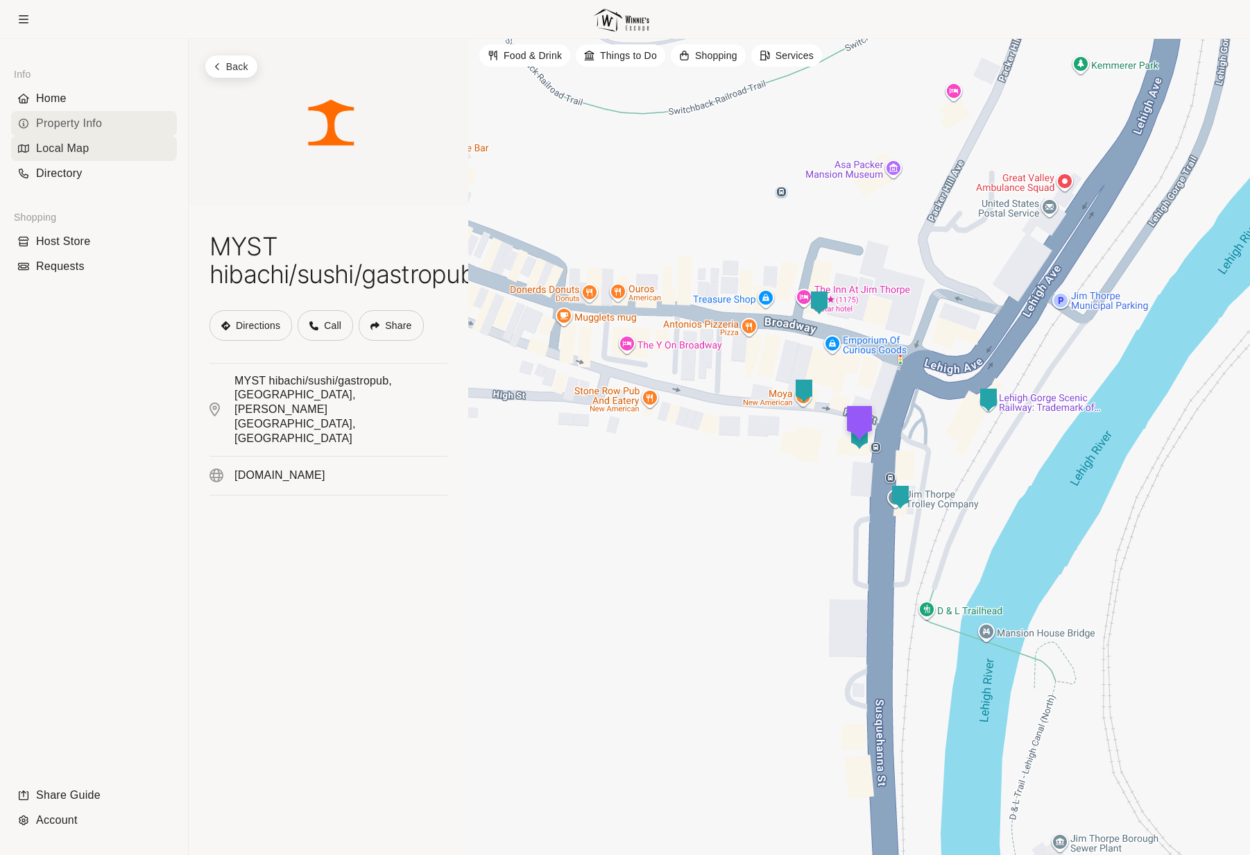
click at [80, 122] on div "Property Info" at bounding box center [94, 123] width 166 height 25
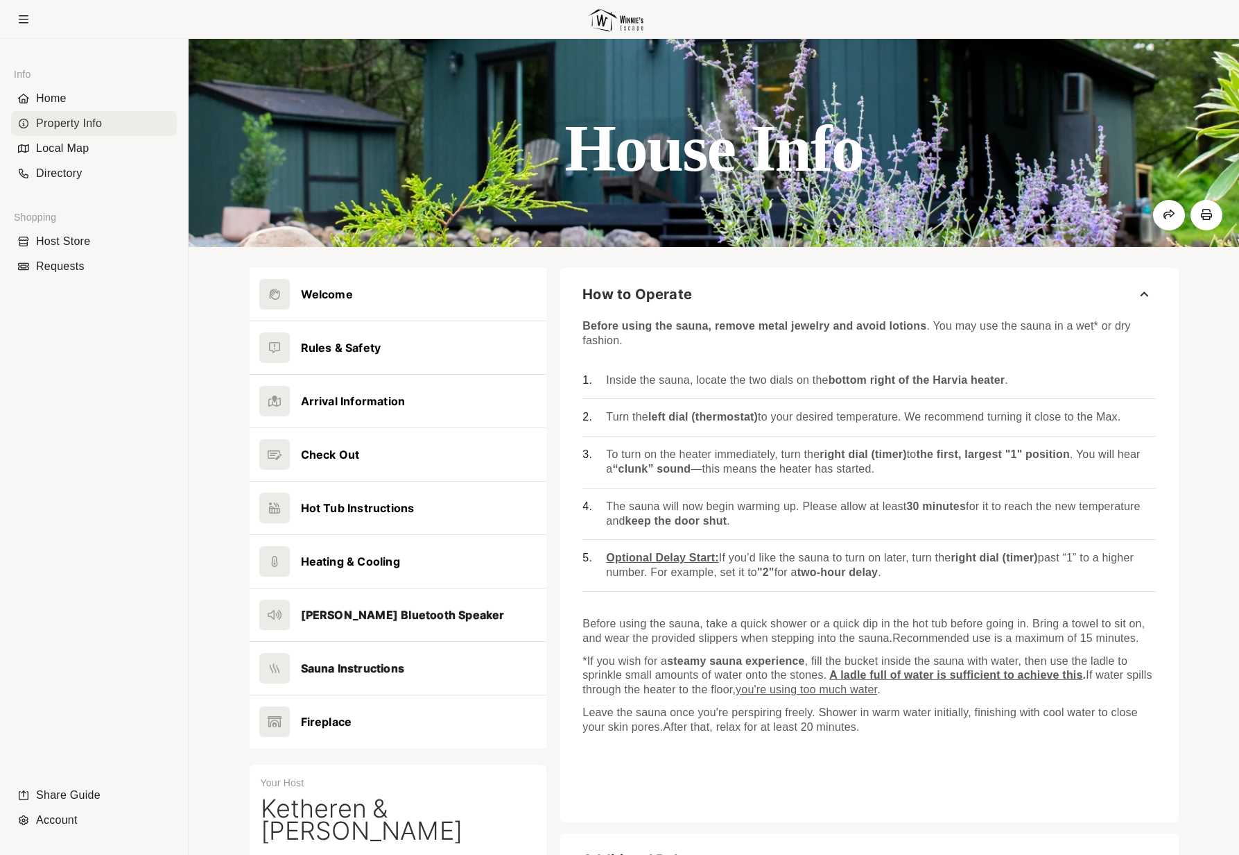
click at [434, 617] on button at bounding box center [399, 614] width 298 height 53
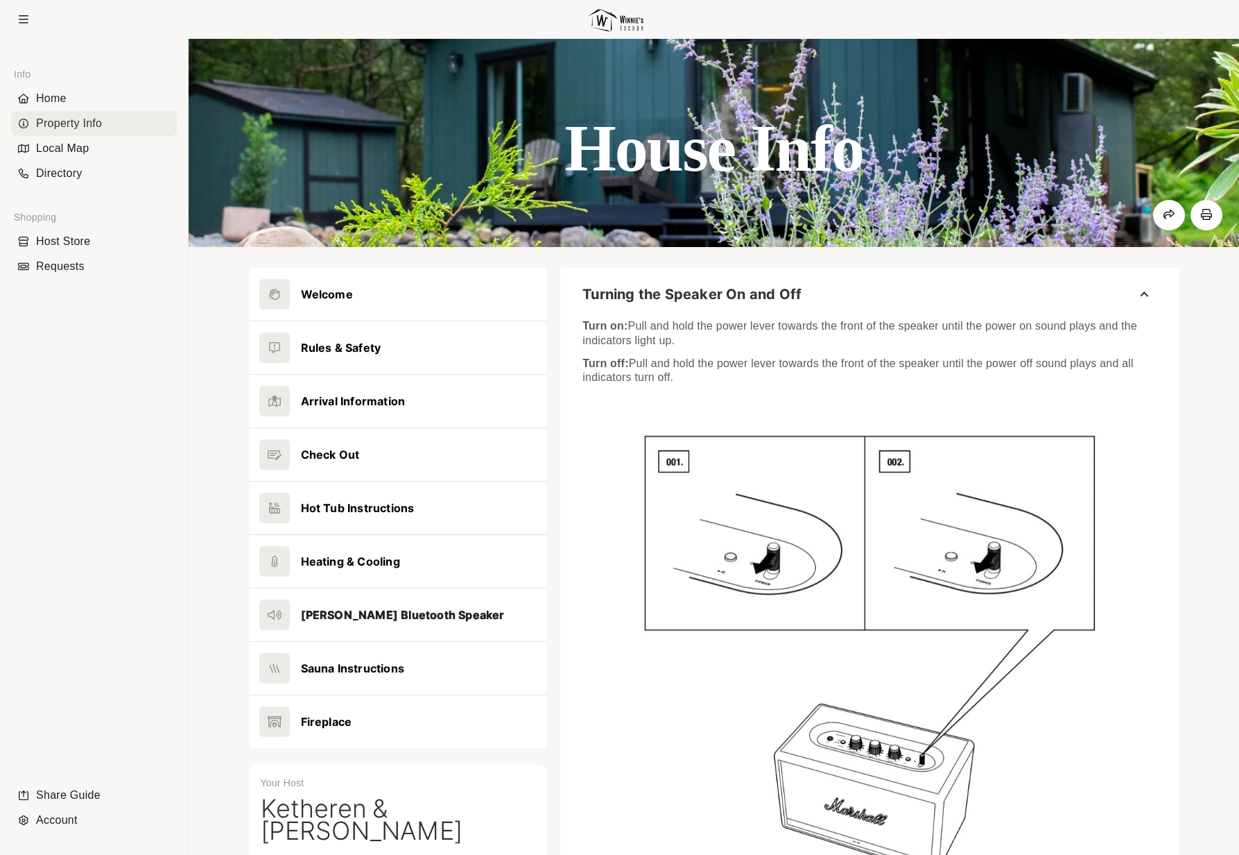
drag, startPoint x: 691, startPoint y: 383, endPoint x: 569, endPoint y: 326, distance: 134.0
click at [569, 326] on div "Turn on: Pull and hold the power lever towards the front of the speaker until t…" at bounding box center [869, 622] width 618 height 621
drag, startPoint x: 731, startPoint y: 399, endPoint x: 665, endPoint y: 385, distance: 67.3
click at [730, 399] on div "Turn on: Pull and hold the power lever towards the front of the speaker until t…" at bounding box center [870, 617] width 574 height 610
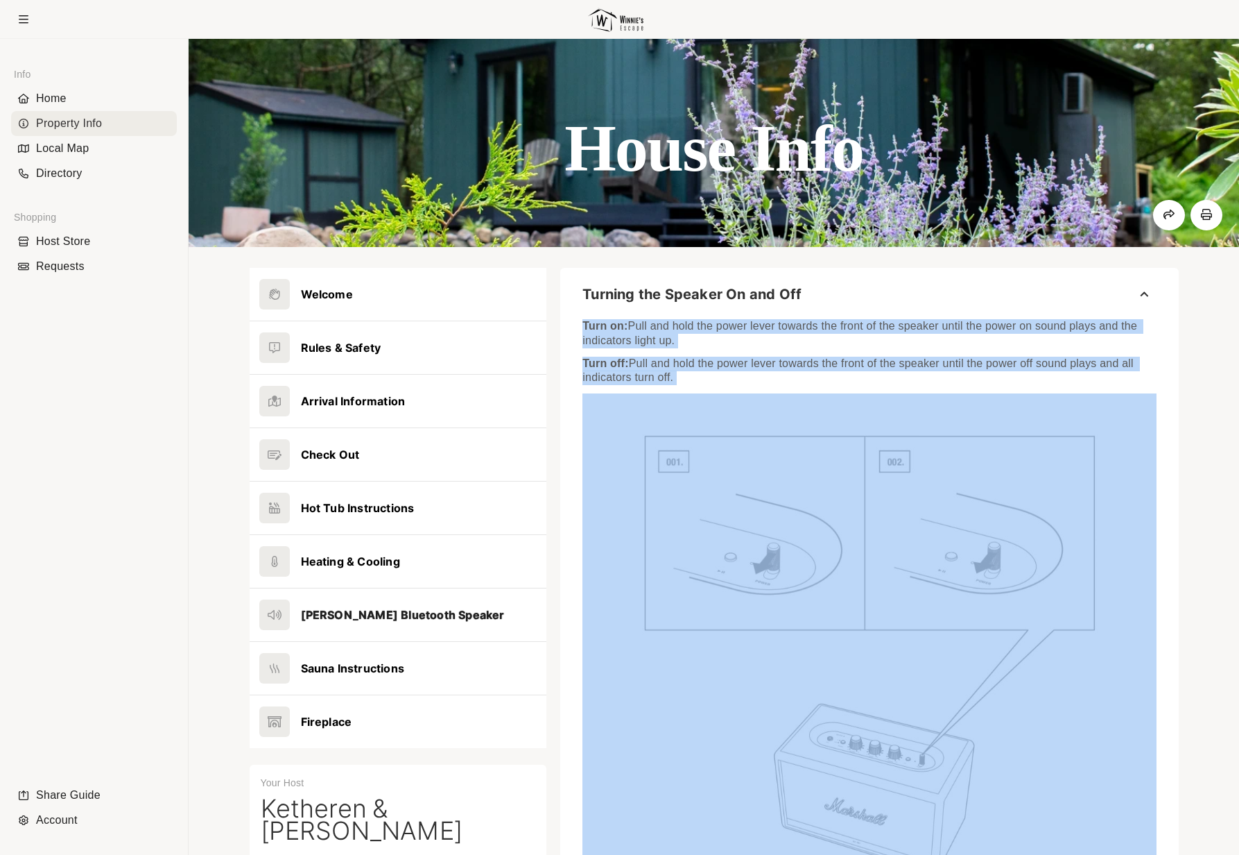
drag, startPoint x: 584, startPoint y: 326, endPoint x: 889, endPoint y: 811, distance: 572.5
click at [889, 811] on div "Turn on: Pull and hold the power lever towards the front of the speaker until t…" at bounding box center [870, 617] width 574 height 610
copy div "Turn on: Pull and hold the power lever towards the front of the speaker until t…"
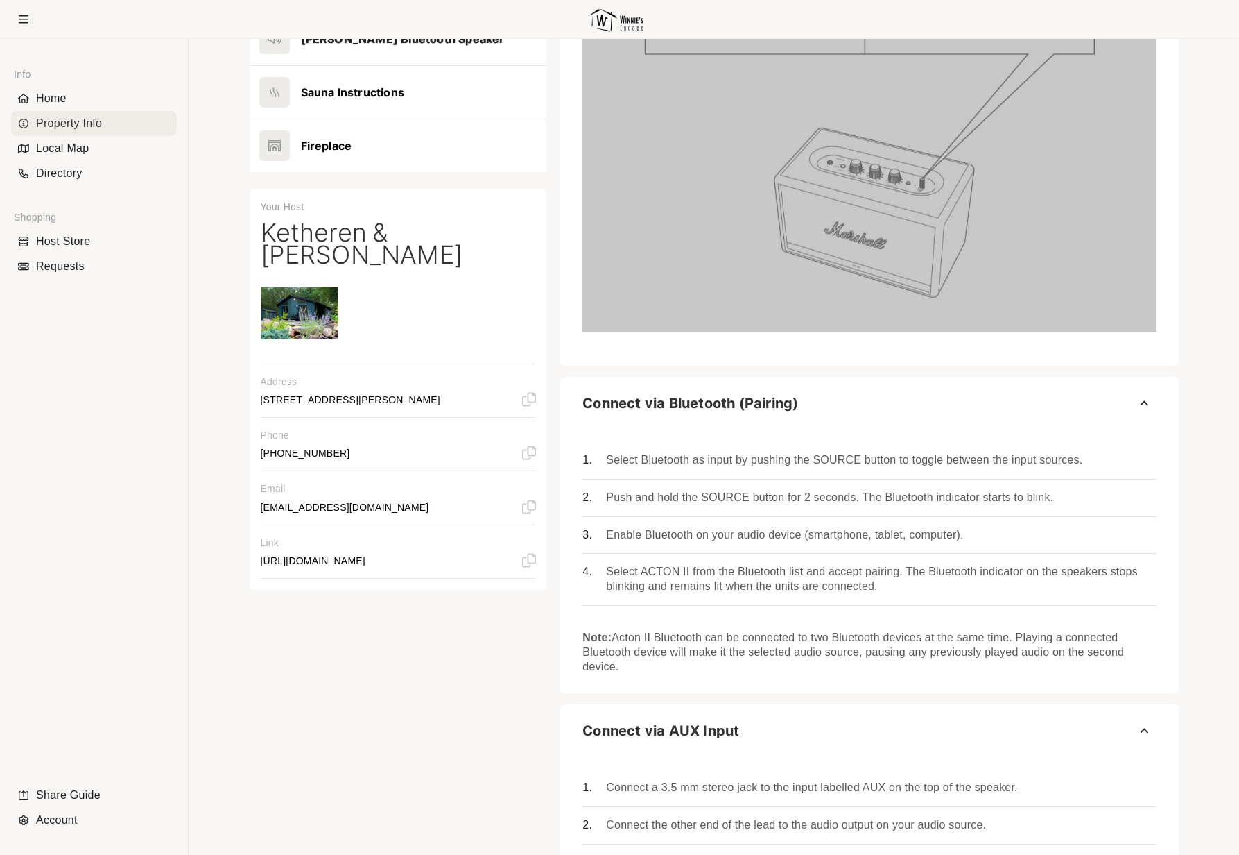
scroll to position [703, 0]
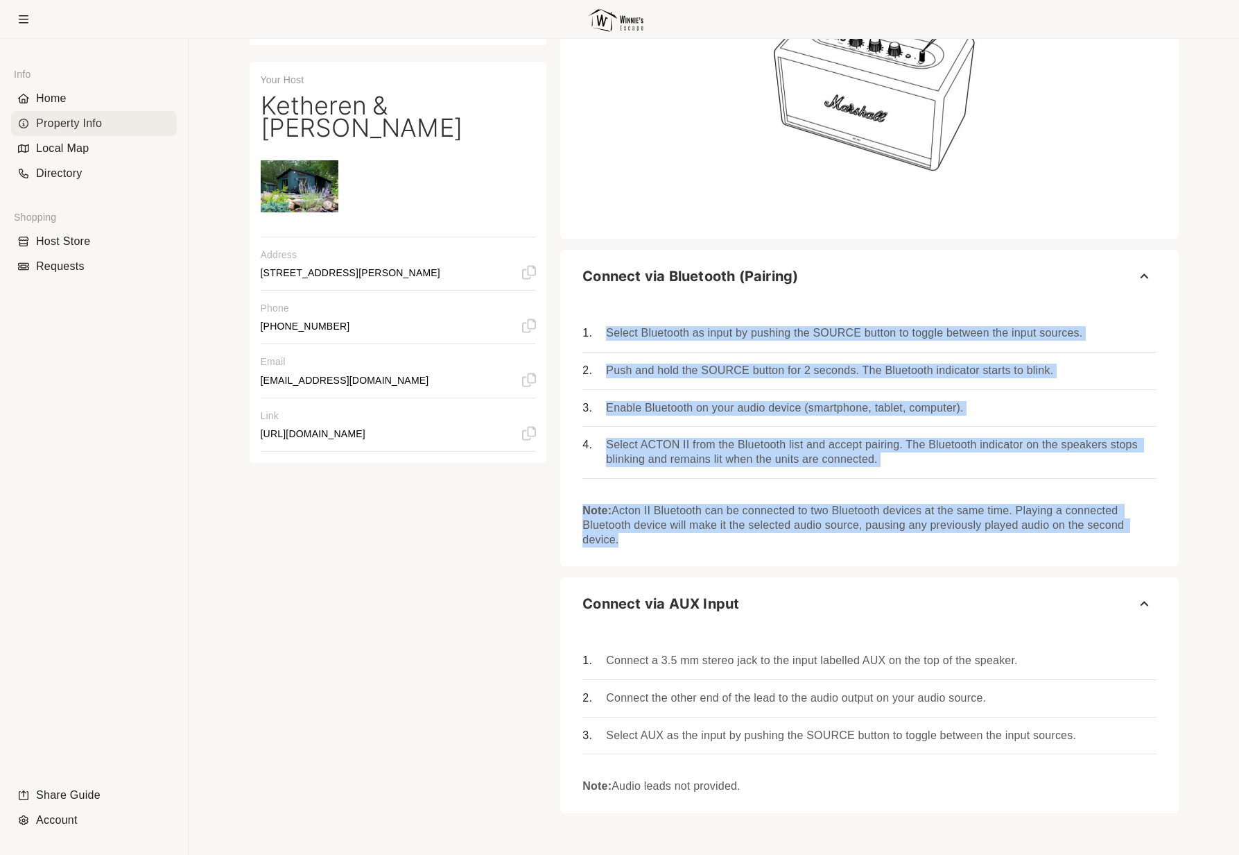
drag, startPoint x: 621, startPoint y: 540, endPoint x: 607, endPoint y: 329, distance: 211.3
click at [607, 329] on div "Select Bluetooth as input by pushing the SOURCE button to toggle between the in…" at bounding box center [870, 420] width 574 height 252
copy div "Select Bluetooth as input by pushing the SOURCE button to toggle between the in…"
drag, startPoint x: 760, startPoint y: 785, endPoint x: 580, endPoint y: 651, distance: 225.0
click at [580, 651] on div "Connect a 3.5 mm stereo jack to the input labelled AUX on the top of the speake…" at bounding box center [869, 712] width 618 height 183
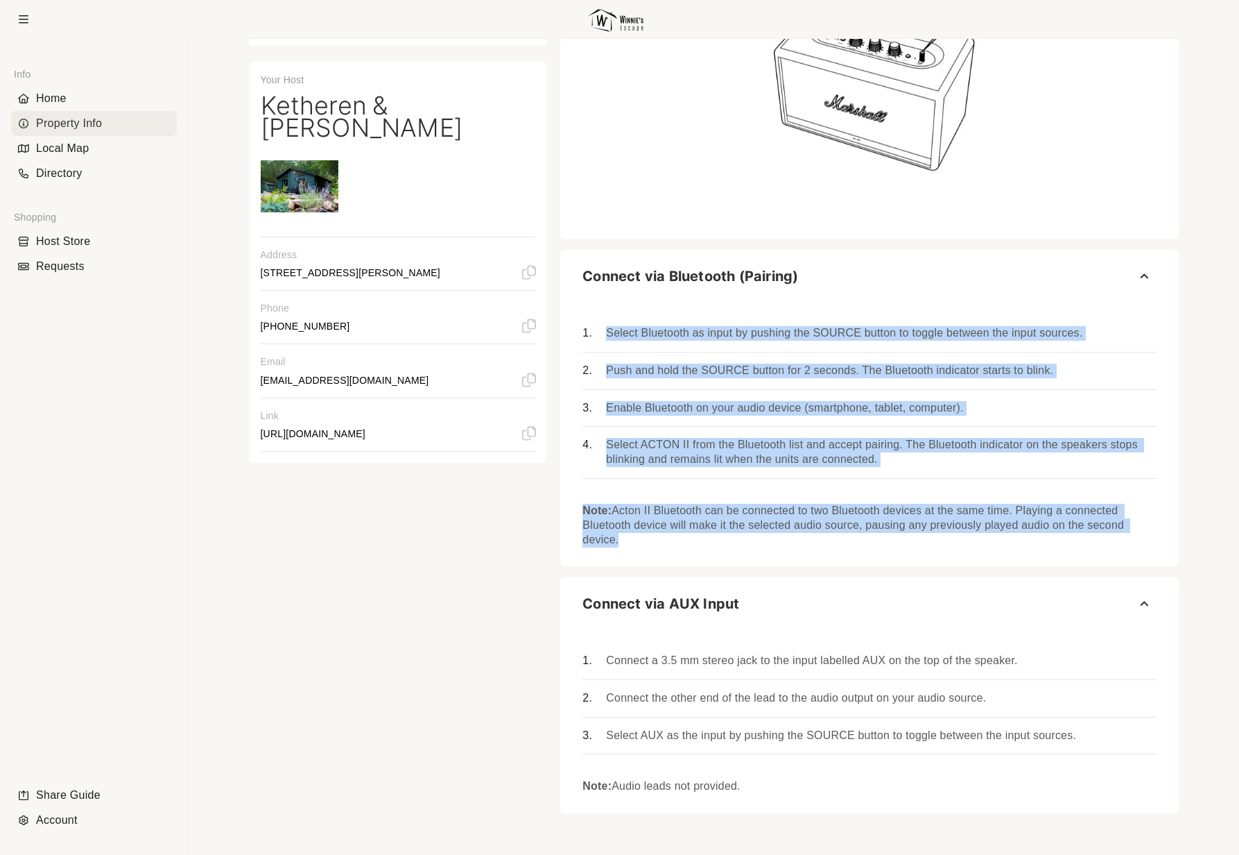
copy div "Connect a 3.5 mm stereo jack to the input labelled AUX on the top of the speake…"
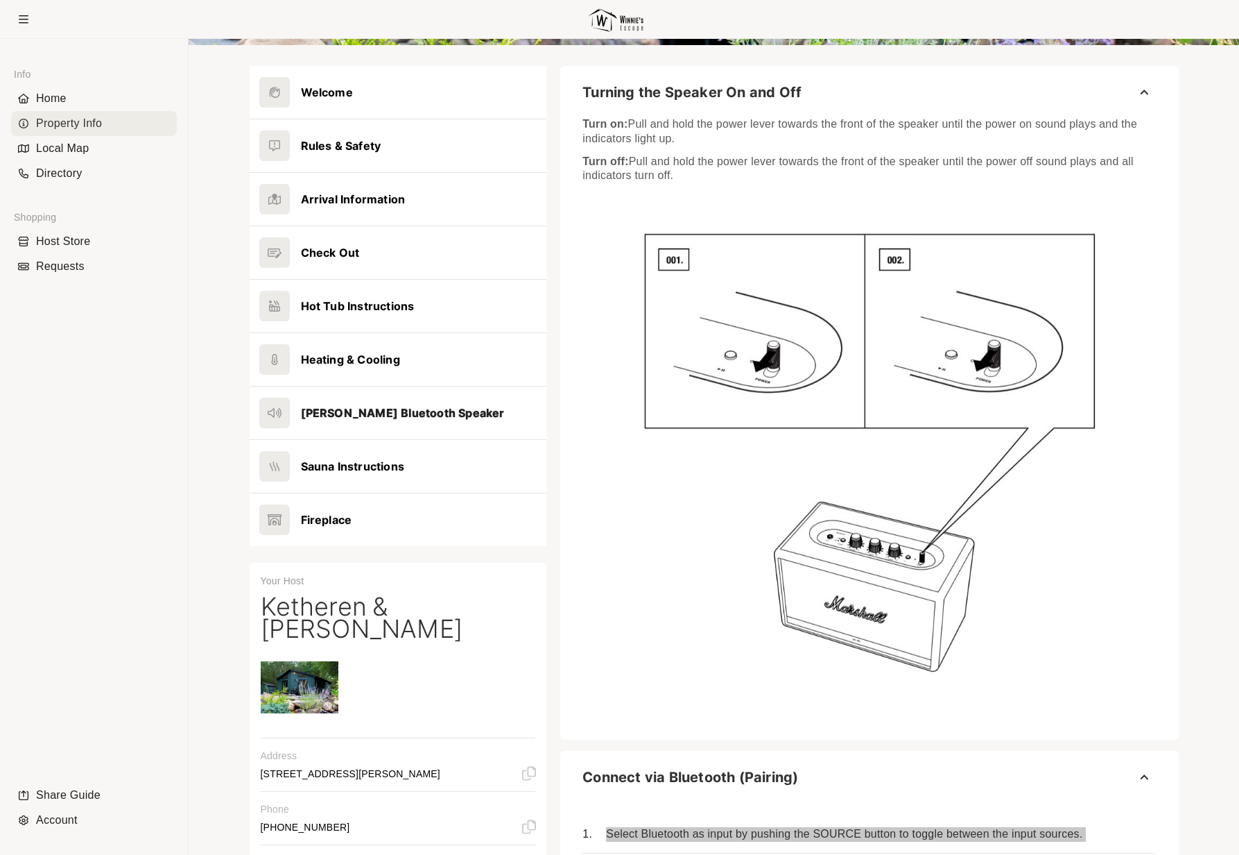
scroll to position [0, 0]
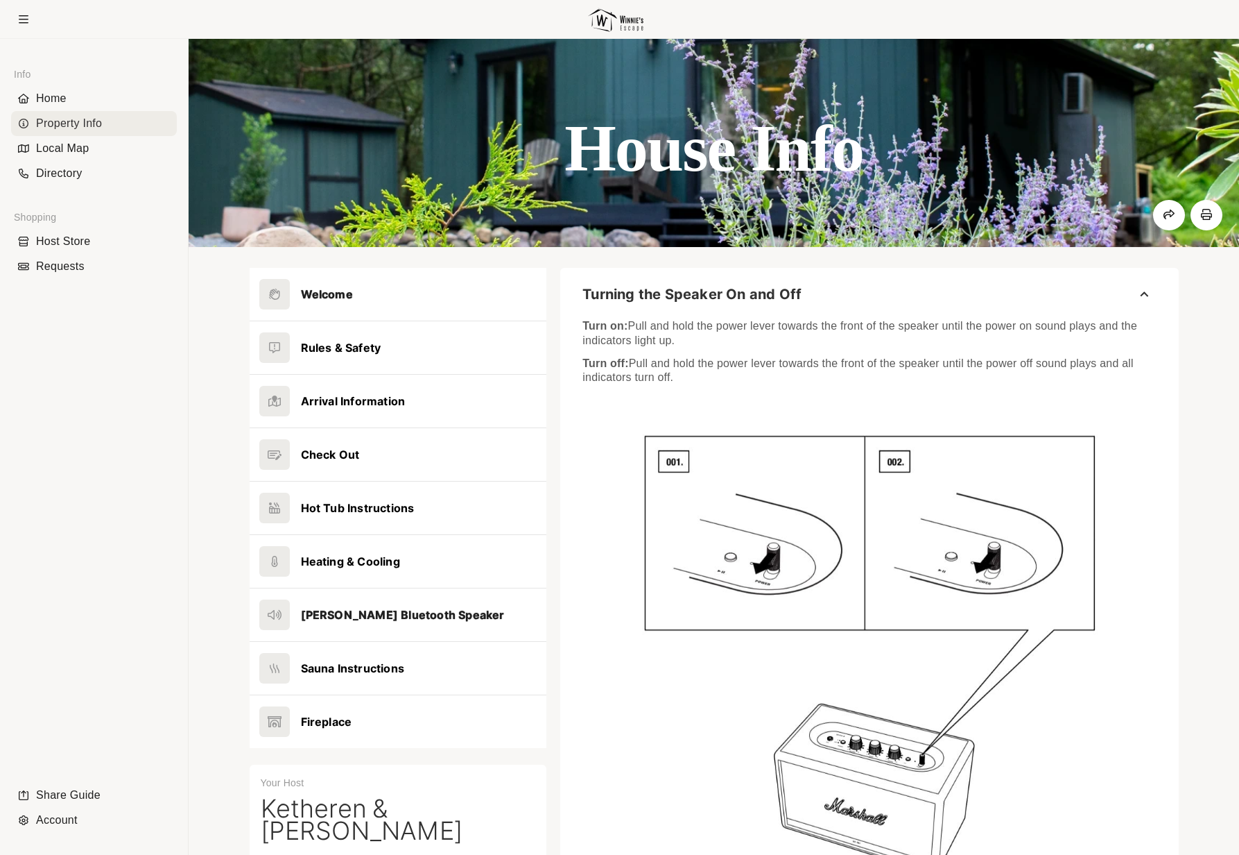
click at [334, 303] on button at bounding box center [399, 294] width 298 height 53
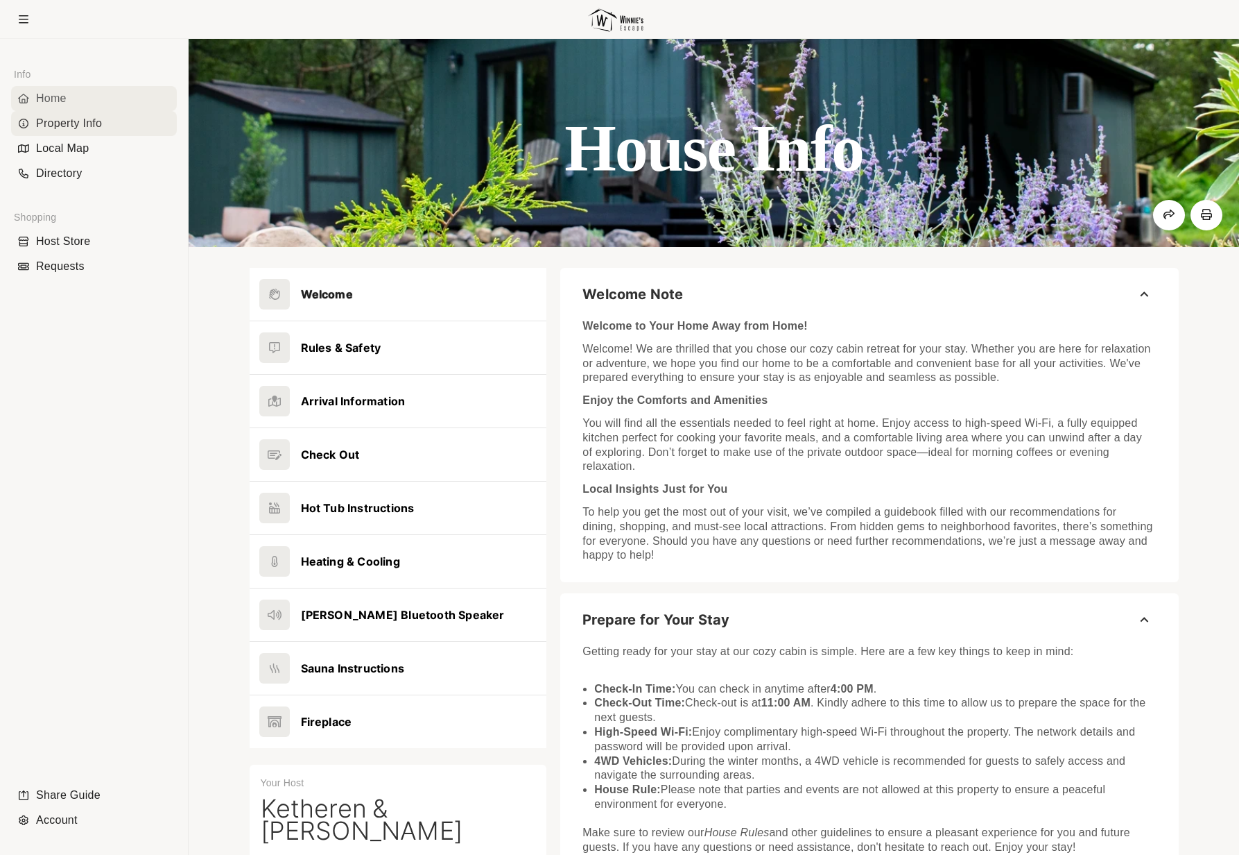
click at [58, 98] on div "Home" at bounding box center [94, 98] width 166 height 25
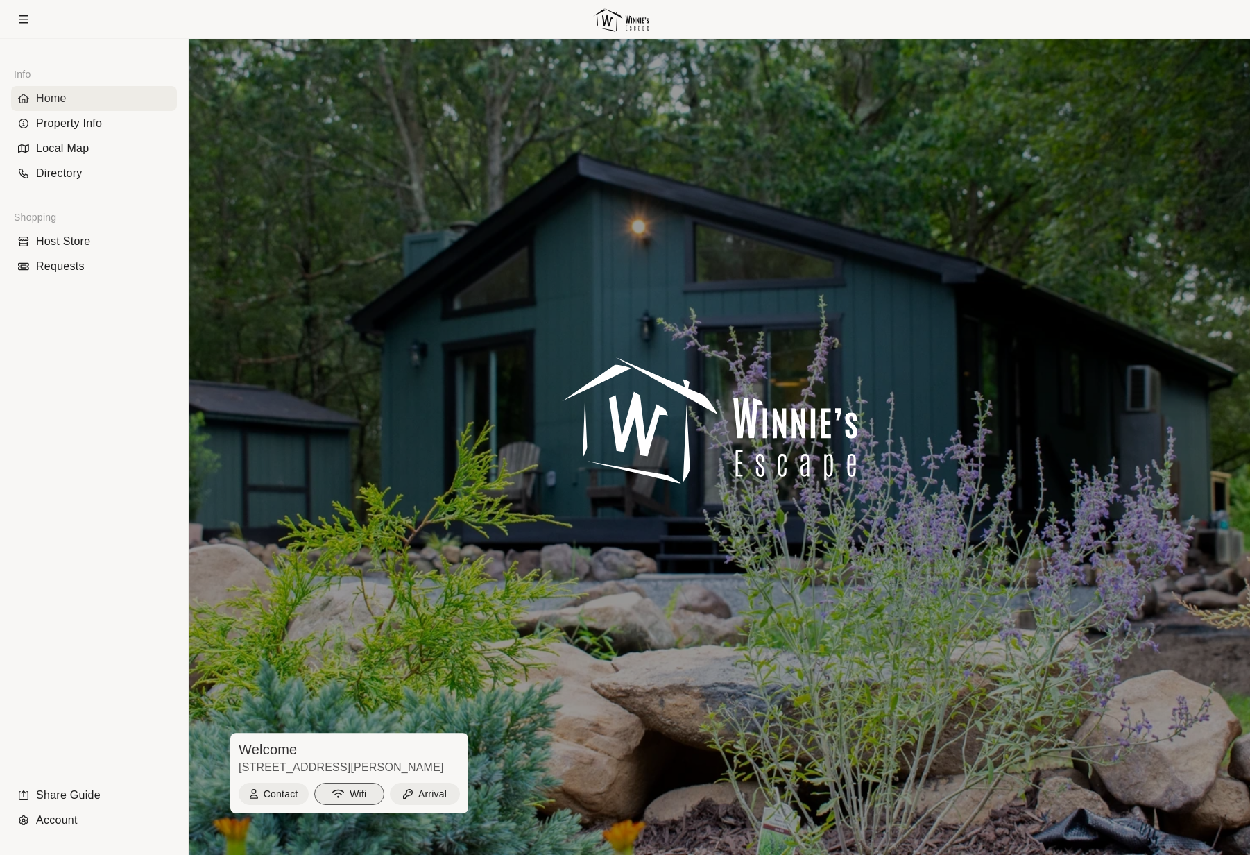
click at [347, 800] on button "Wifi" at bounding box center [349, 793] width 70 height 22
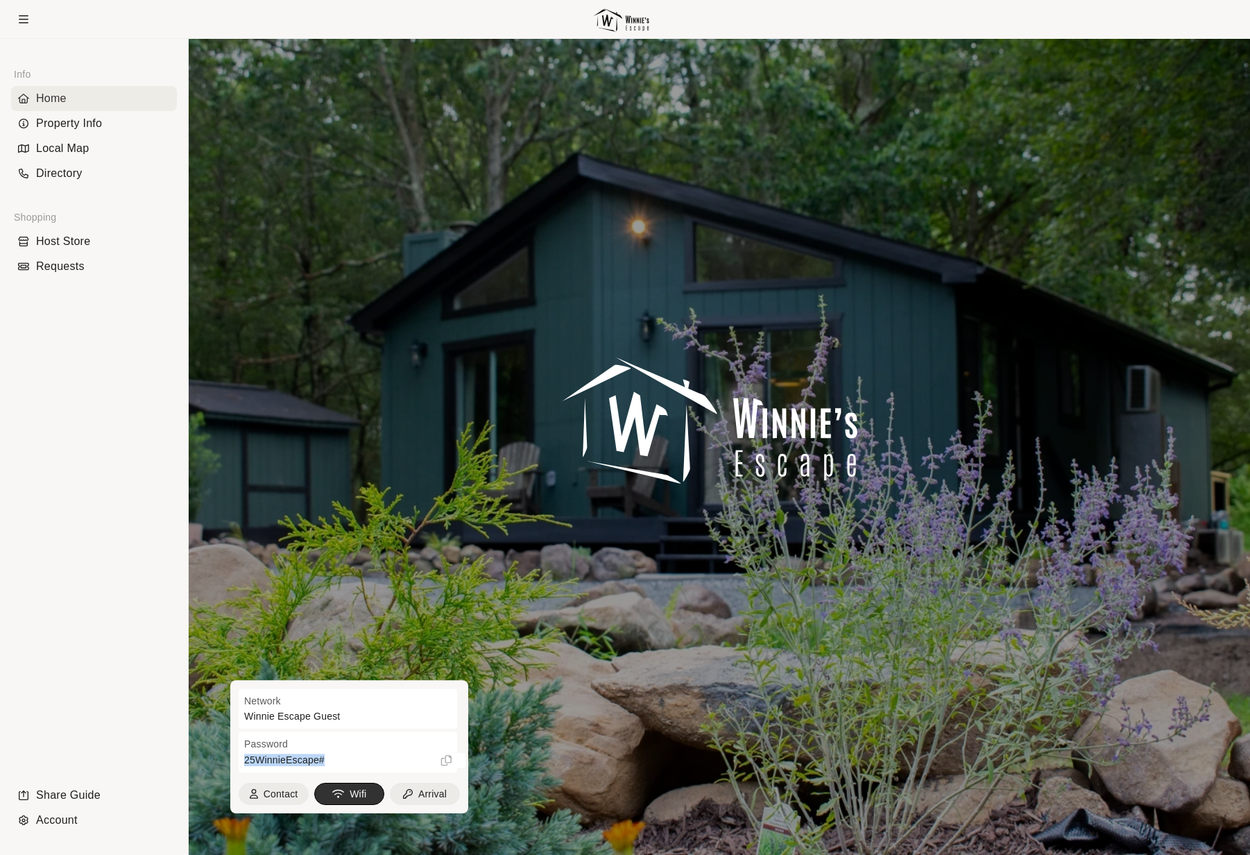
drag, startPoint x: 328, startPoint y: 762, endPoint x: 241, endPoint y: 760, distance: 87.4
click at [241, 760] on div "Password [SECURITY_DATA]" at bounding box center [348, 752] width 218 height 40
click at [442, 760] on icon at bounding box center [445, 760] width 11 height 15
